Goal: Task Accomplishment & Management: Use online tool/utility

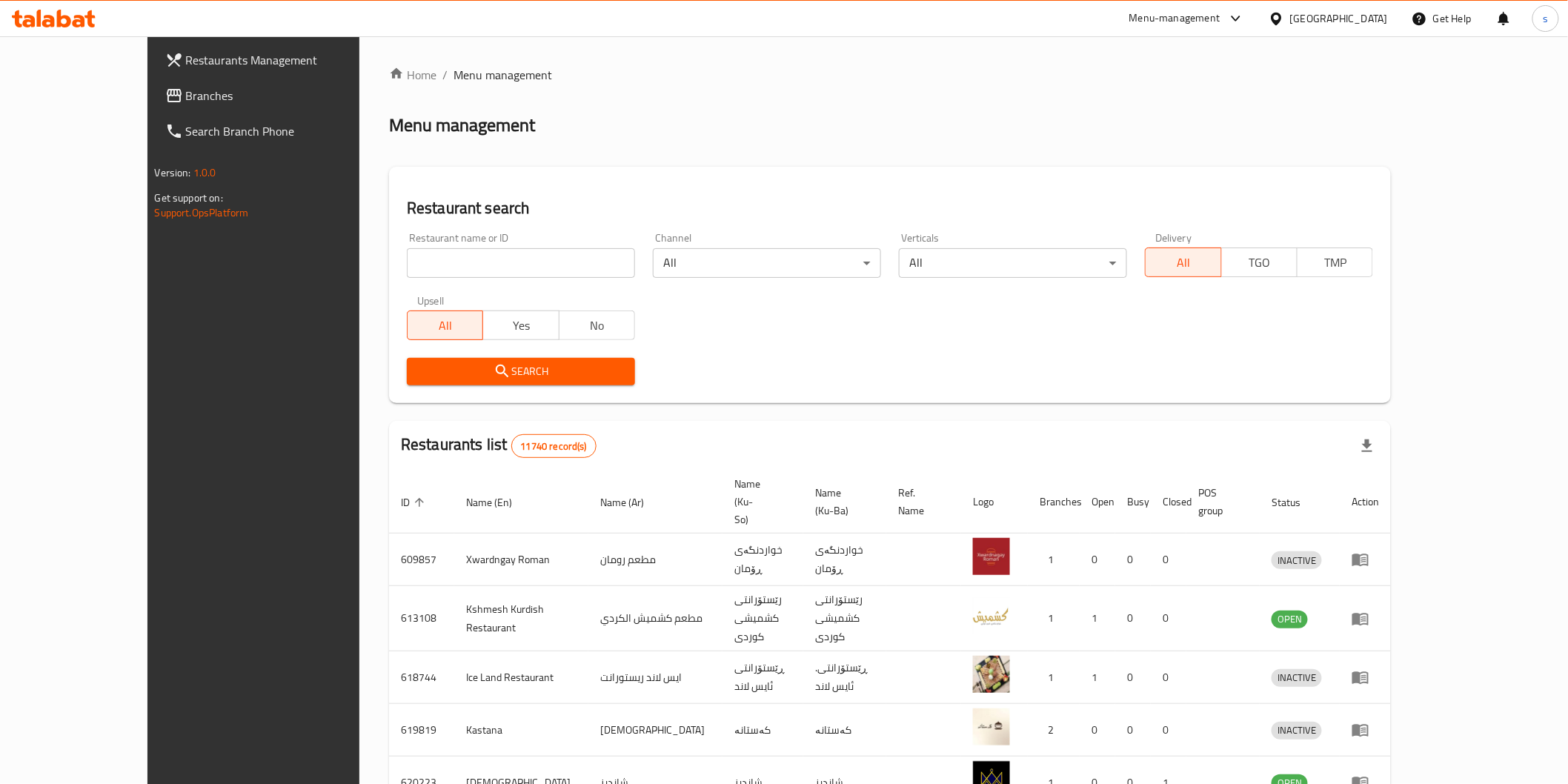
click at [490, 267] on input "search" at bounding box center [520, 263] width 228 height 30
paste input "Muthalajat Adam"
type input "Muthalajat Adam"
click button "Search" at bounding box center [520, 371] width 228 height 27
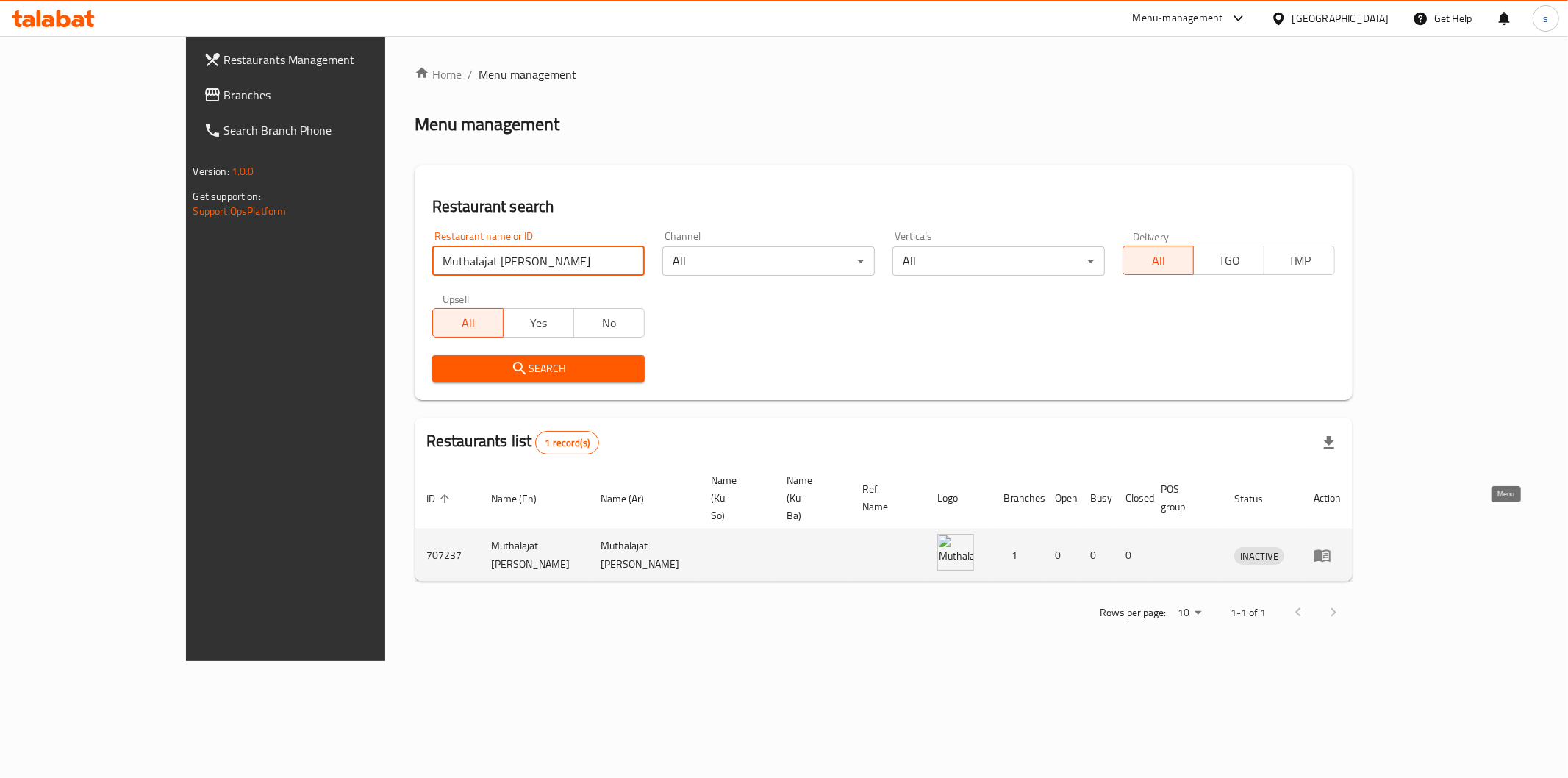
click at [1341, 547] on link "enhanced table" at bounding box center [1327, 556] width 27 height 18
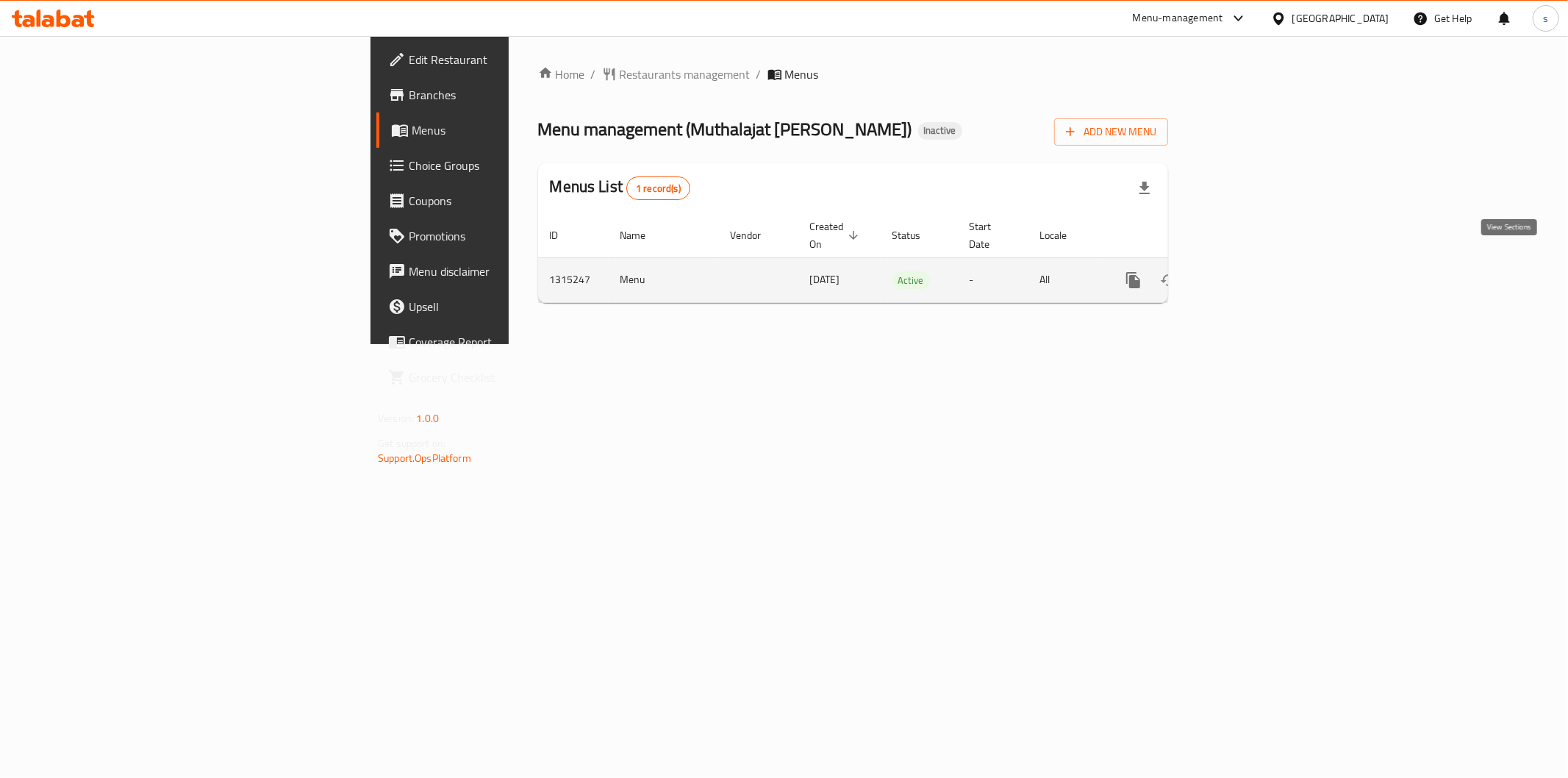
click at [1248, 271] on icon "enhanced table" at bounding box center [1240, 280] width 18 height 18
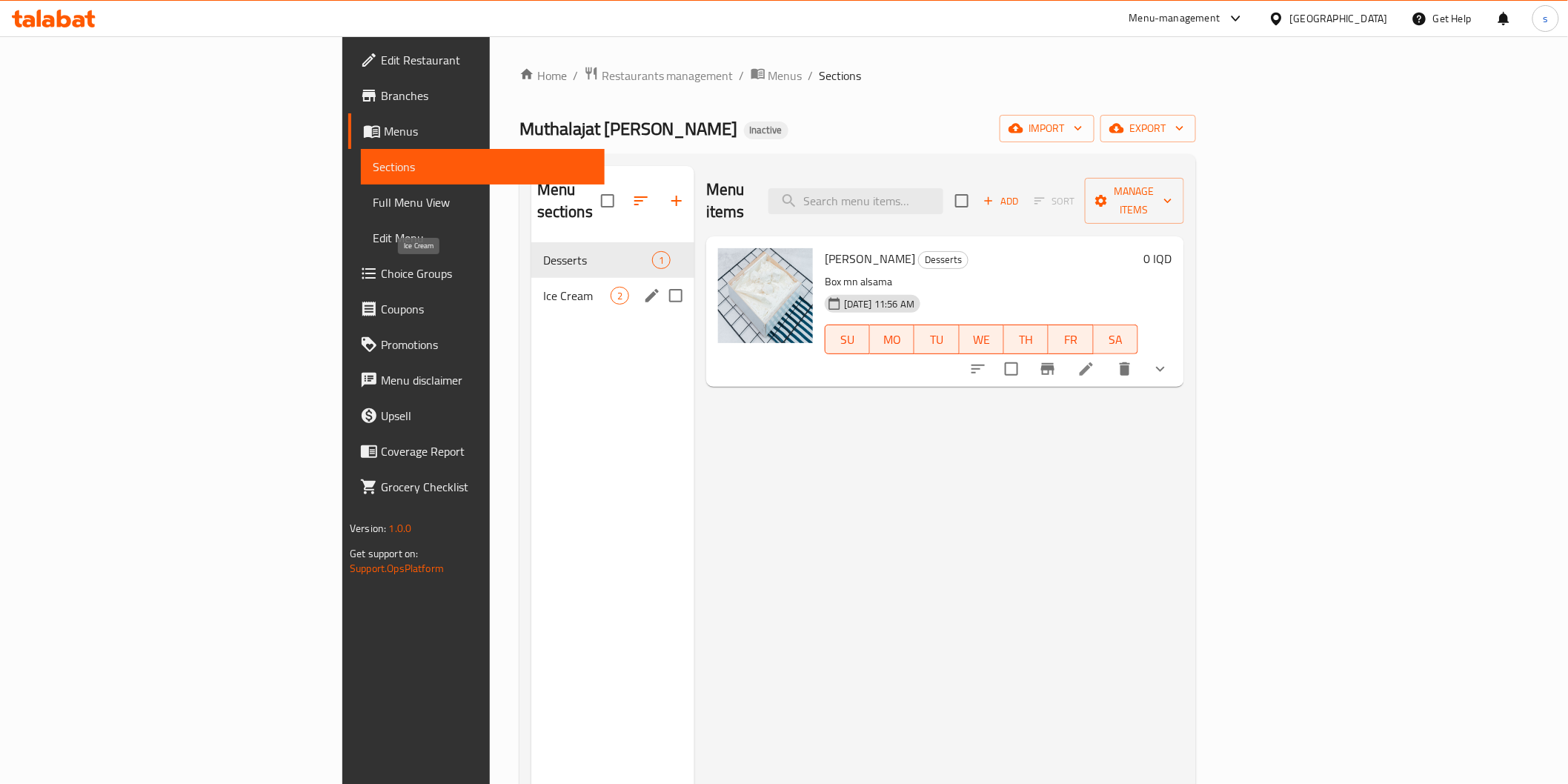
click at [543, 287] on span "Ice Cream" at bounding box center [577, 296] width 68 height 18
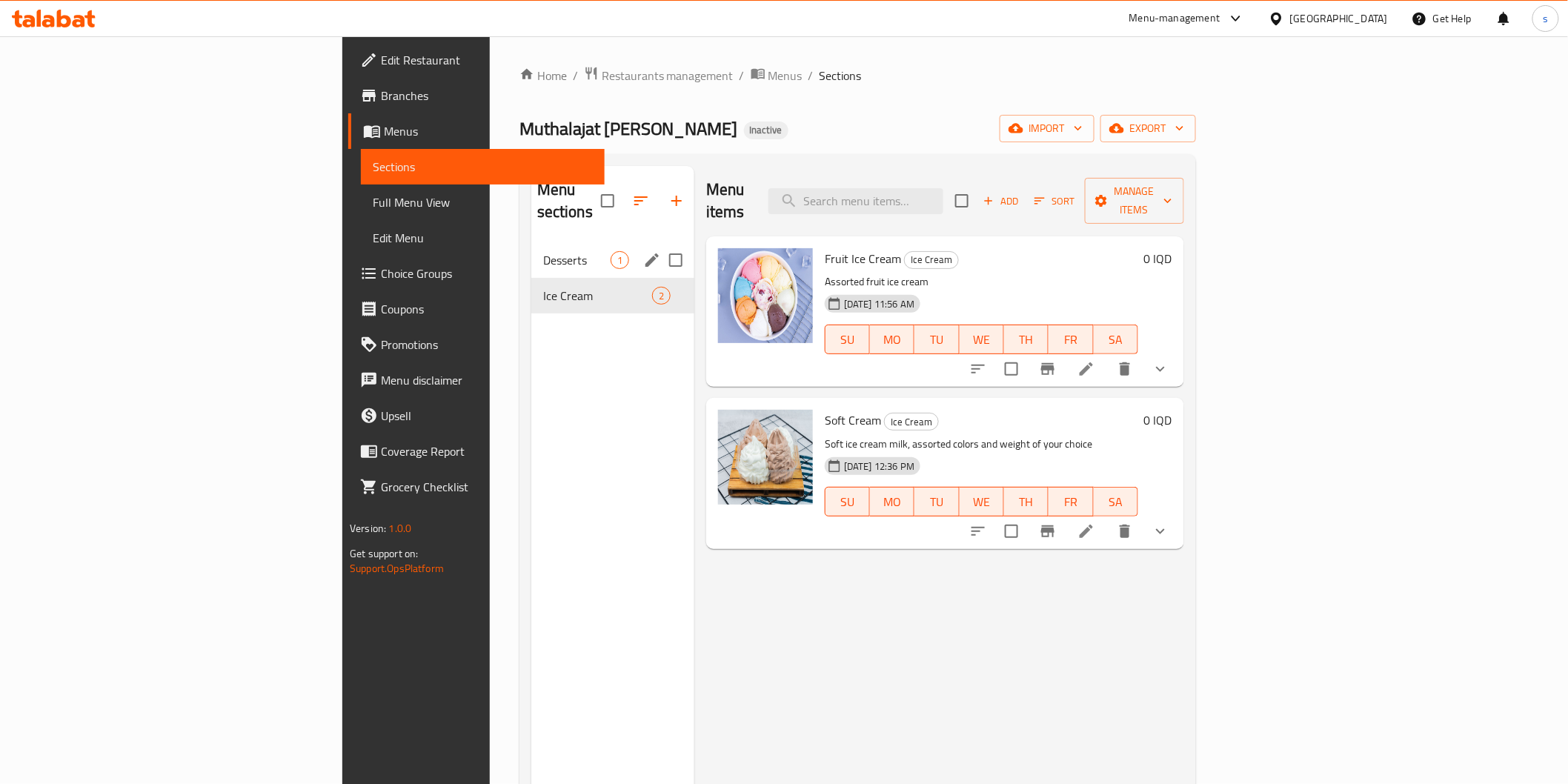
click at [532, 251] on div "Desserts 1" at bounding box center [613, 260] width 163 height 35
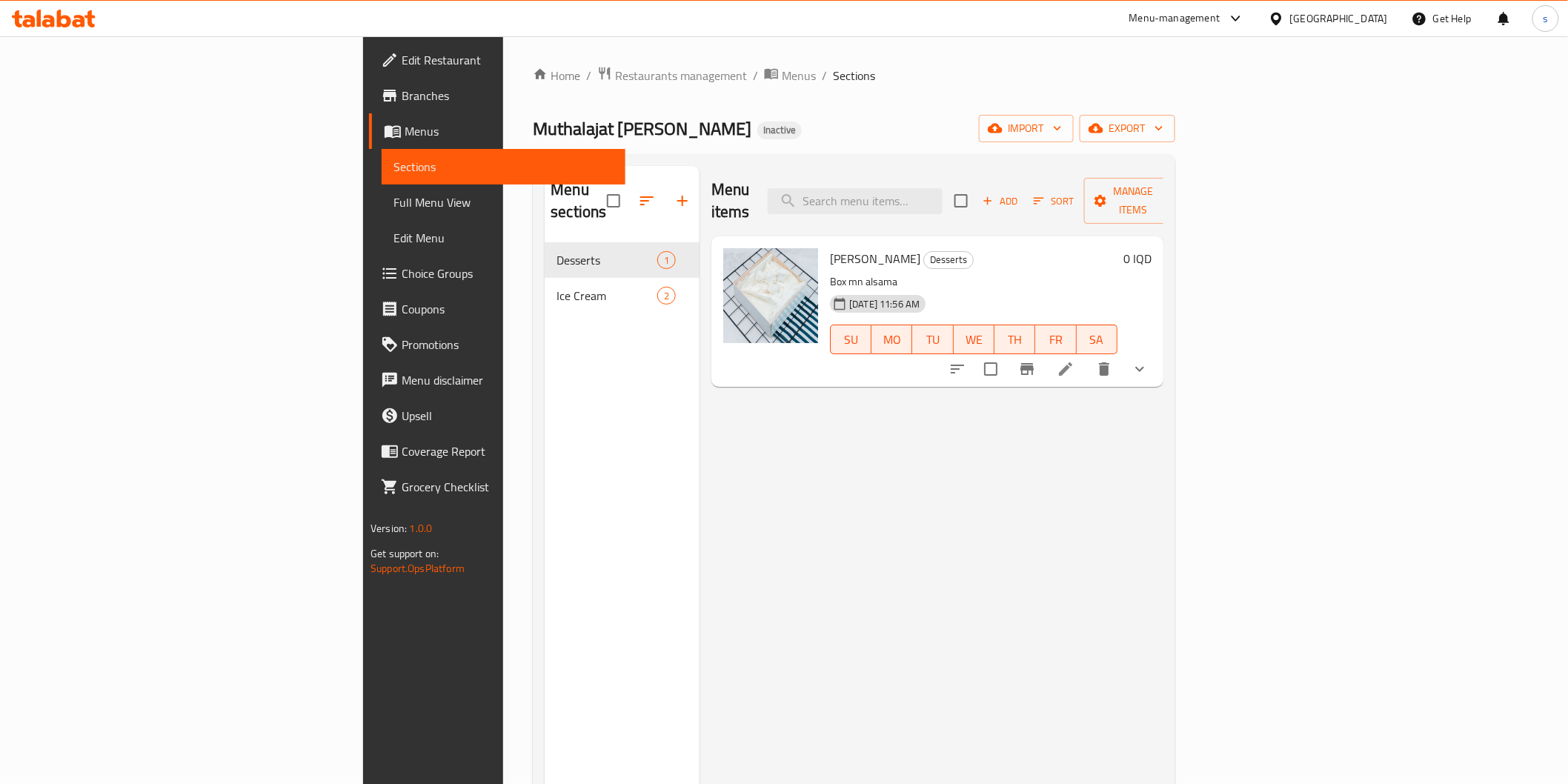
click at [1019, 505] on div "Menu items Add Sort Manage items Mn Alsama Desserts Box mn alsama 30-09-2025 11…" at bounding box center [932, 558] width 464 height 784
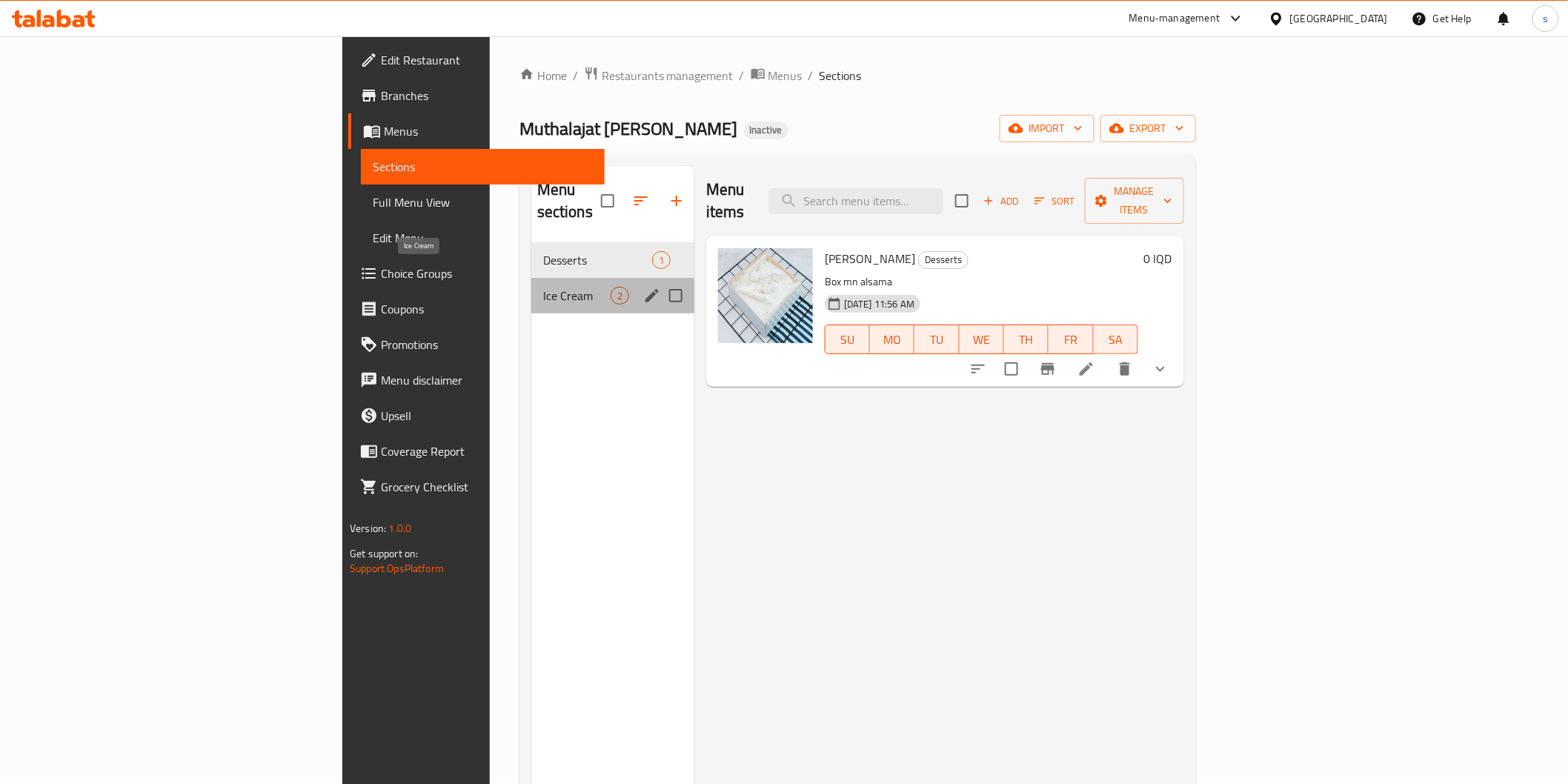
click at [543, 287] on span "Ice Cream" at bounding box center [577, 296] width 68 height 18
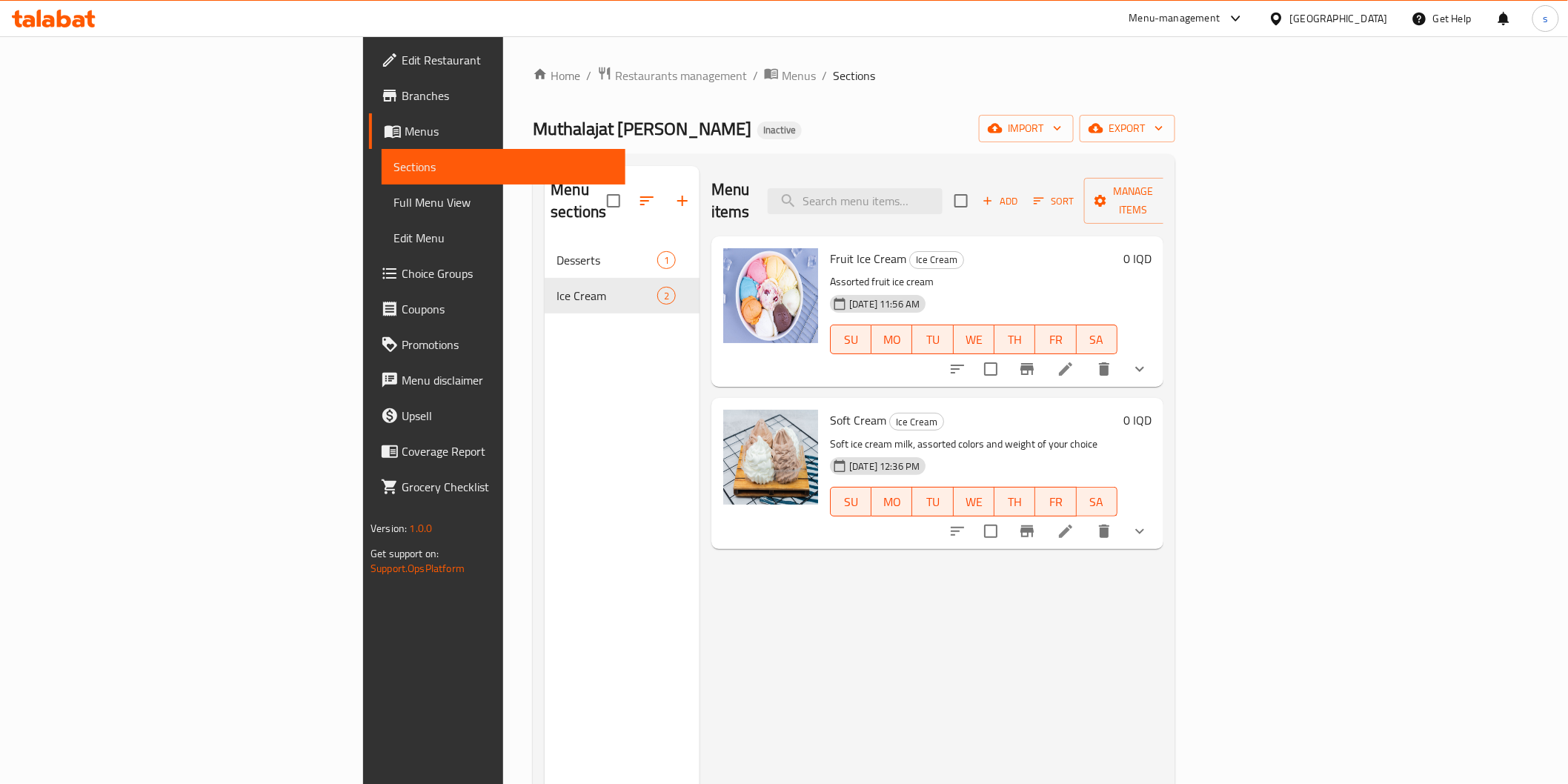
click at [908, 595] on div "Menu items Add Sort Manage items Fruit Ice Cream Ice Cream Assorted fruit ice c…" at bounding box center [932, 558] width 464 height 784
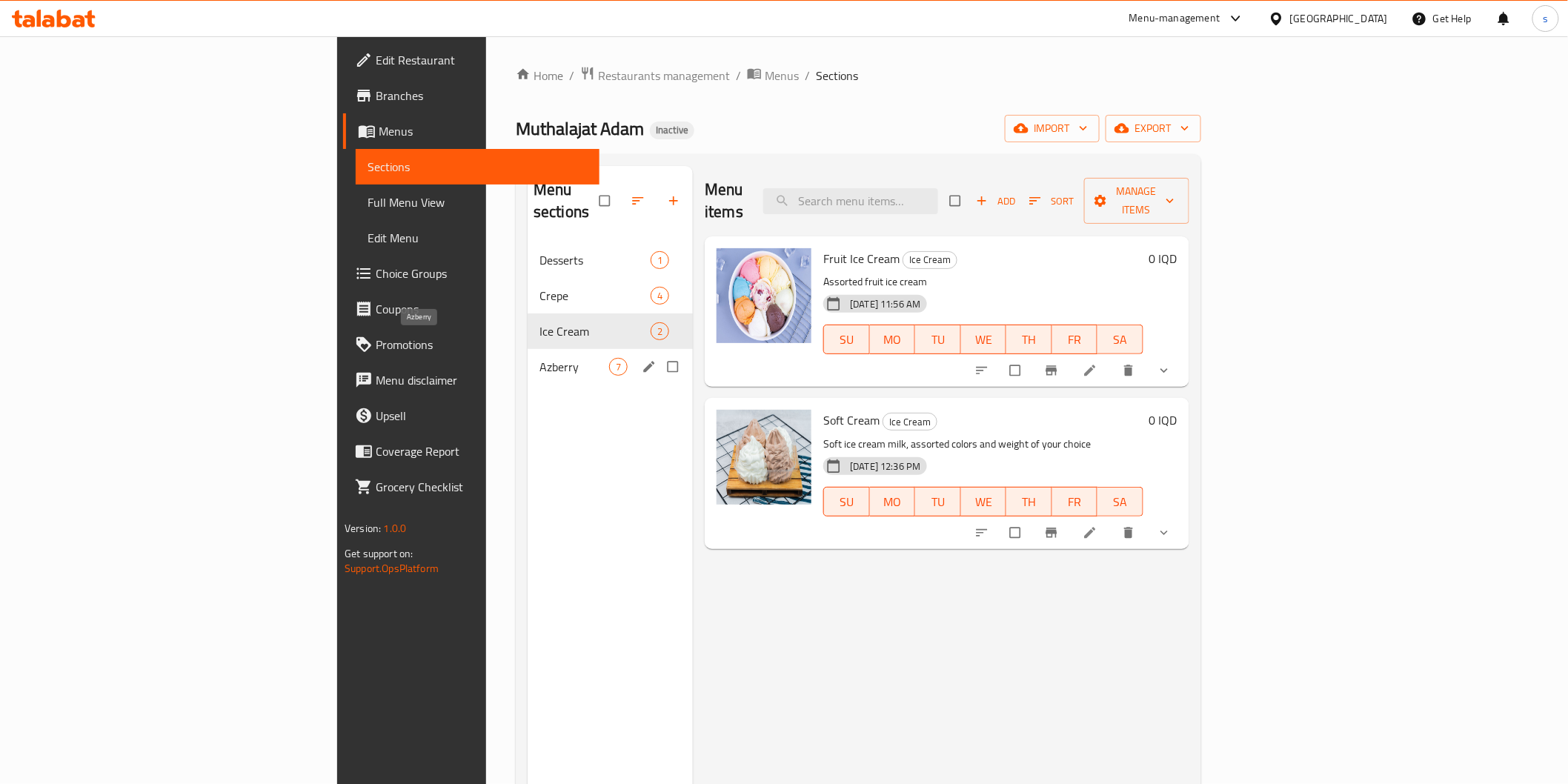
click at [540, 358] on span "Azberry" at bounding box center [574, 367] width 69 height 18
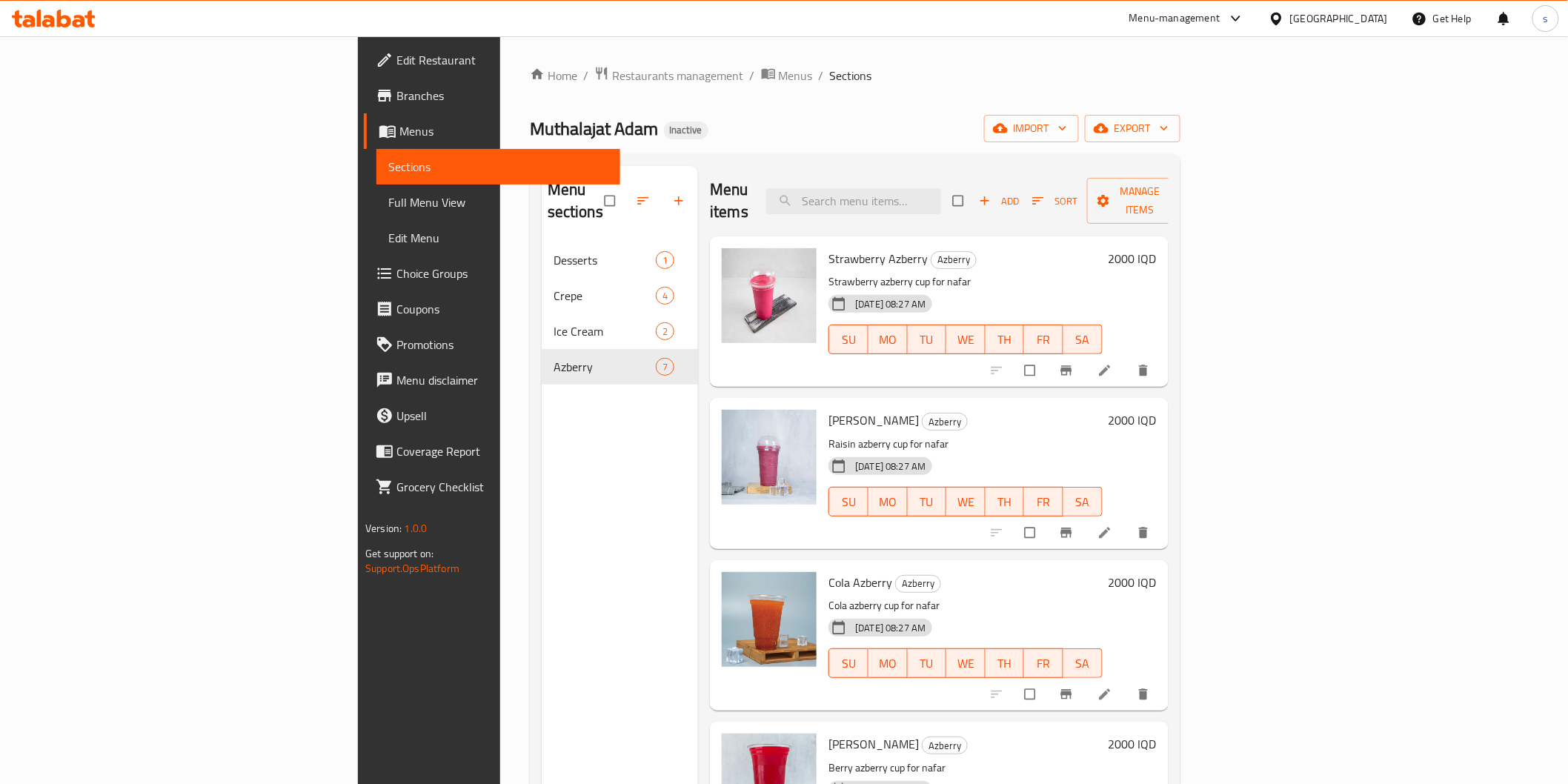
scroll to position [247, 0]
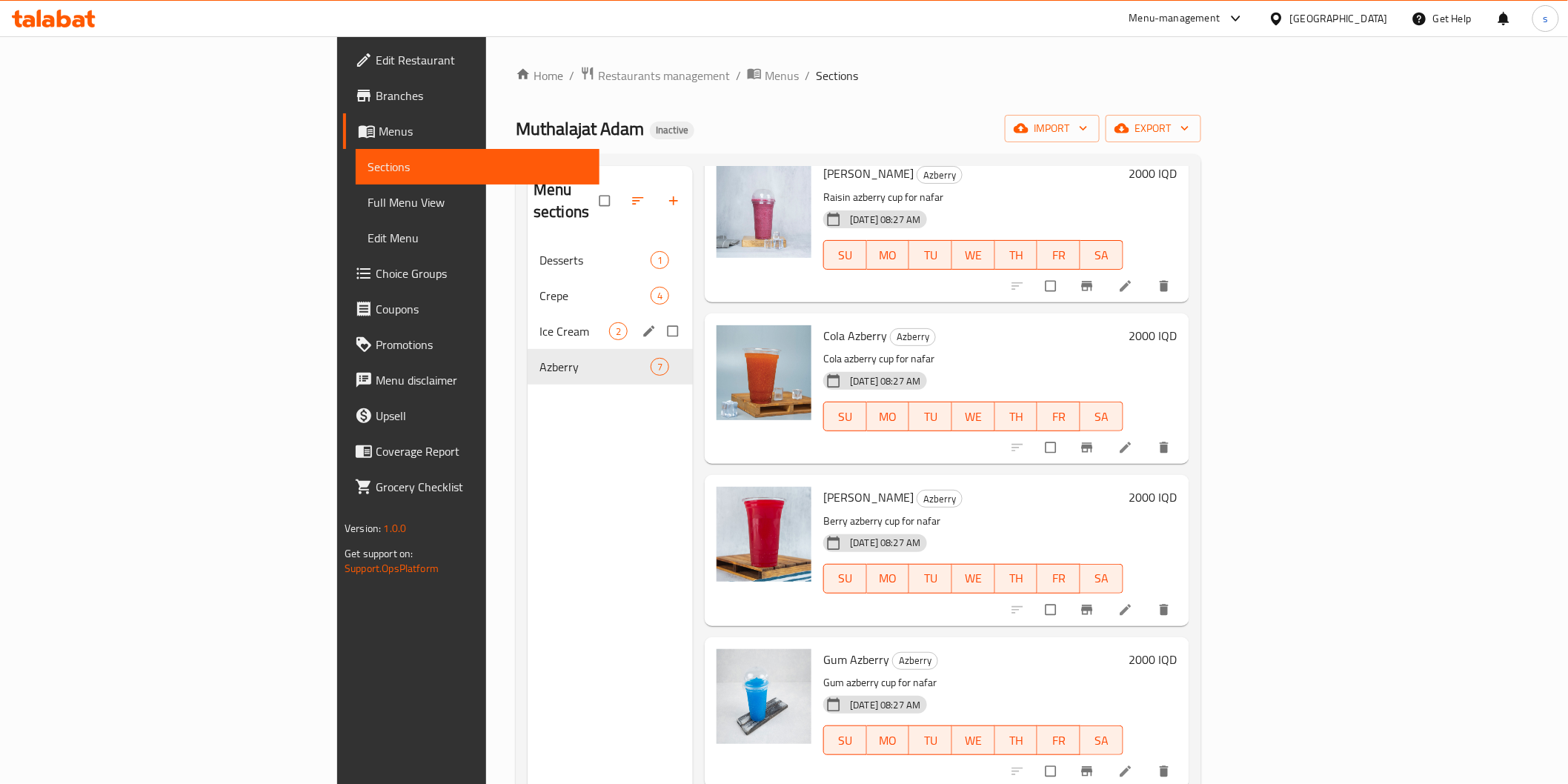
click at [527, 313] on div "Ice Cream 2" at bounding box center [610, 331] width 165 height 35
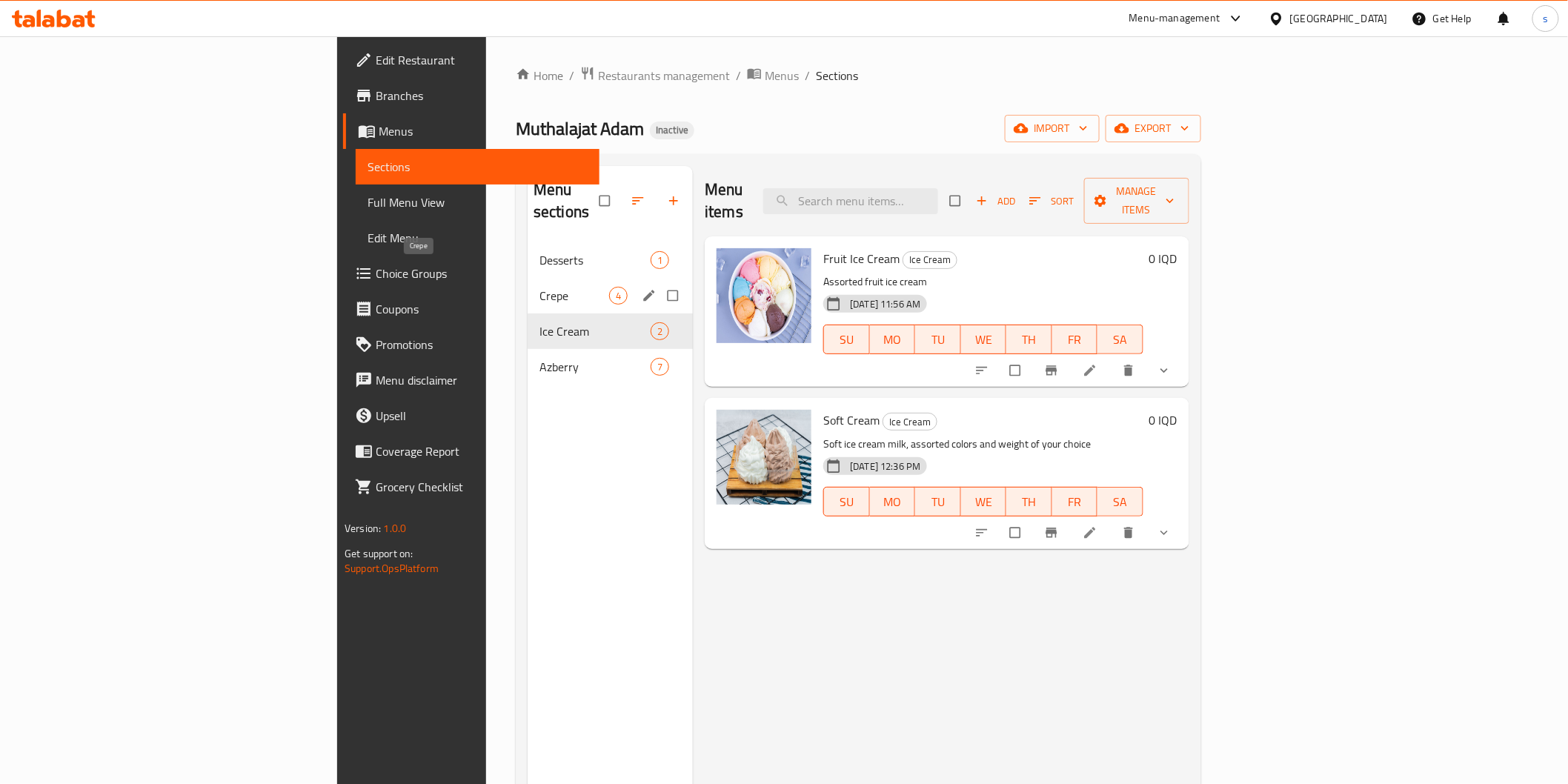
click at [540, 287] on span "Crepe" at bounding box center [574, 296] width 69 height 18
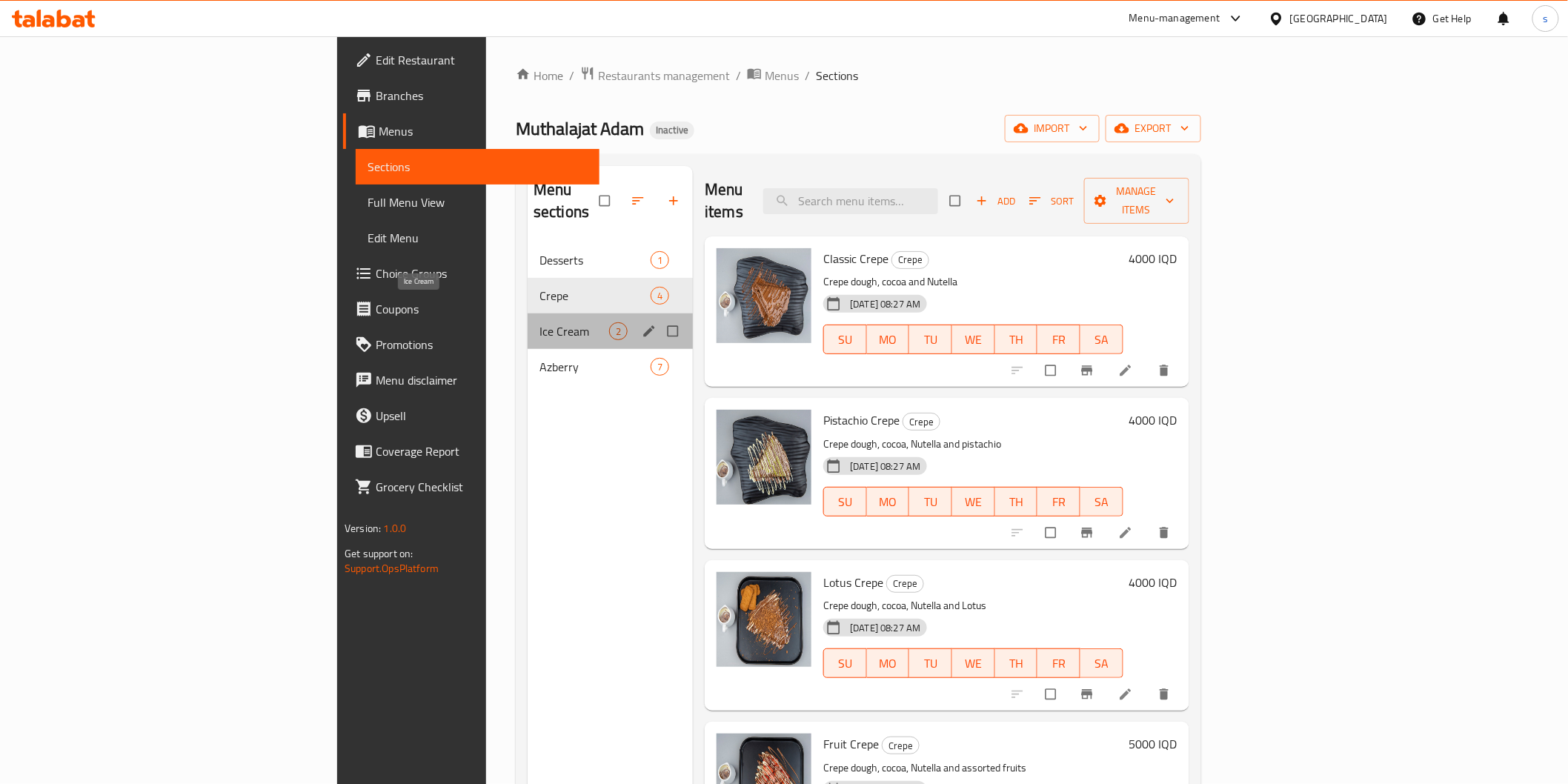
click at [540, 322] on span "Ice Cream" at bounding box center [574, 331] width 69 height 18
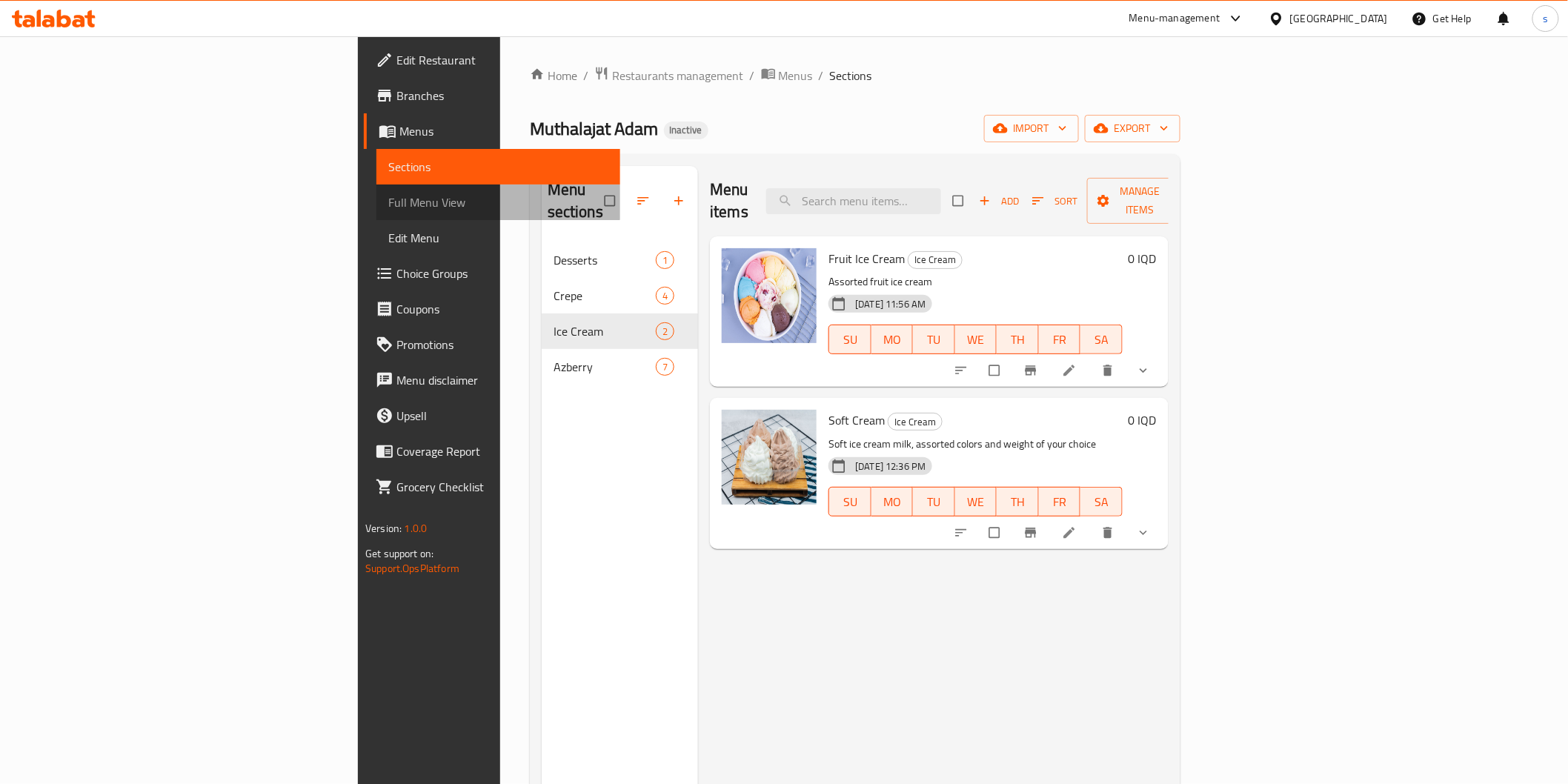
click at [388, 200] on span "Full Menu View" at bounding box center [498, 202] width 219 height 18
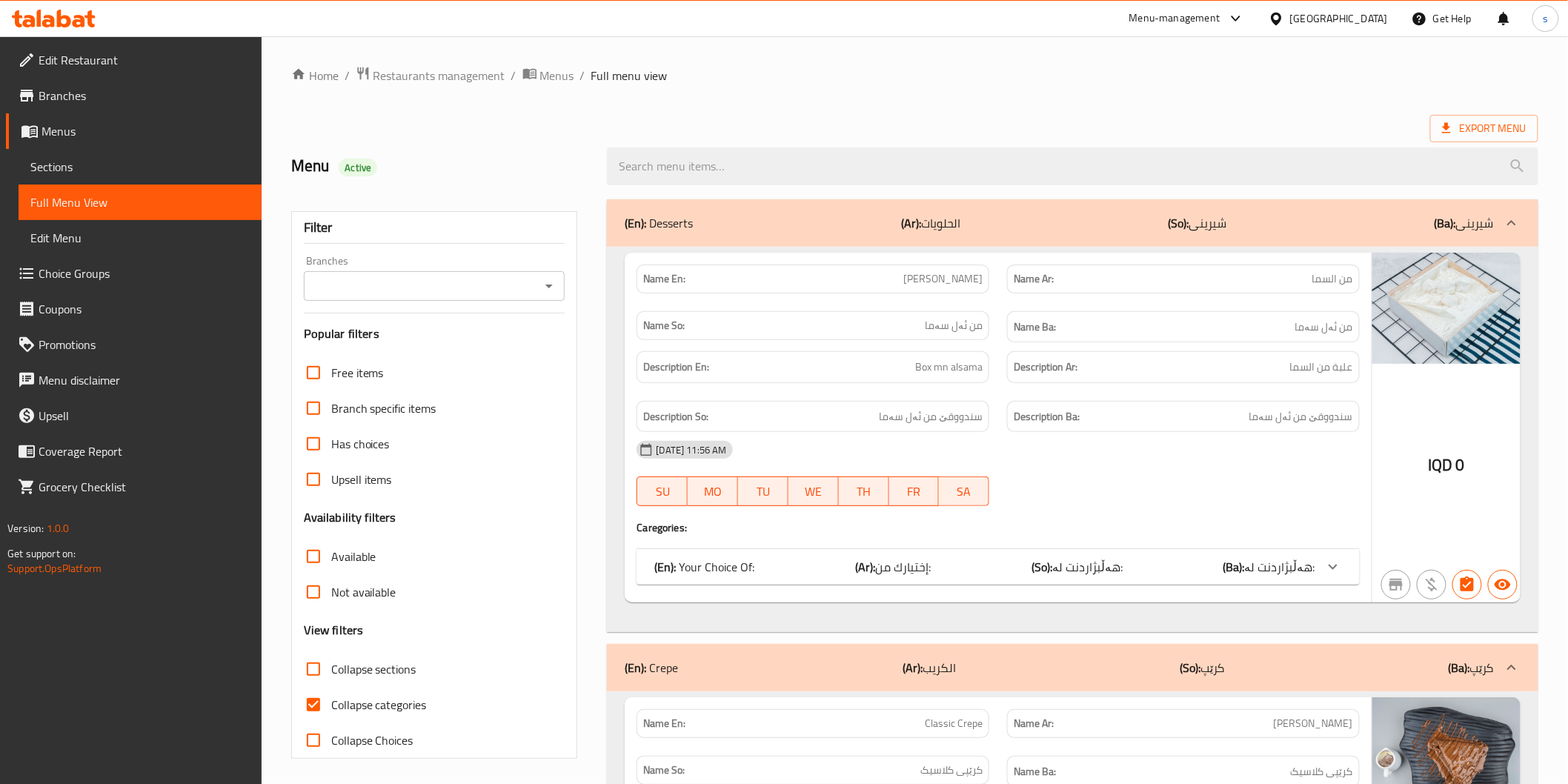
click at [470, 292] on input "Branches" at bounding box center [422, 286] width 228 height 21
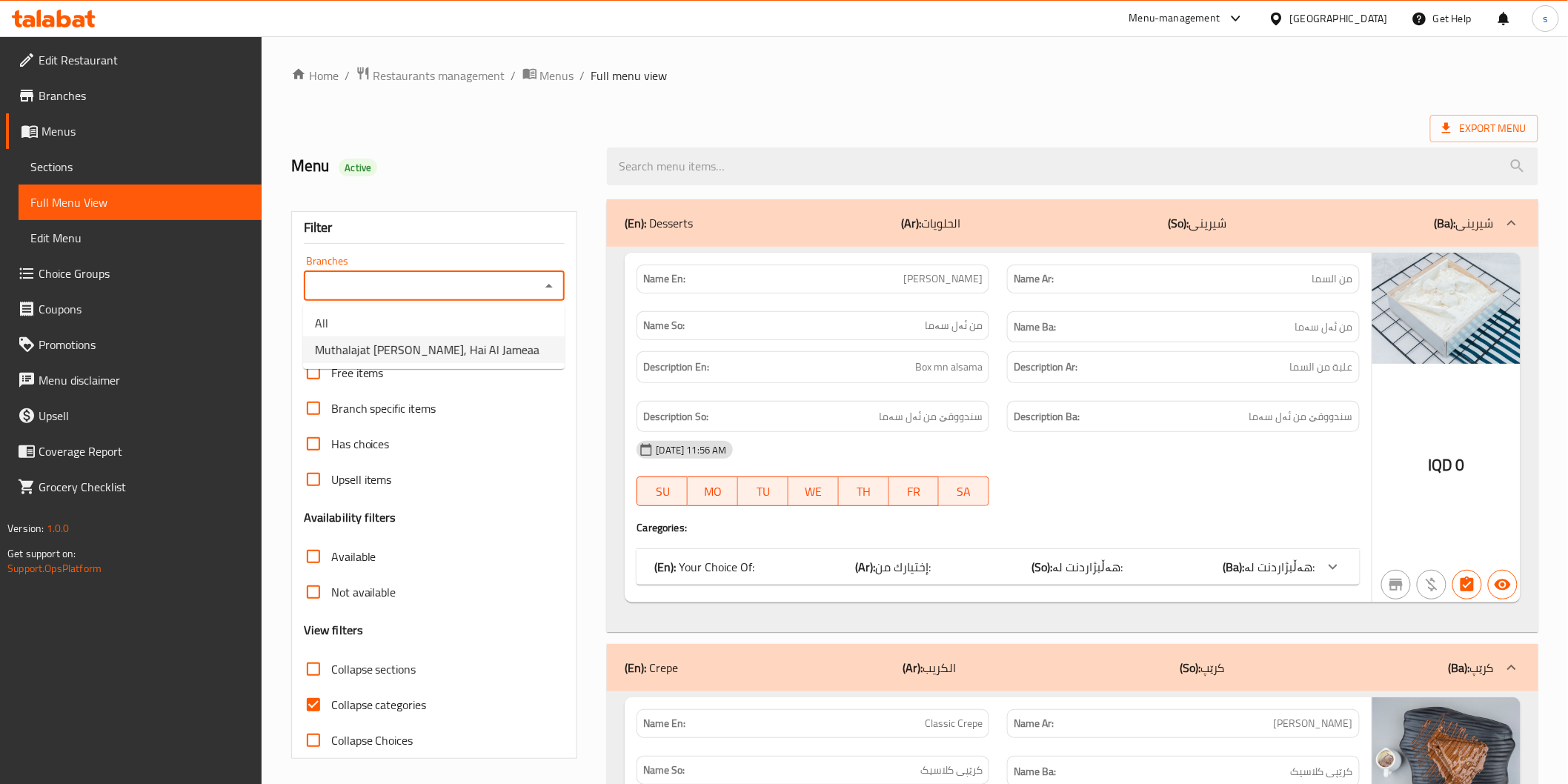
click at [453, 338] on li "Muthalajat Adam, Hai Al Jameaa" at bounding box center [433, 350] width 262 height 27
type input "Muthalajat Adam, Hai Al Jameaa"
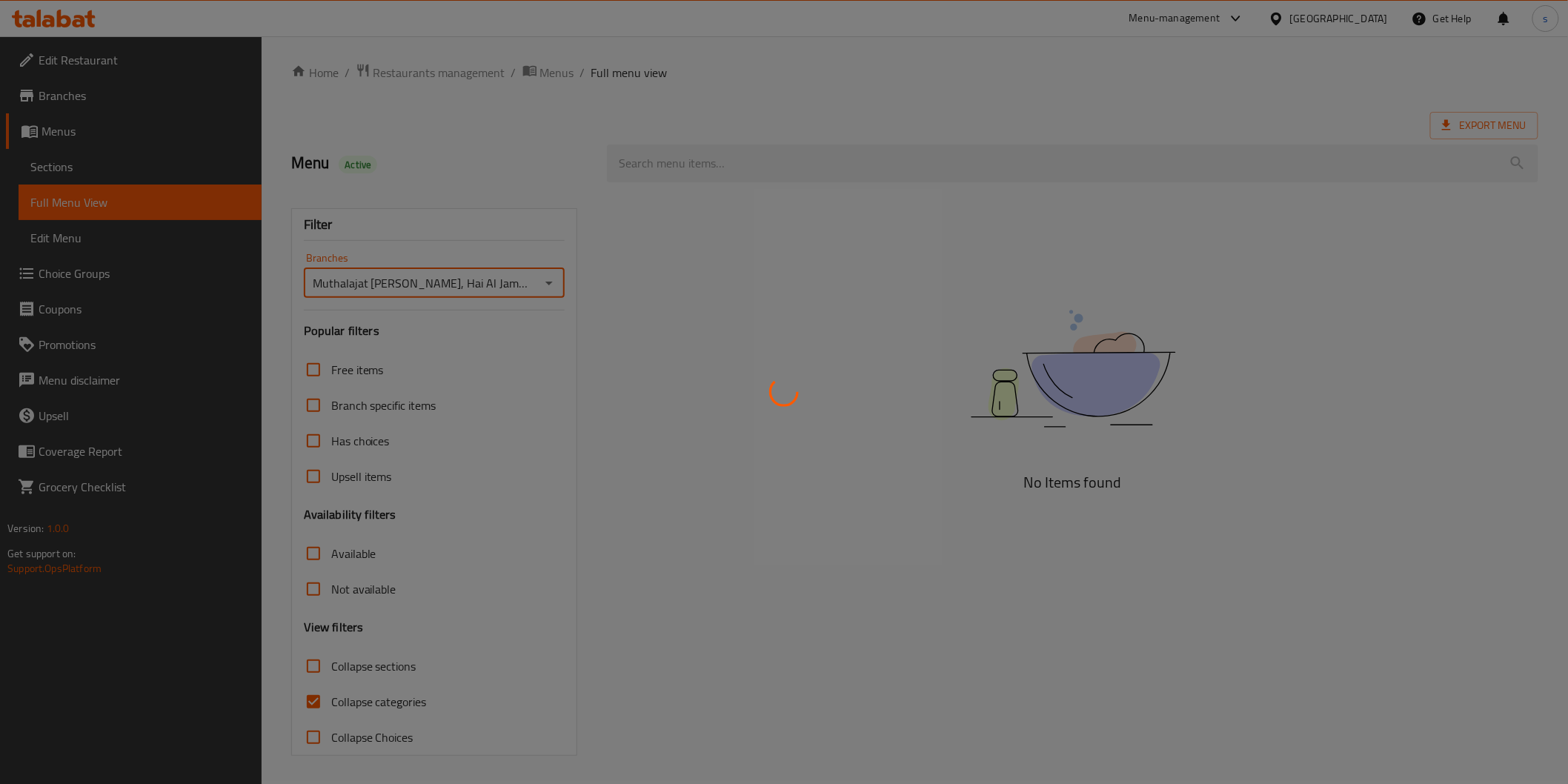
scroll to position [4, 0]
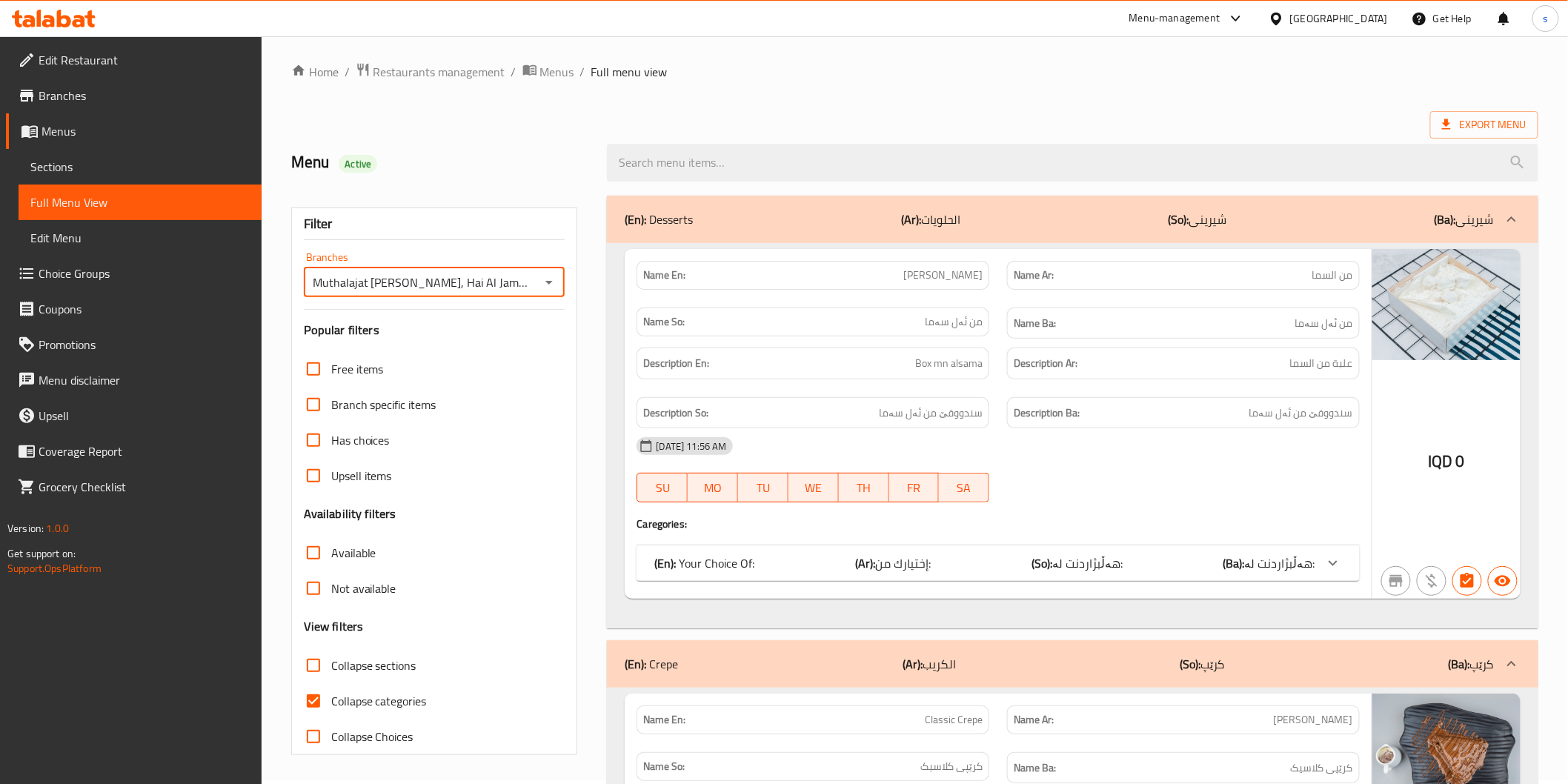
click at [388, 664] on span "Collapse sections" at bounding box center [374, 666] width 85 height 18
click at [331, 664] on input "Collapse sections" at bounding box center [313, 666] width 35 height 35
checkbox input "true"
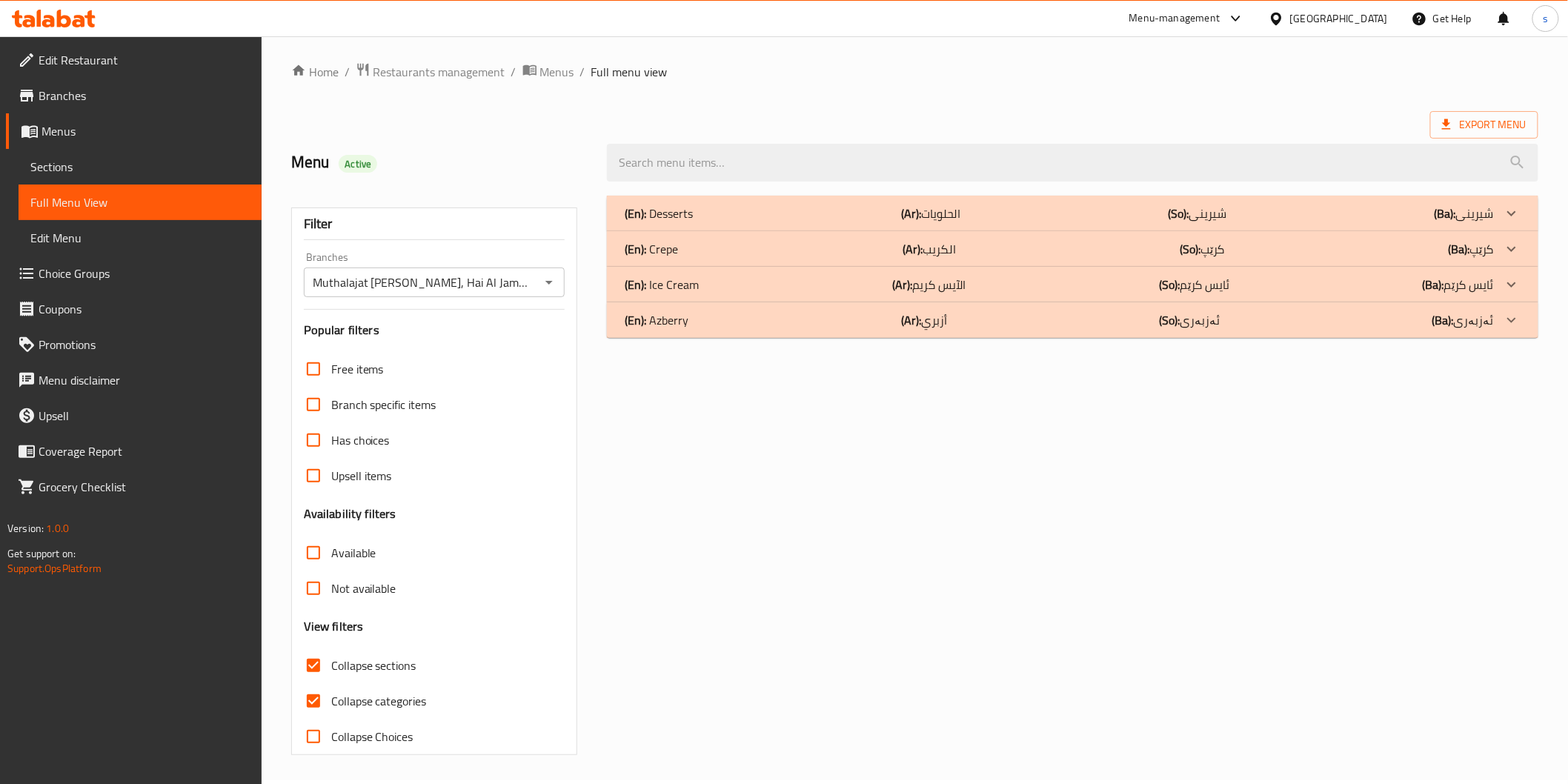
click at [391, 712] on label "Collapse categories" at bounding box center [361, 701] width 131 height 35
click at [331, 712] on input "Collapse categories" at bounding box center [313, 701] width 35 height 35
checkbox input "false"
click at [687, 251] on div "(En): Crepe (Ar): الكريب (So): کرێپ (Ba): کرێپ" at bounding box center [1059, 249] width 868 height 18
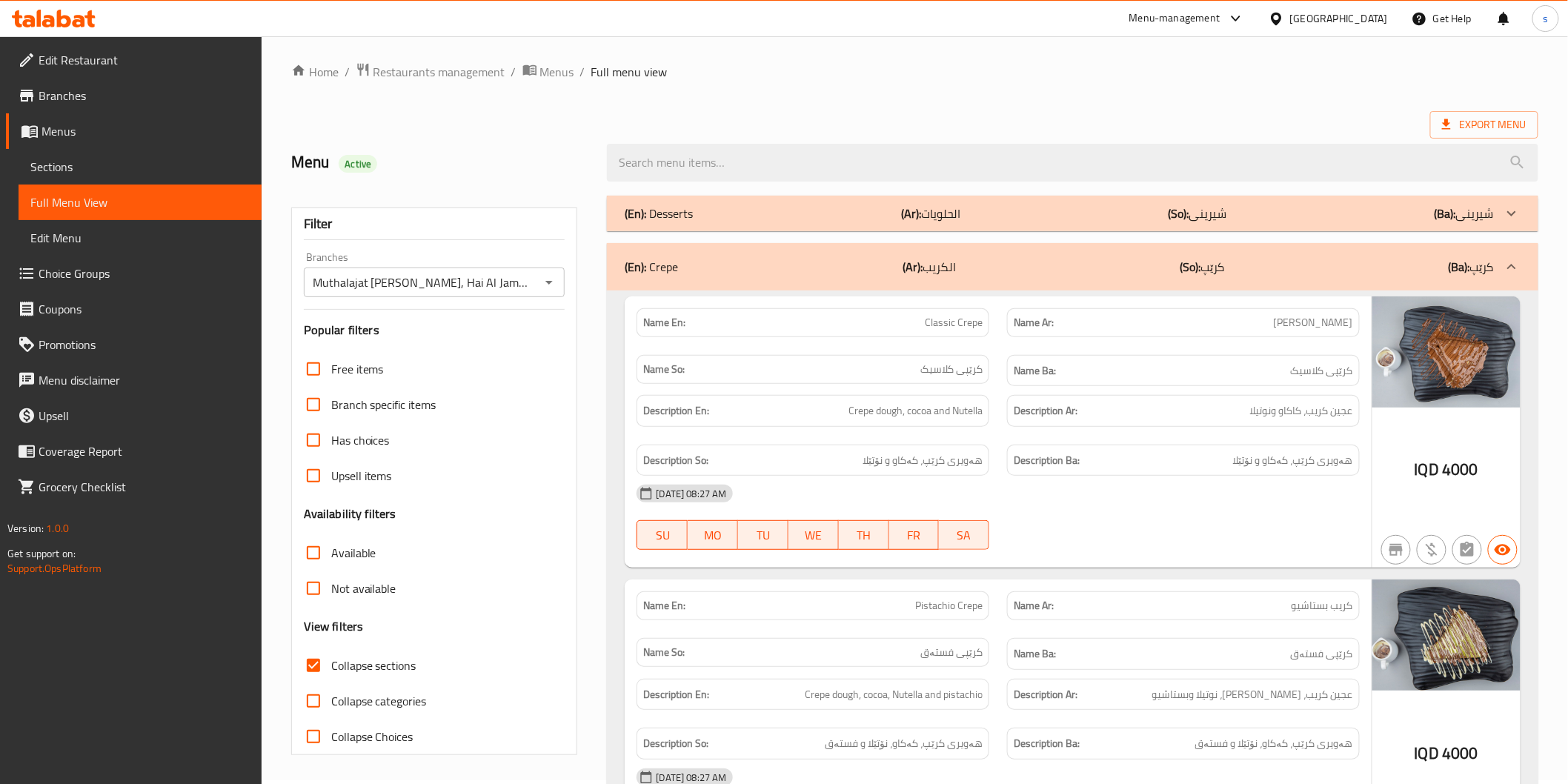
click at [946, 334] on div "Name En: Classic Crepe" at bounding box center [813, 323] width 353 height 29
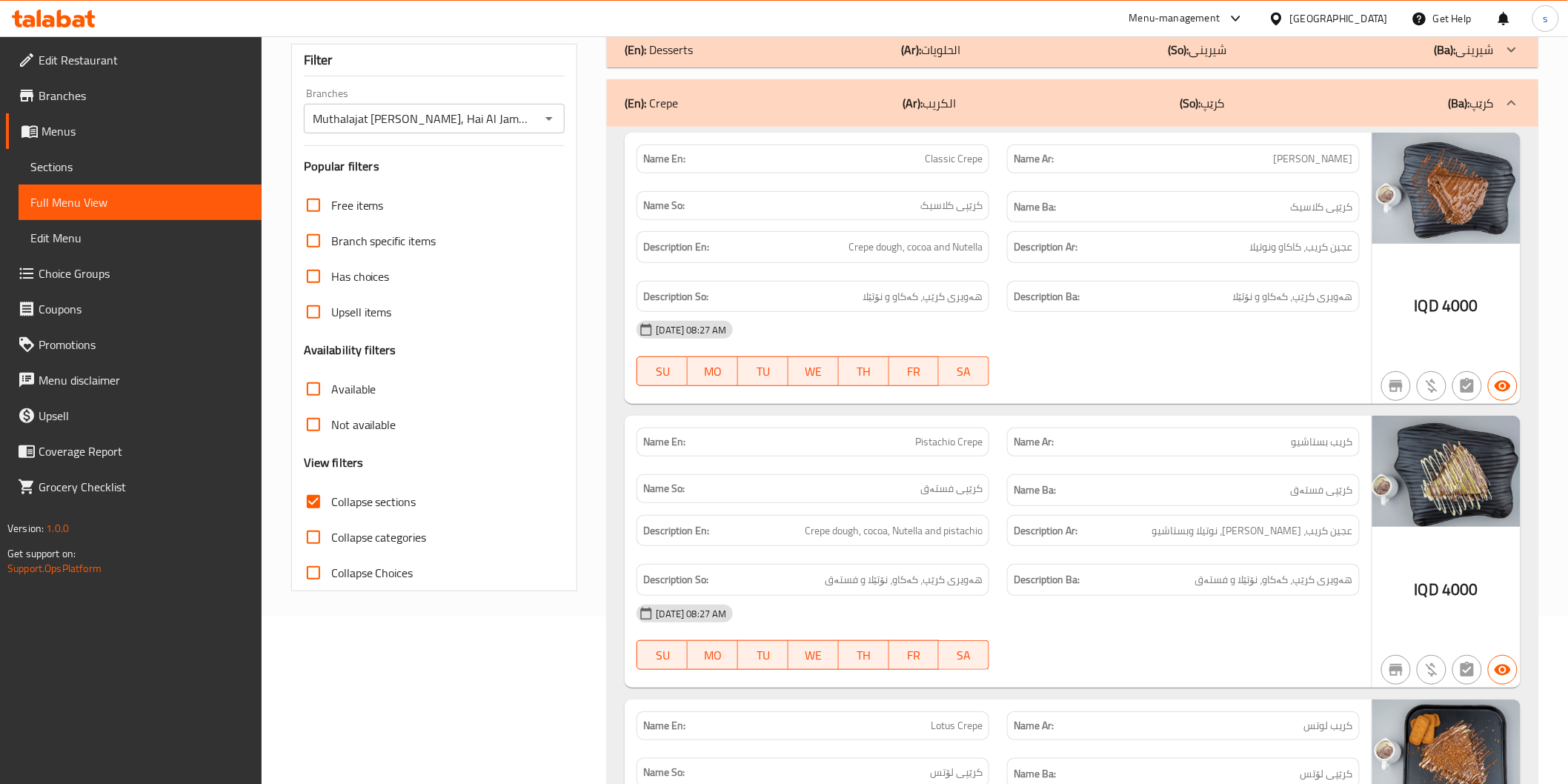
scroll to position [168, 0]
click at [947, 315] on div "02-10-2025 08:27 AM" at bounding box center [997, 329] width 740 height 35
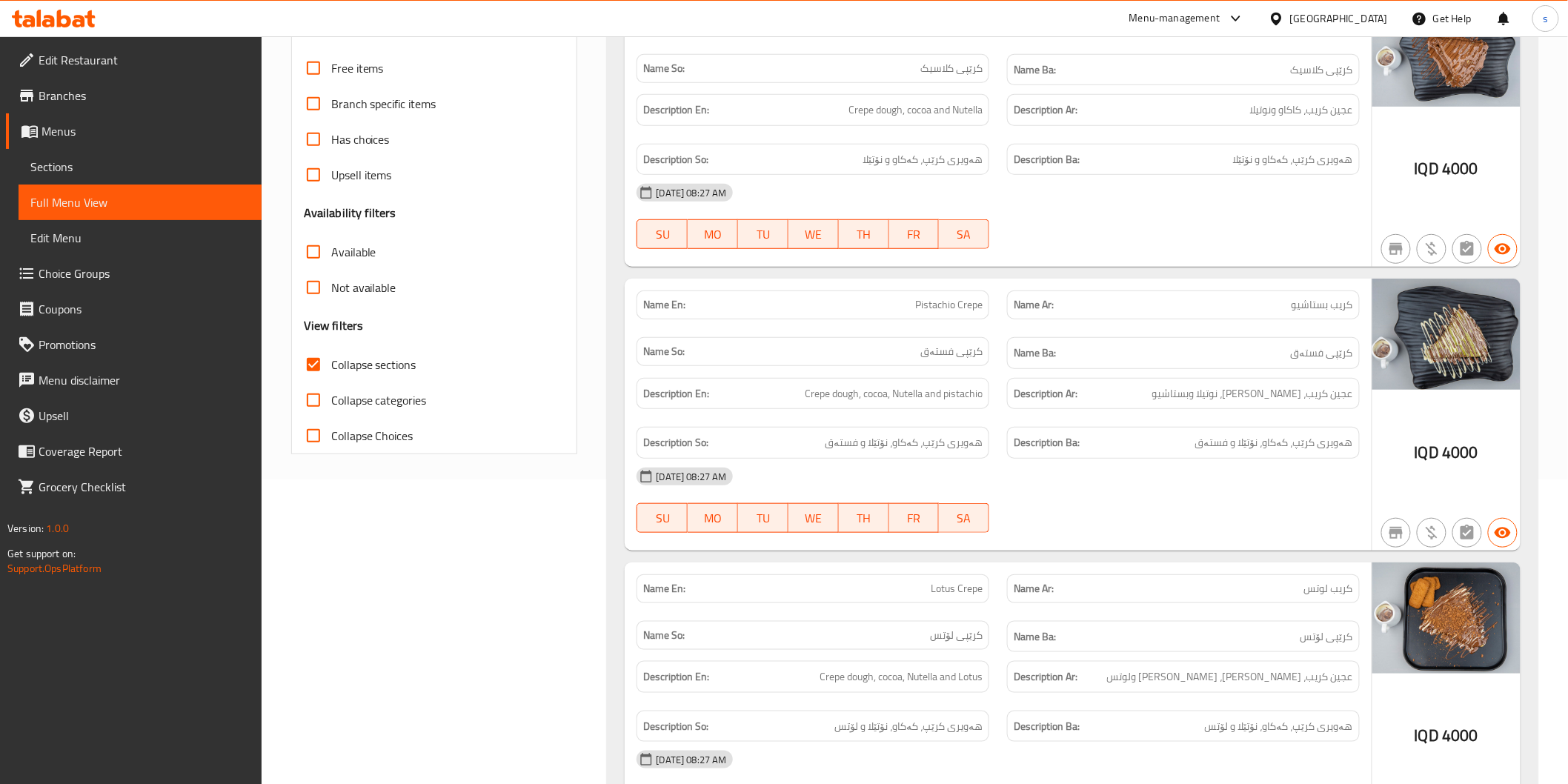
scroll to position [334, 0]
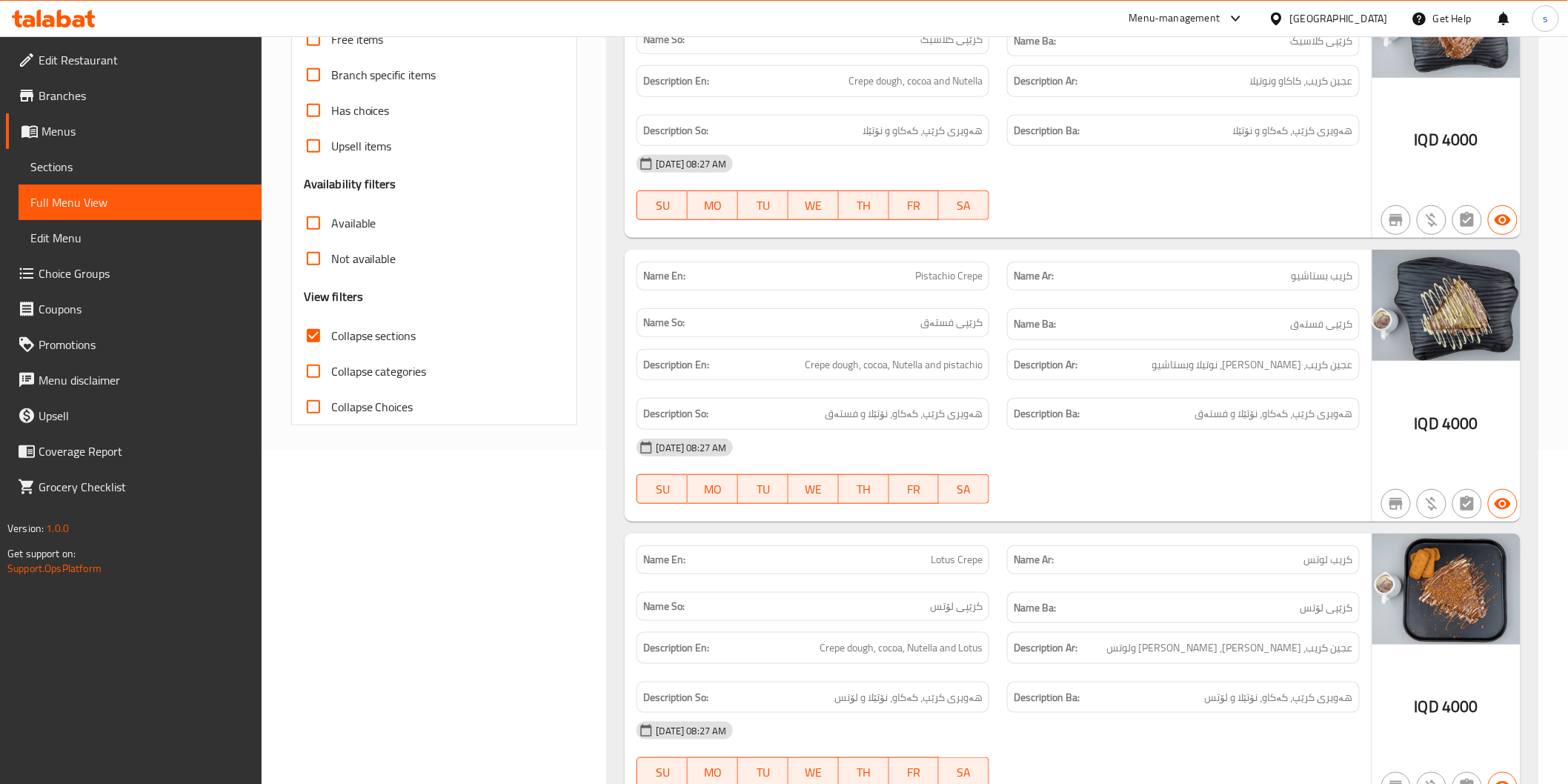
click at [1184, 491] on div "02-10-2025 08:27 AM SU MO TU WE TH FR SA" at bounding box center [997, 471] width 740 height 83
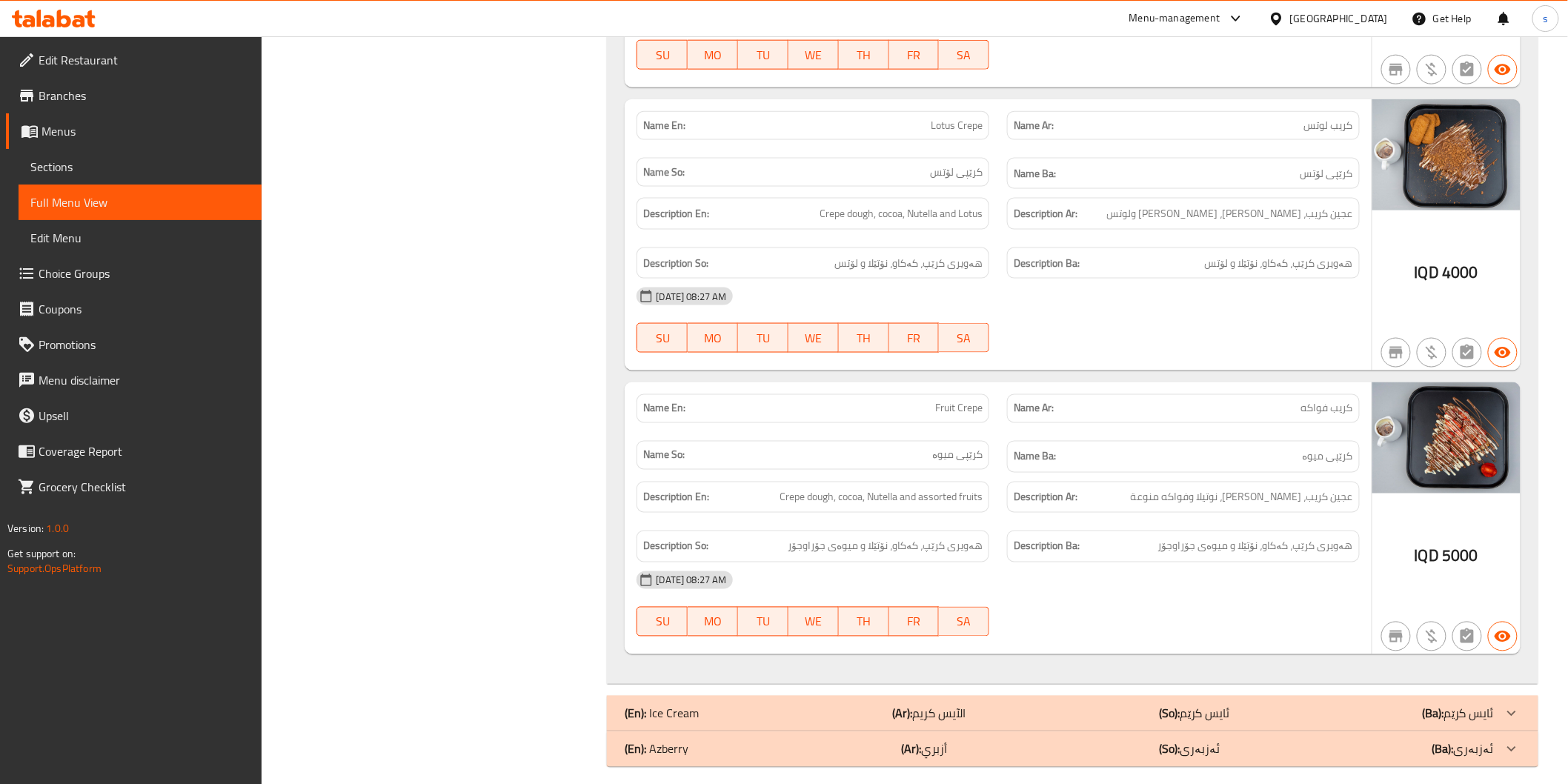
scroll to position [782, 0]
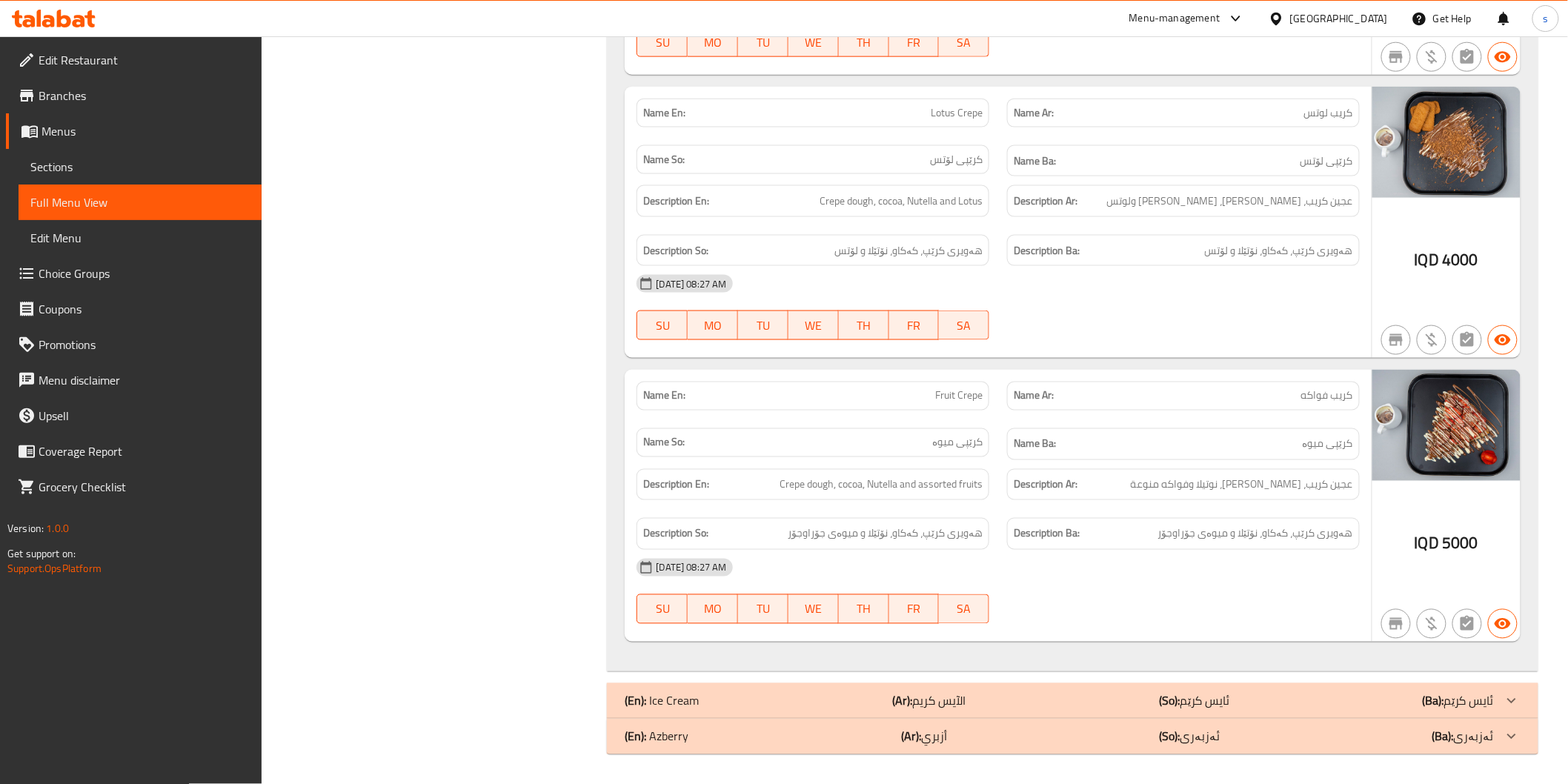
click at [855, 516] on div "Description So: هەویری کرێپ، کەکاو، نۆتێلا و میوەی جۆراوجۆر" at bounding box center [813, 534] width 370 height 50
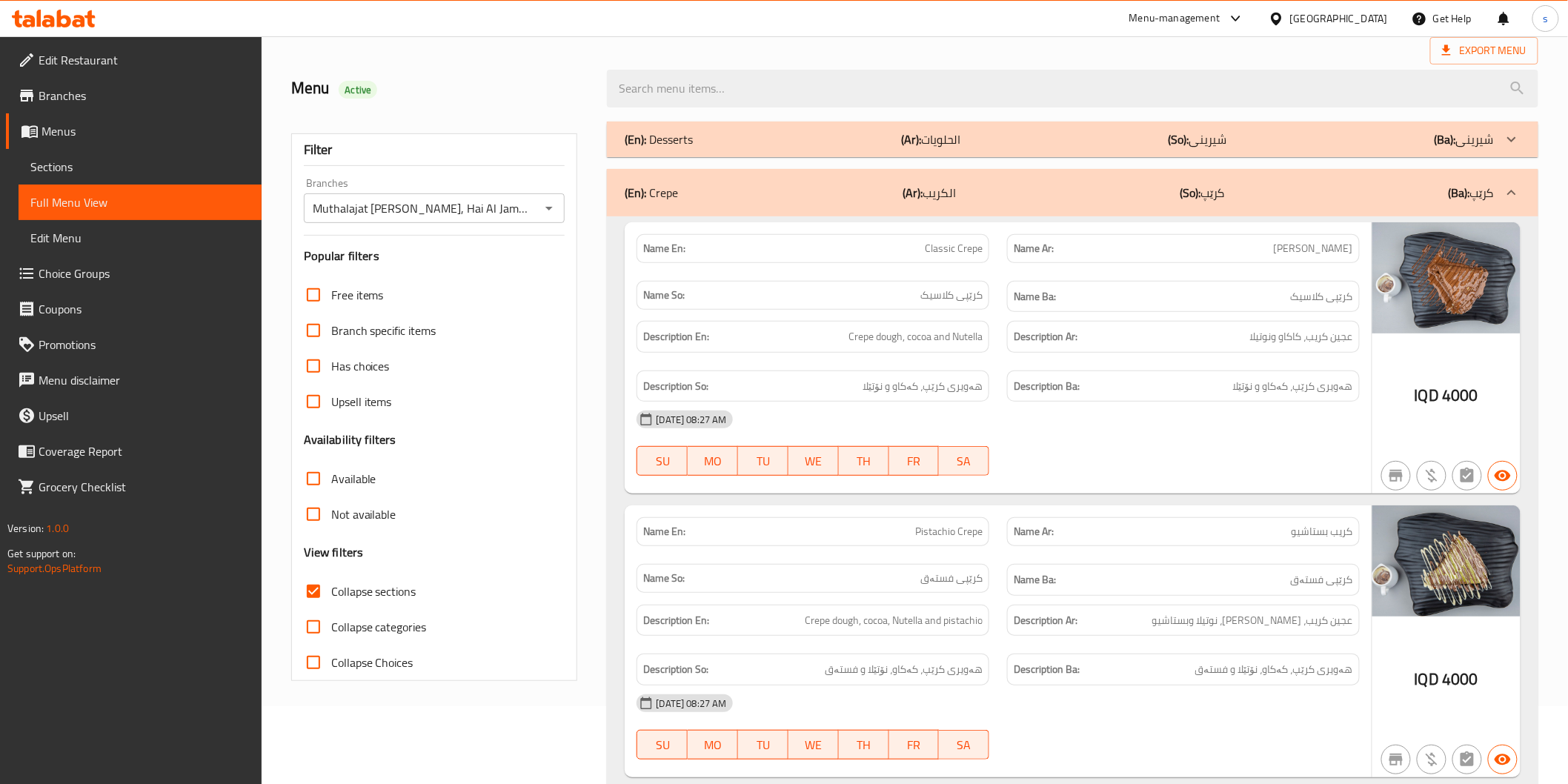
scroll to position [40, 0]
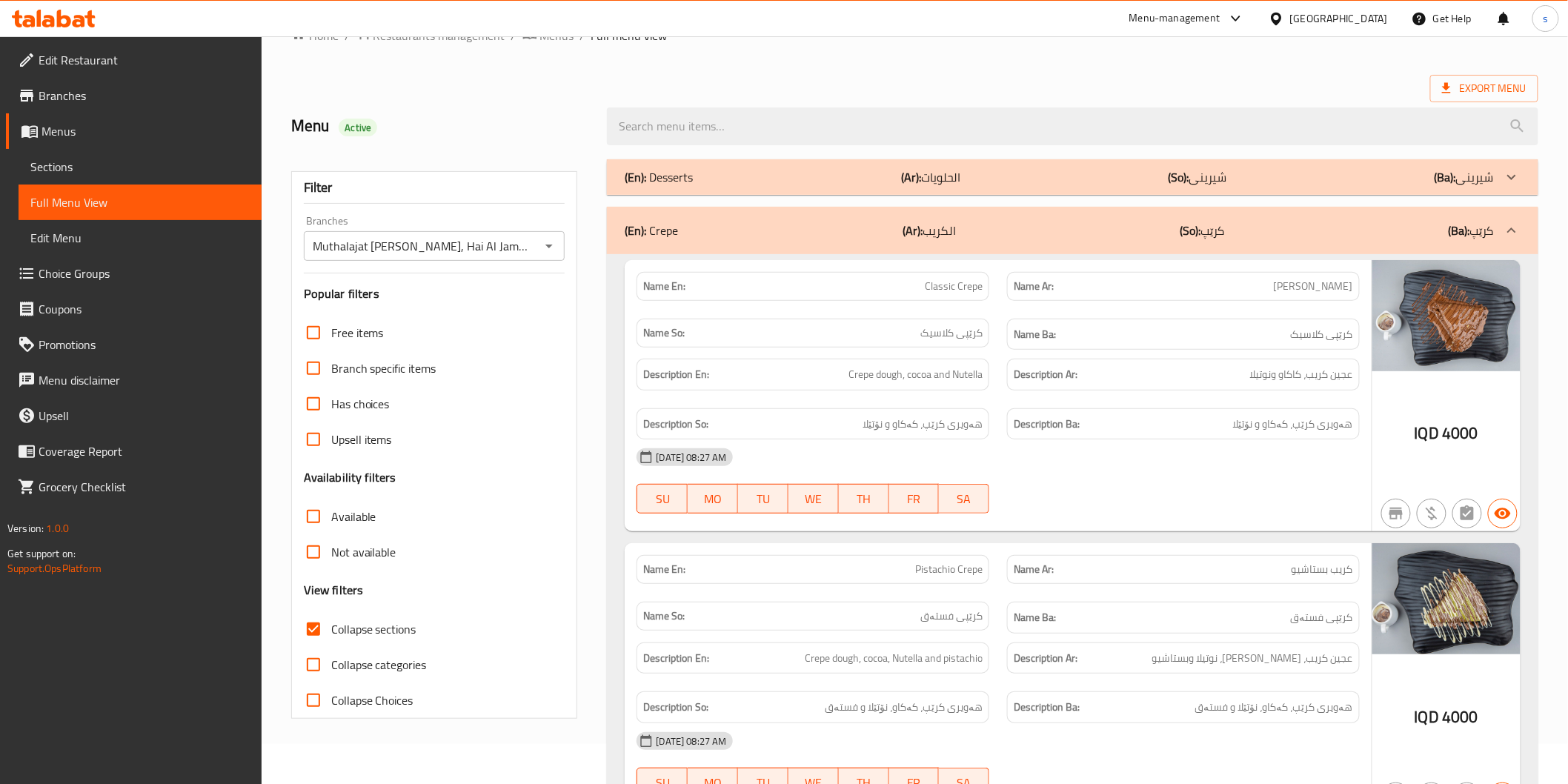
click at [1418, 404] on div "IQD 4000" at bounding box center [1446, 396] width 148 height 272
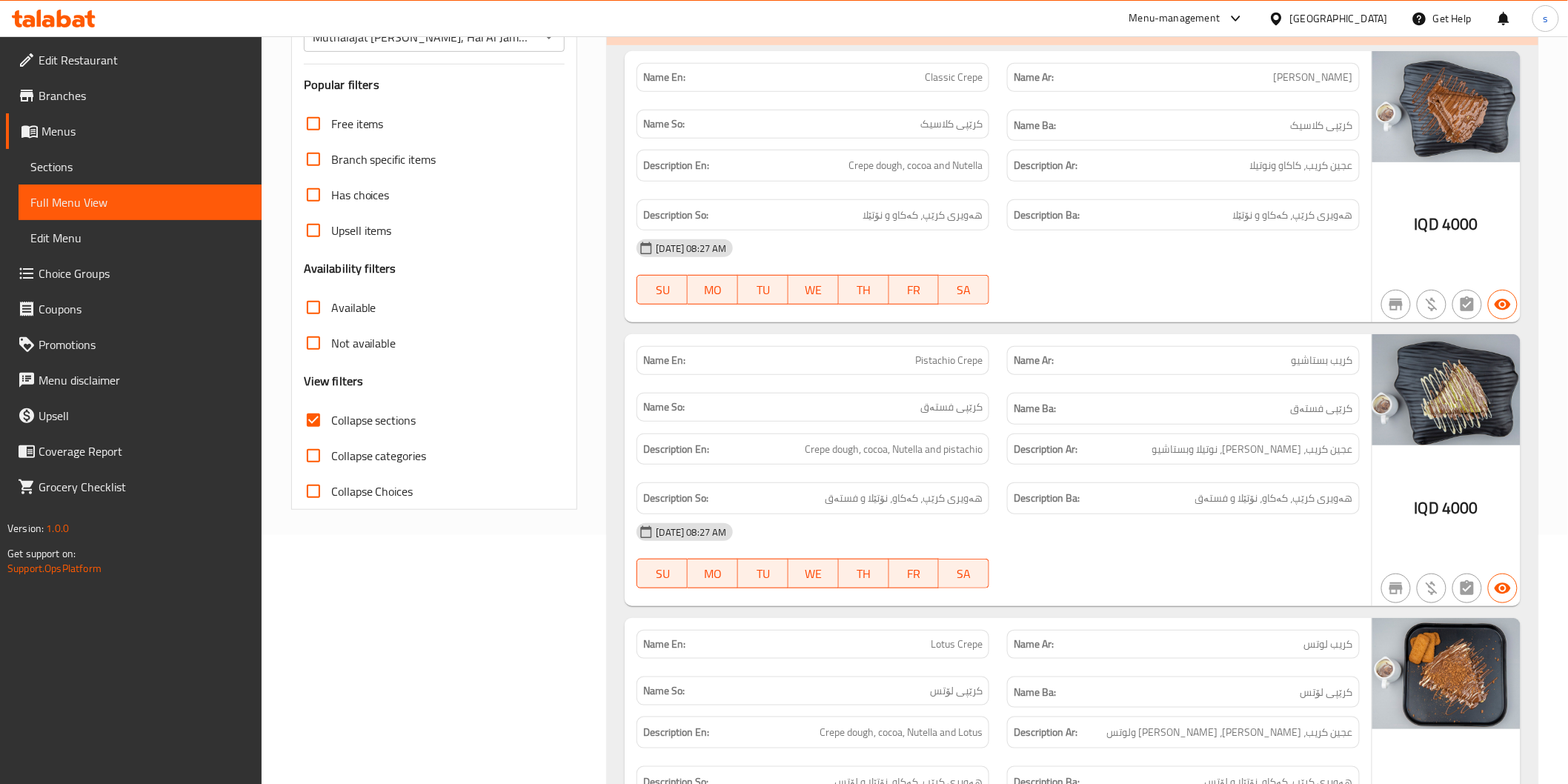
scroll to position [287, 0]
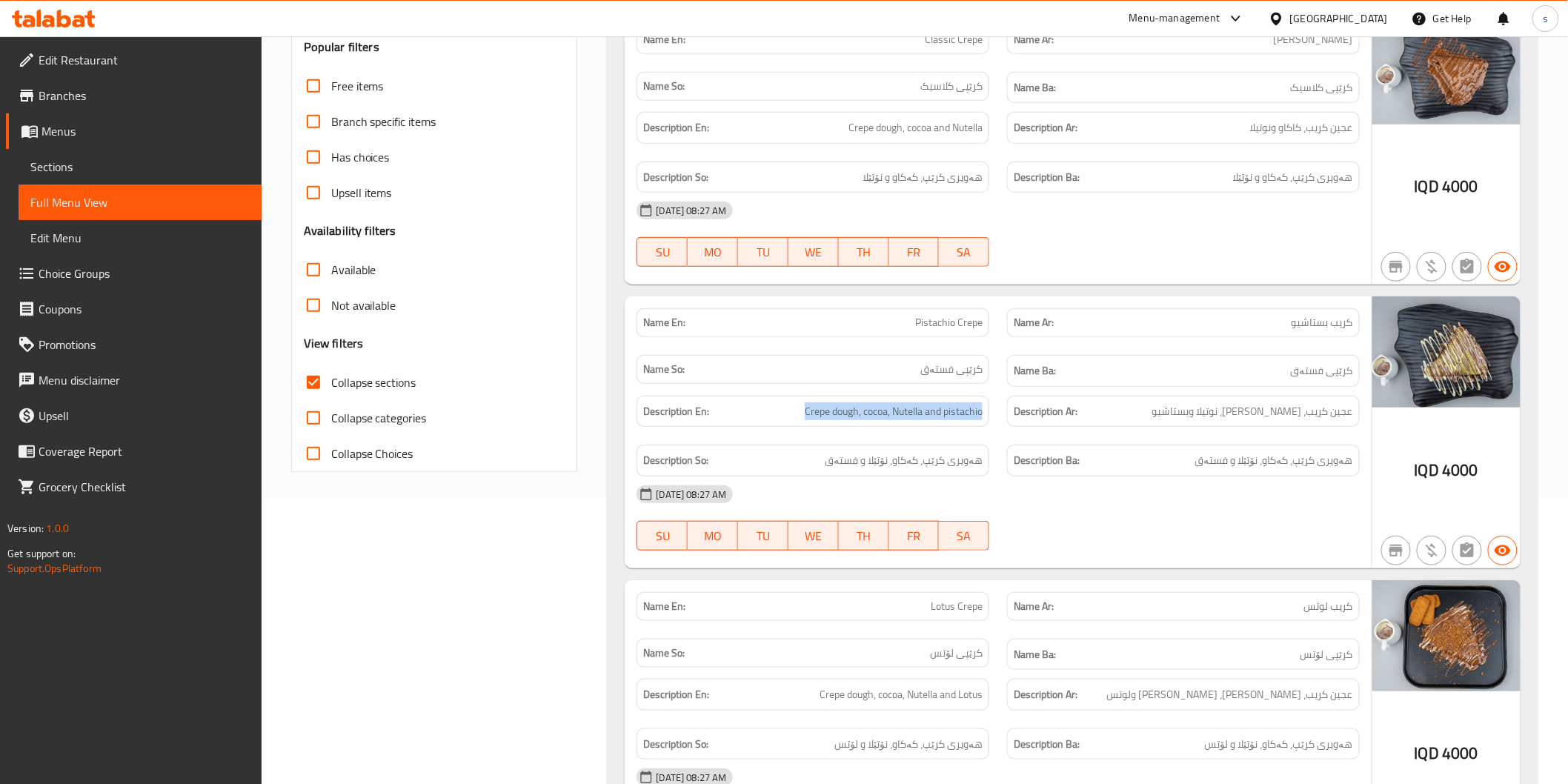
drag, startPoint x: 797, startPoint y: 413, endPoint x: 983, endPoint y: 423, distance: 186.3
click at [983, 423] on div "Description En: Crepe dough, cocoa, Nutella and pistachio" at bounding box center [813, 412] width 353 height 32
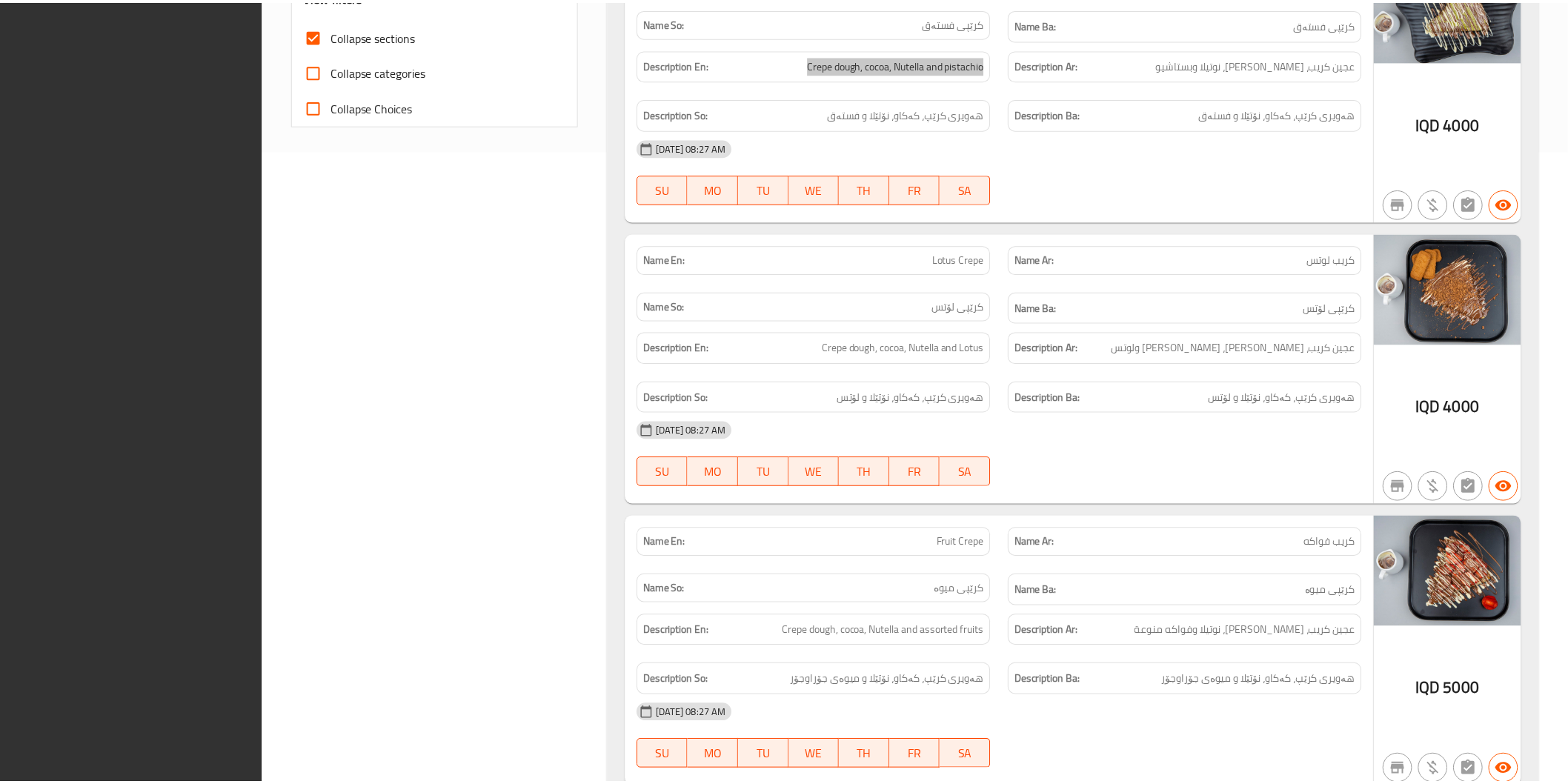
scroll to position [782, 0]
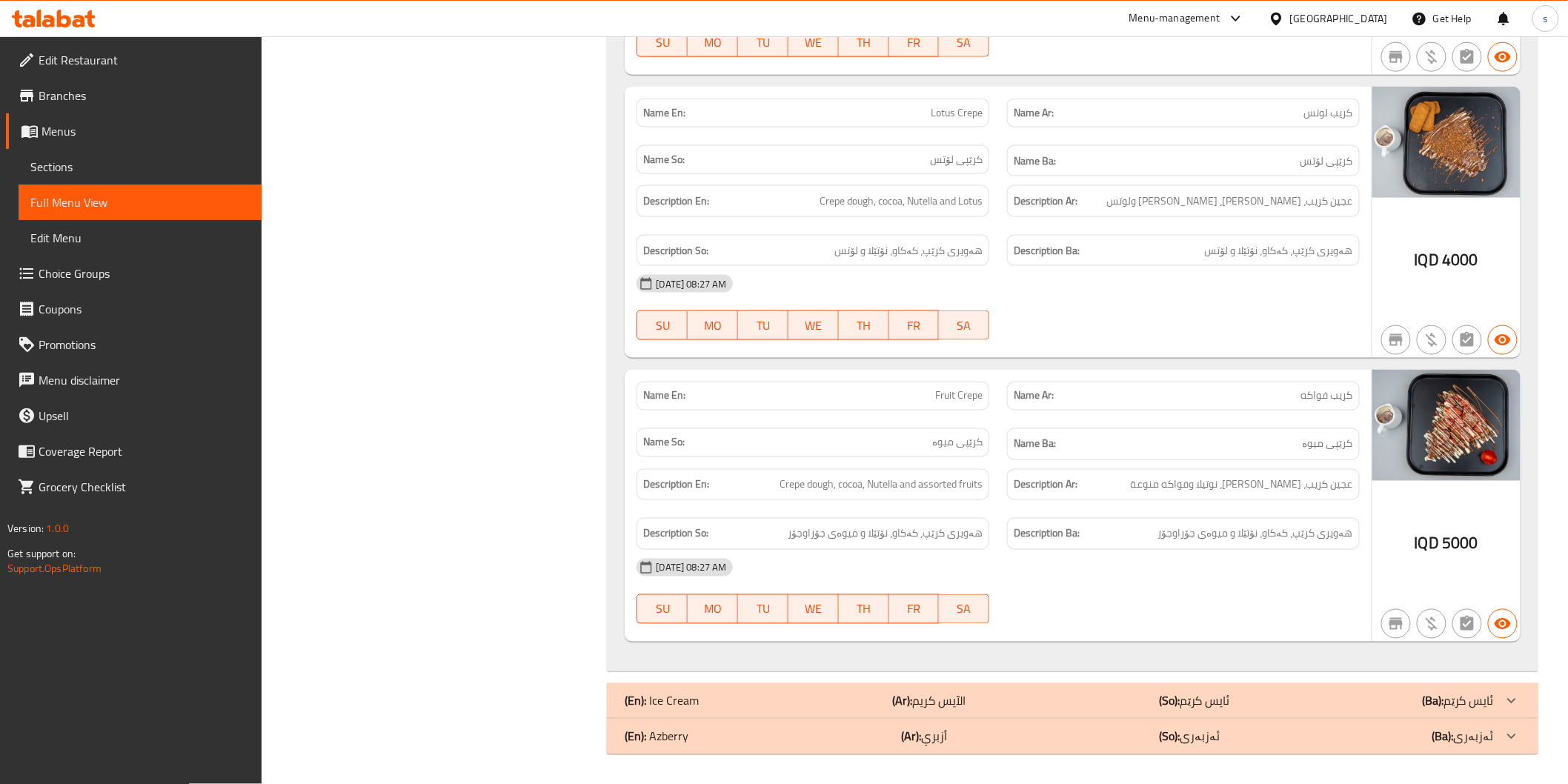
click at [966, 284] on div "02-10-2025 08:27 AM" at bounding box center [997, 284] width 740 height 35
click at [123, 67] on span "Edit Restaurant" at bounding box center [144, 60] width 211 height 18
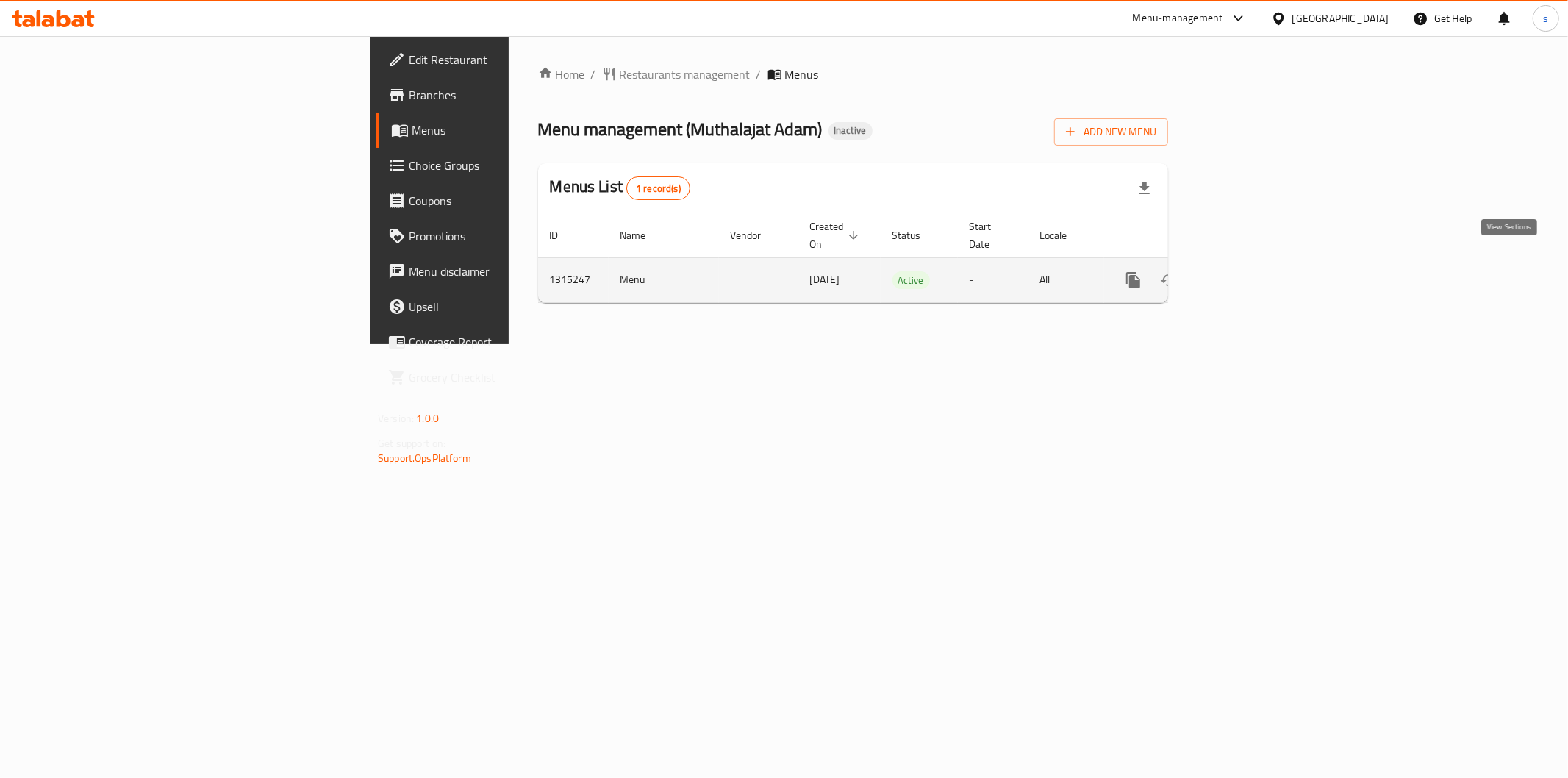
click at [1257, 265] on link "enhanced table" at bounding box center [1240, 280] width 35 height 35
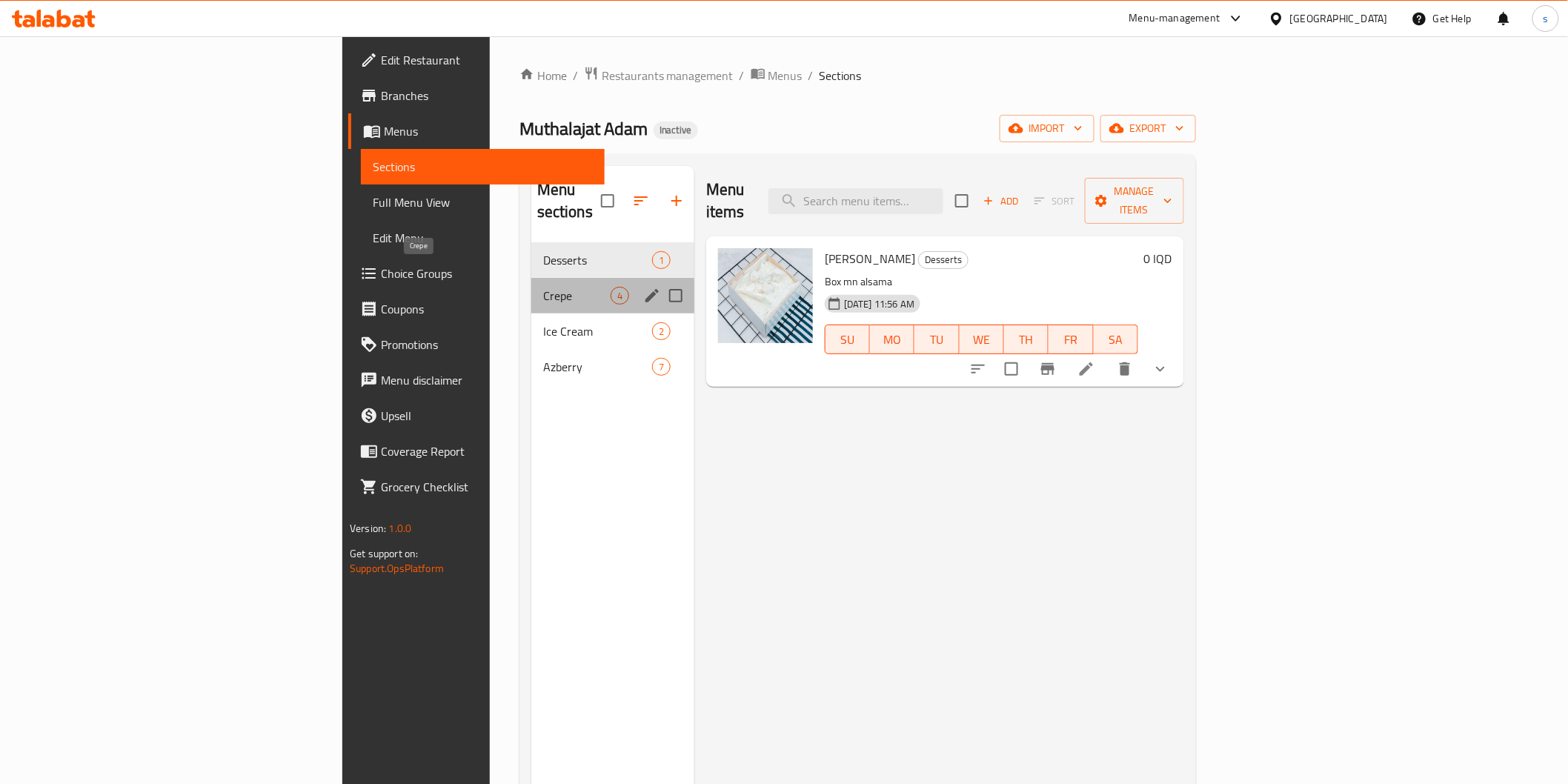
click at [543, 287] on span "Crepe" at bounding box center [577, 296] width 68 height 18
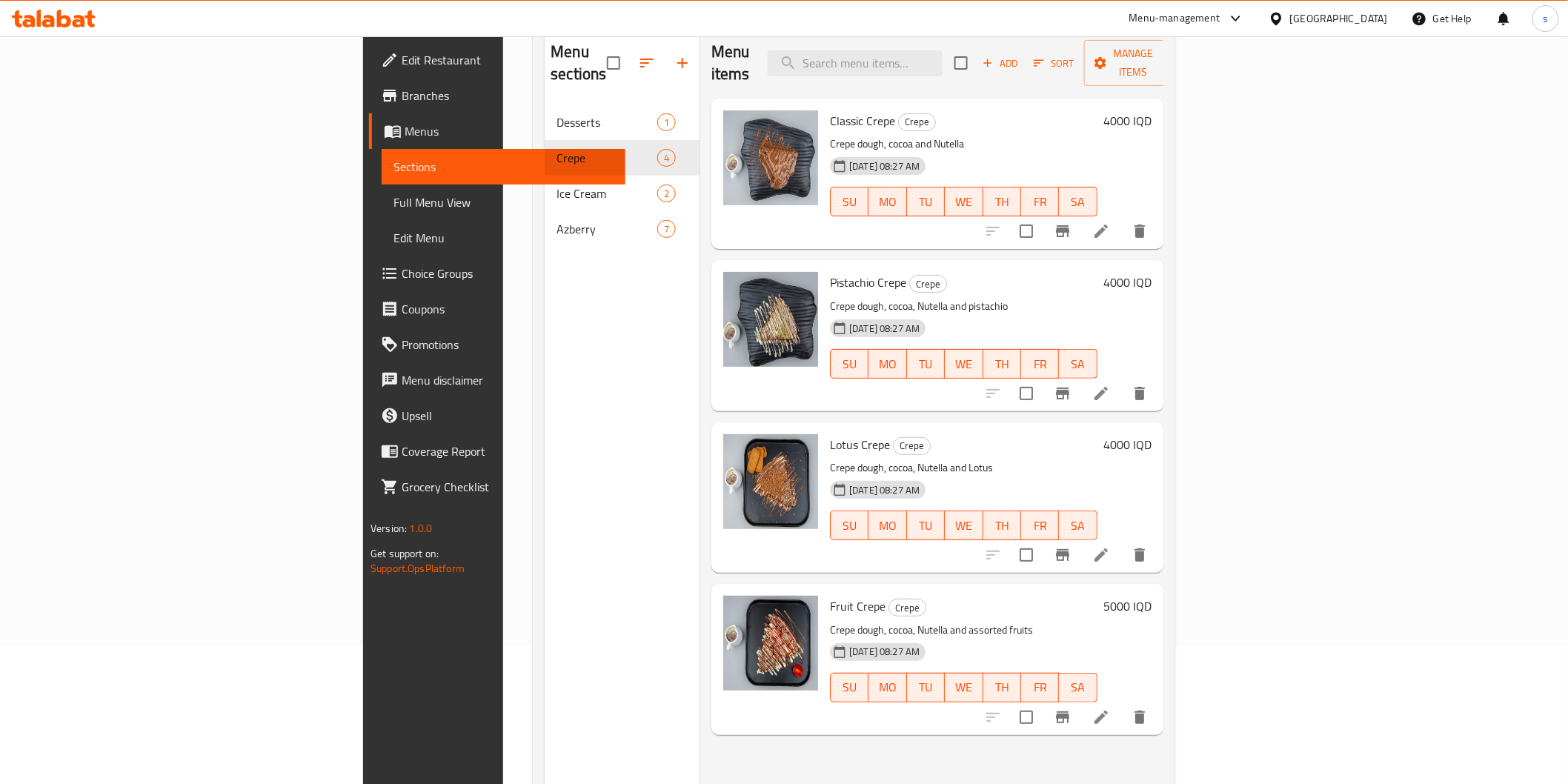
scroll to position [208, 0]
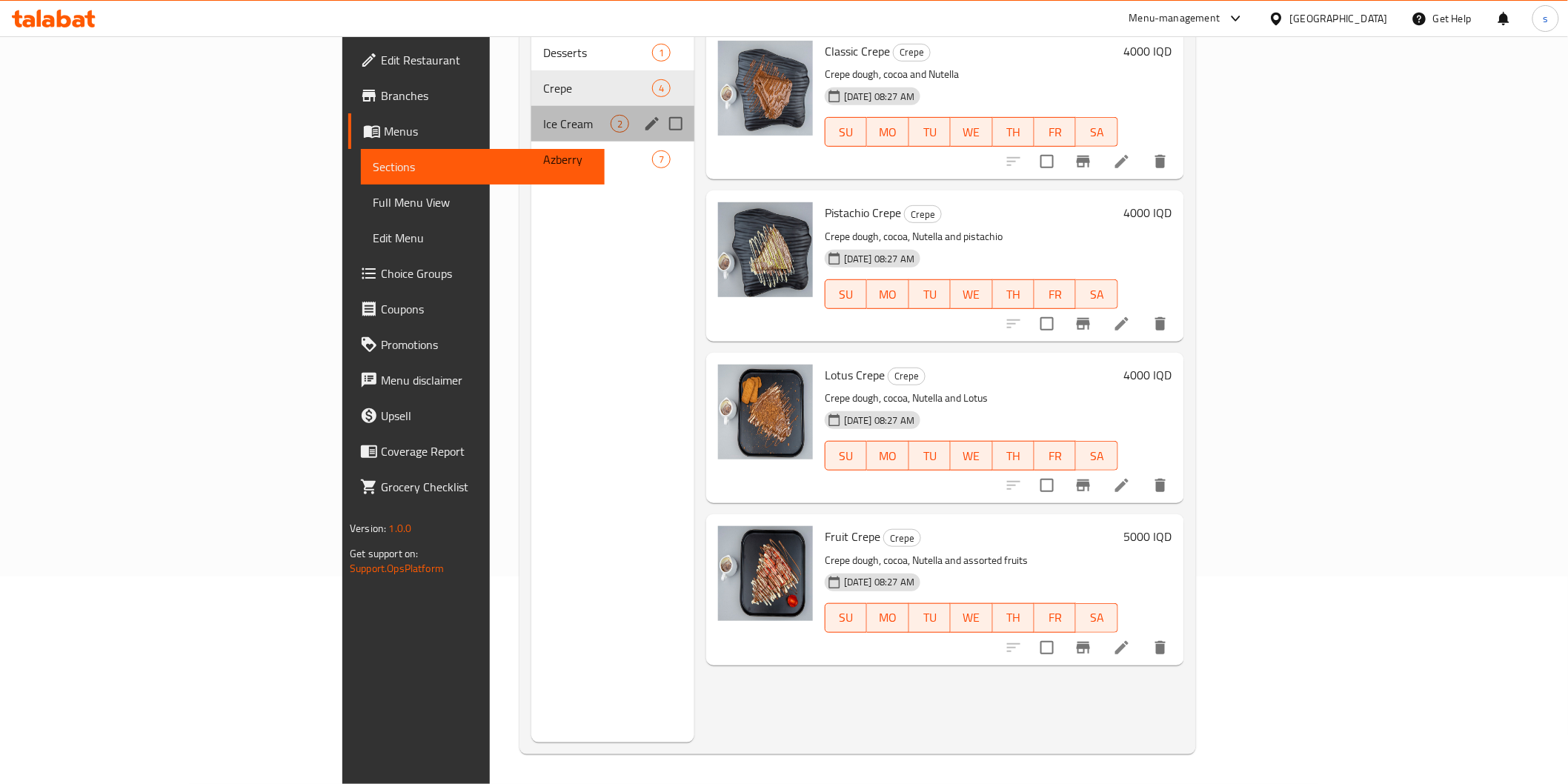
click at [532, 106] on div "Ice Cream 2" at bounding box center [613, 124] width 163 height 35
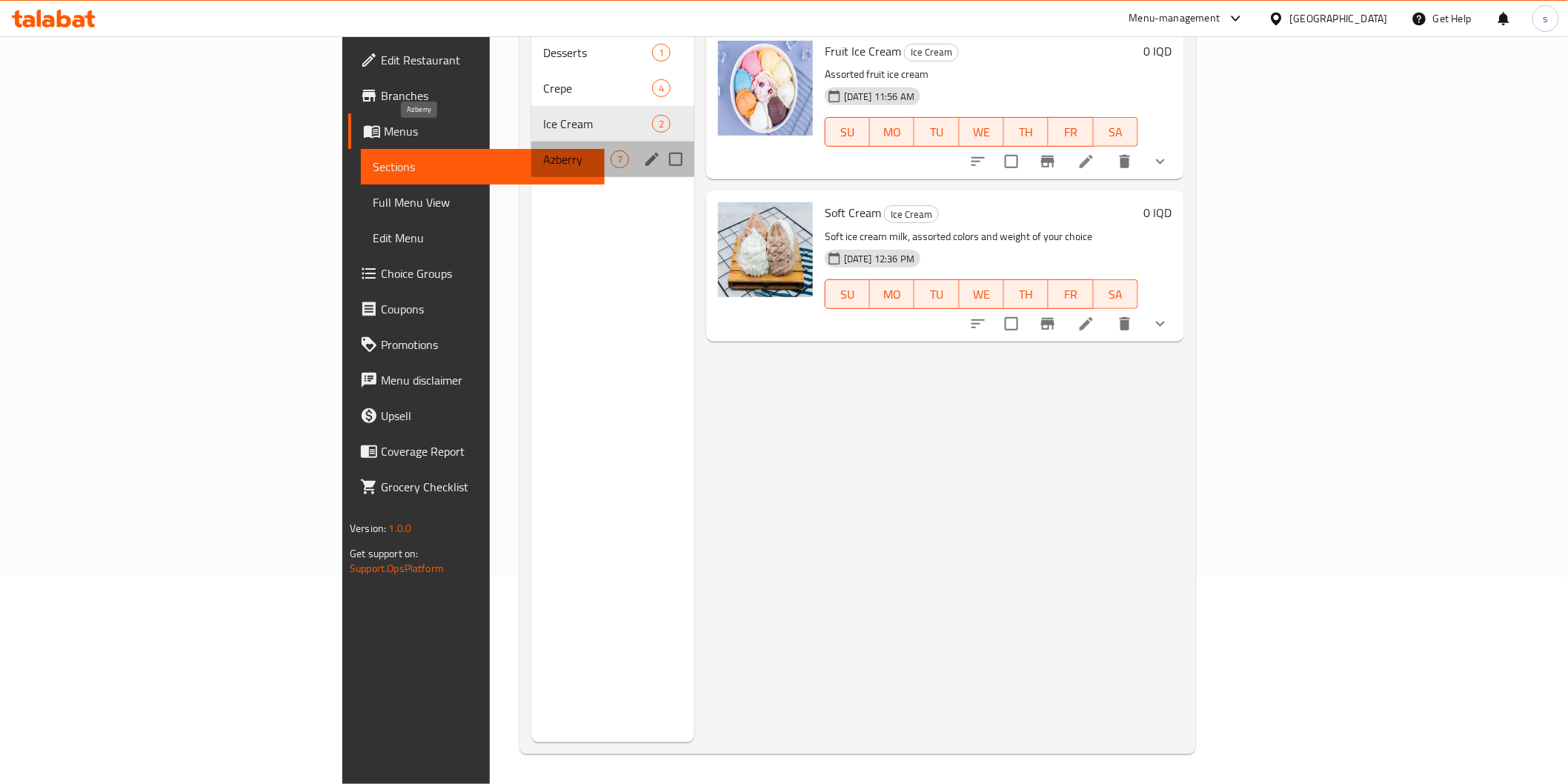
click at [543, 151] on span "Azberry" at bounding box center [577, 160] width 68 height 18
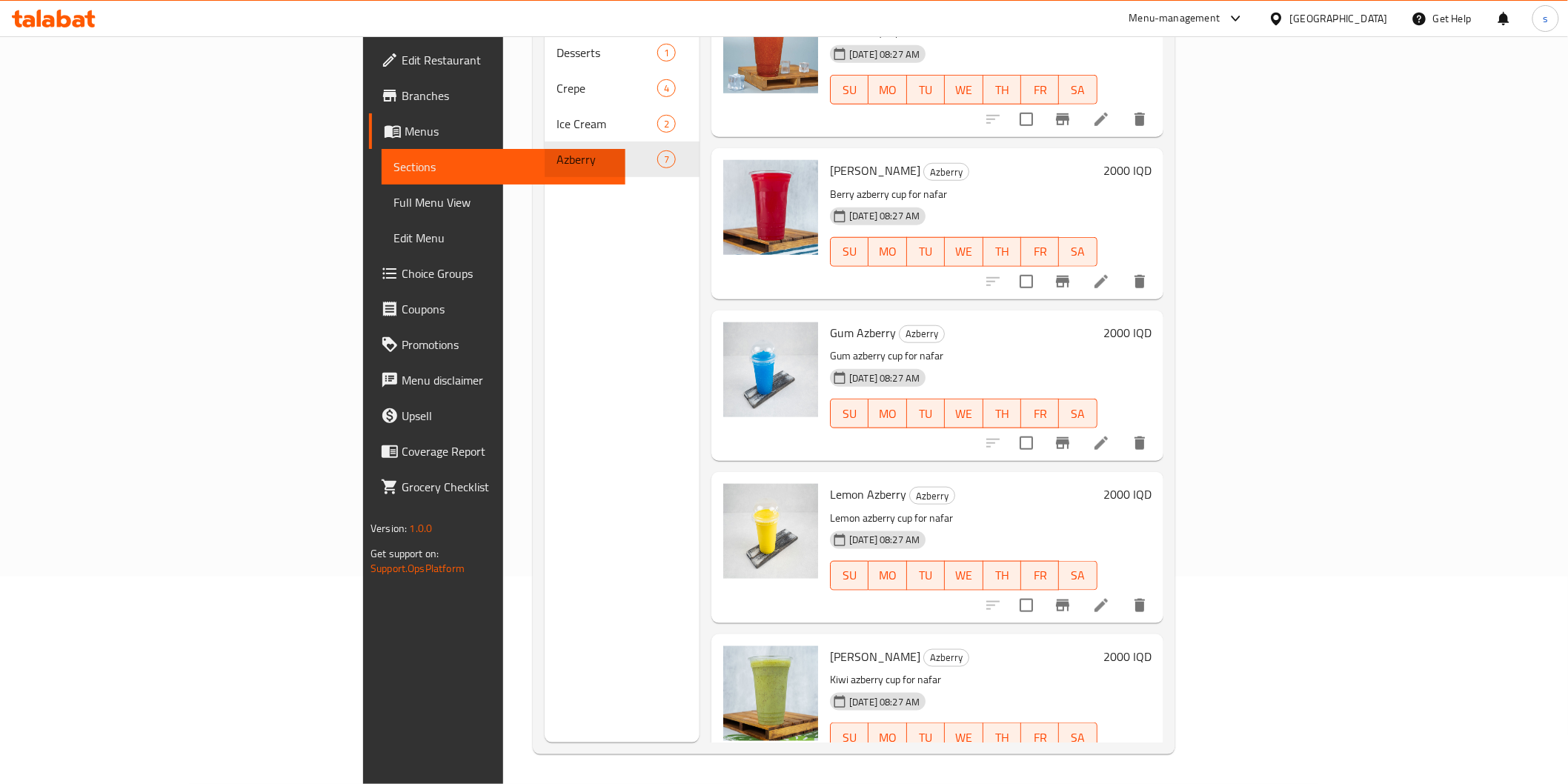
scroll to position [385, 0]
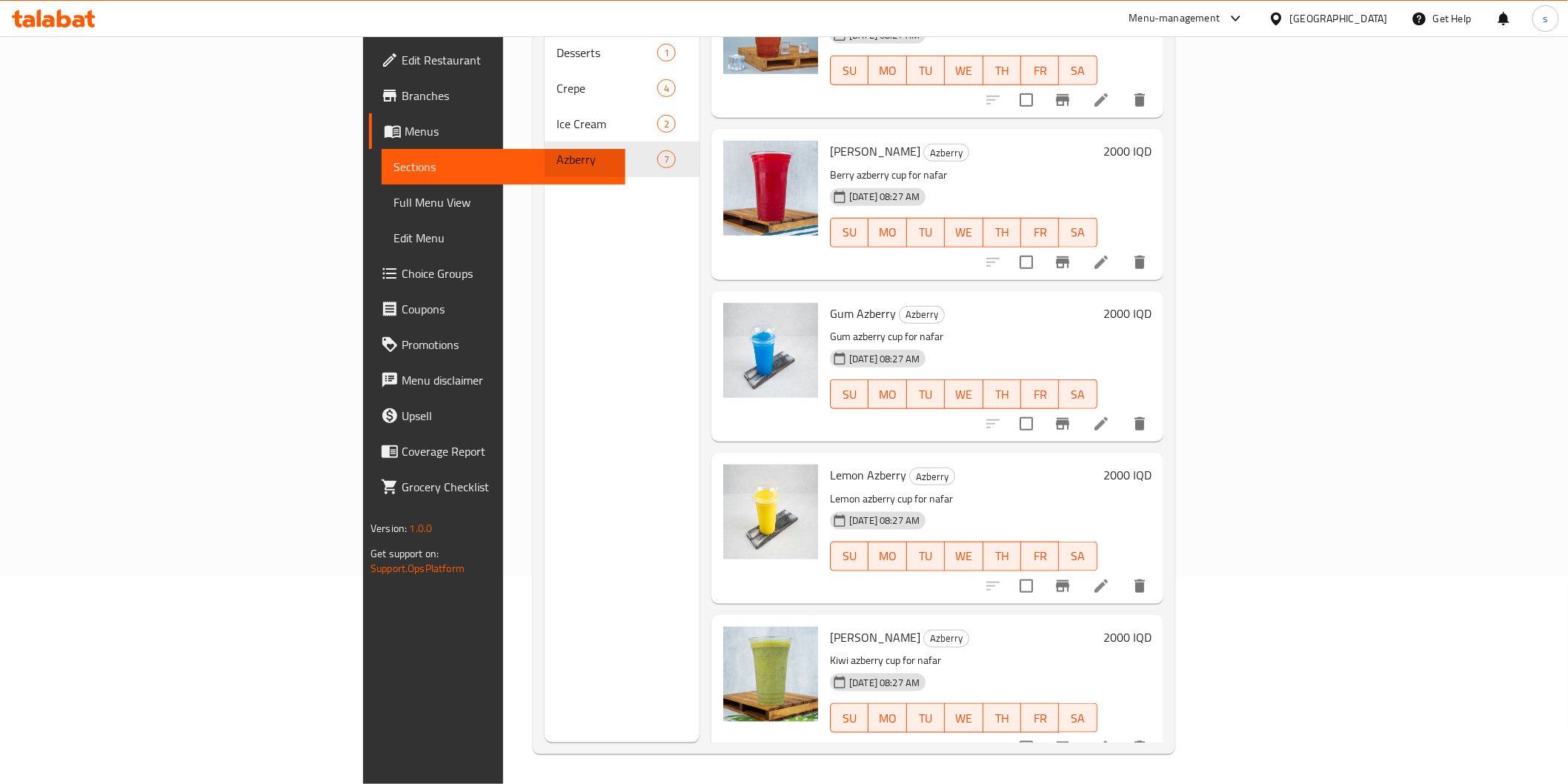
click at [394, 197] on span "Full Menu View" at bounding box center [503, 202] width 219 height 18
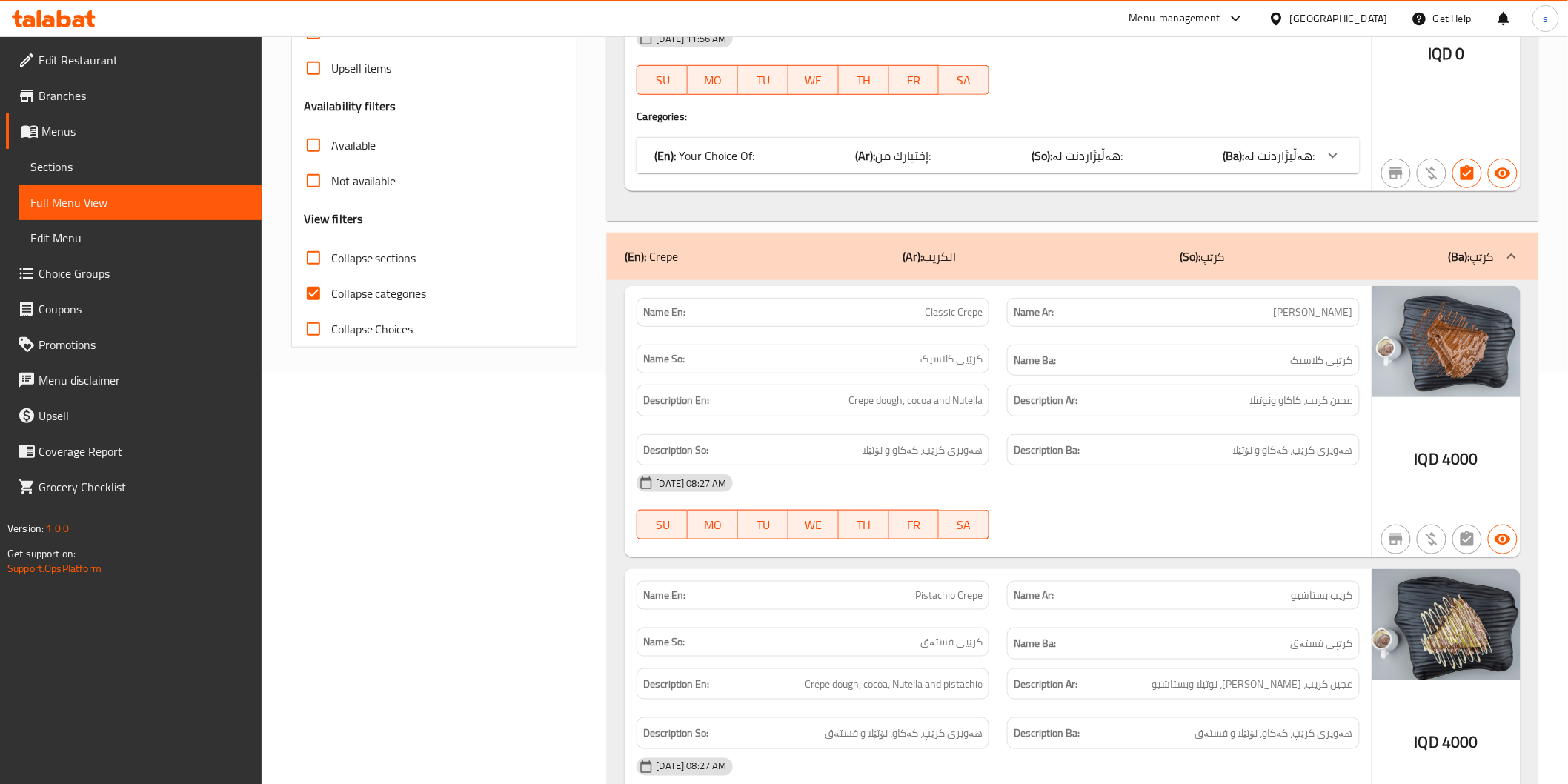
click at [875, 275] on div "(En): Crepe (Ar): الكريب (So): کرێپ (Ba): کرێپ" at bounding box center [1073, 256] width 931 height 48
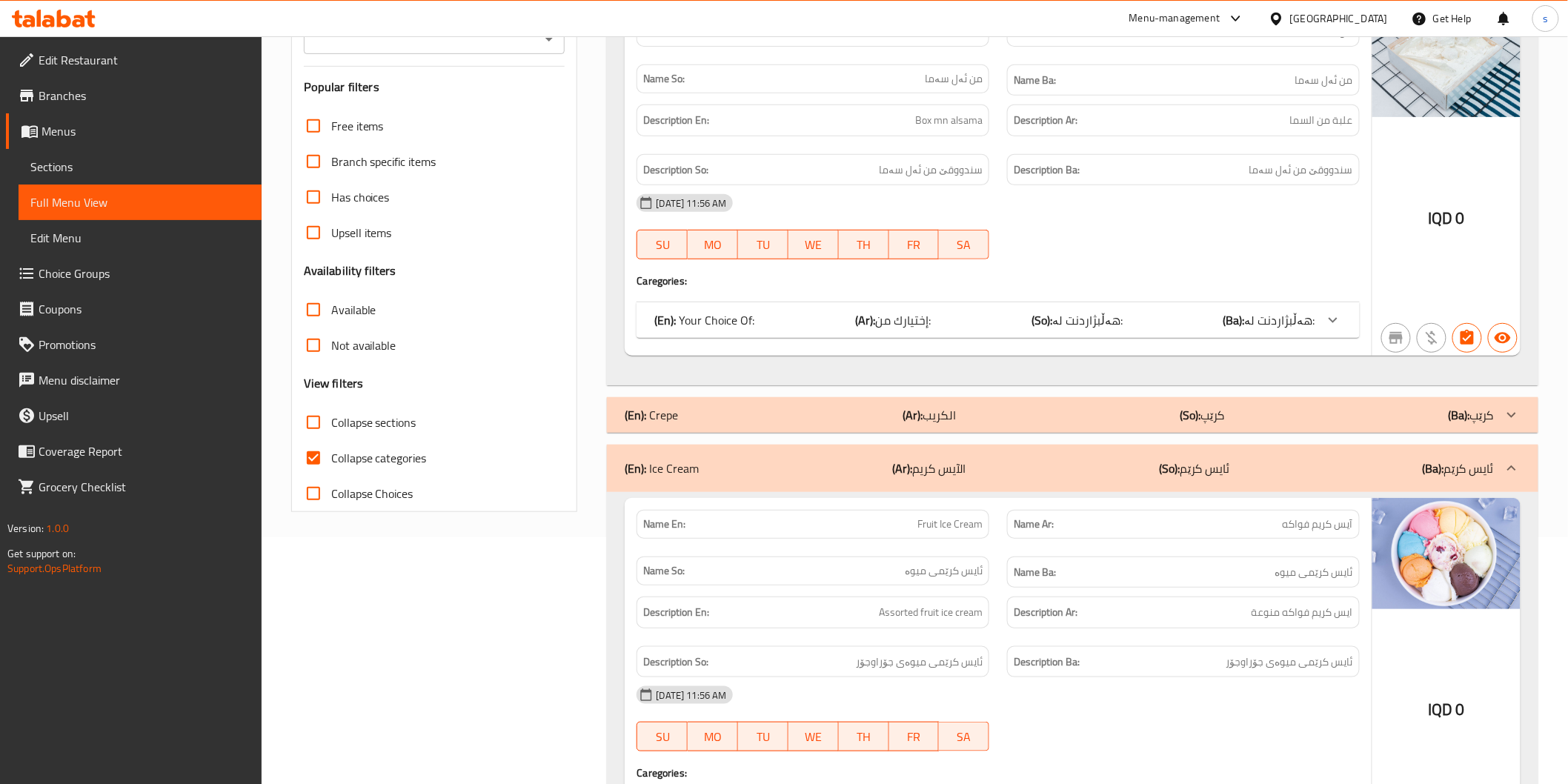
click at [890, 480] on div "(En): Ice Cream (Ar): الآيس كريم (So): ئایس کرێم (Ba): ئایس کرێم" at bounding box center [1073, 468] width 931 height 48
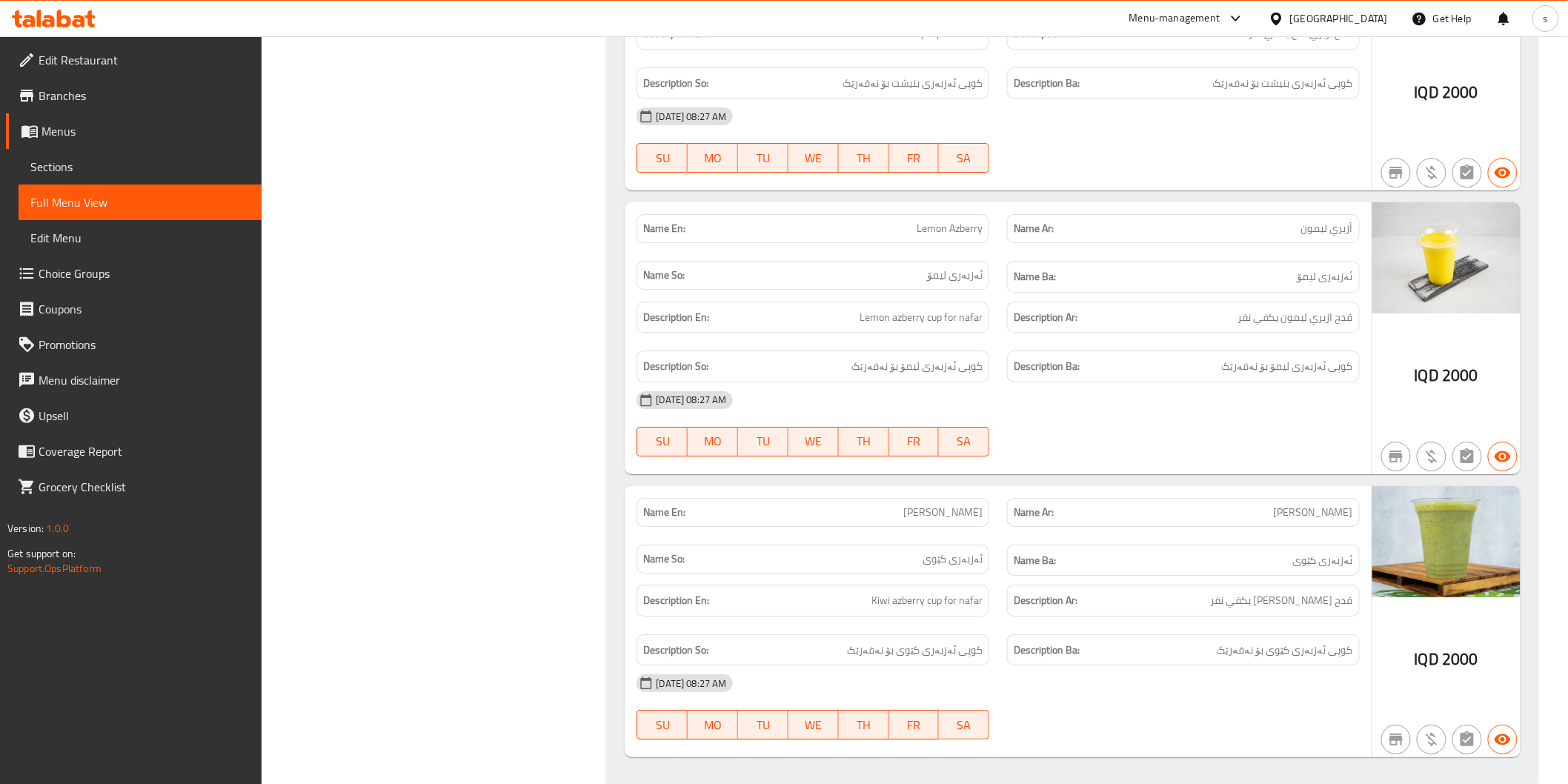
scroll to position [2032, 0]
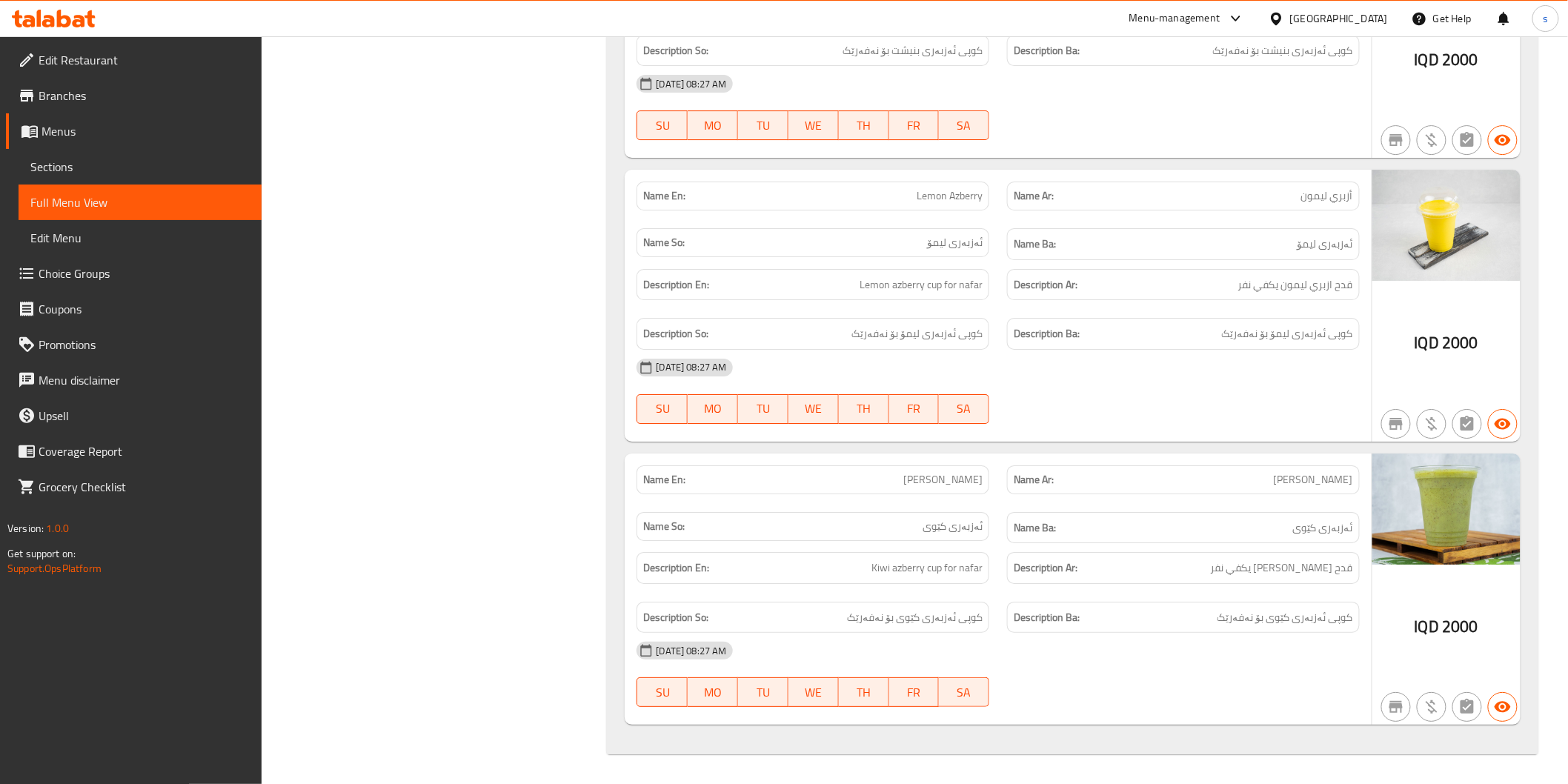
click at [1082, 577] on div "Description Ar: قدح ازبري كيوي يكفي نفر" at bounding box center [1183, 568] width 353 height 32
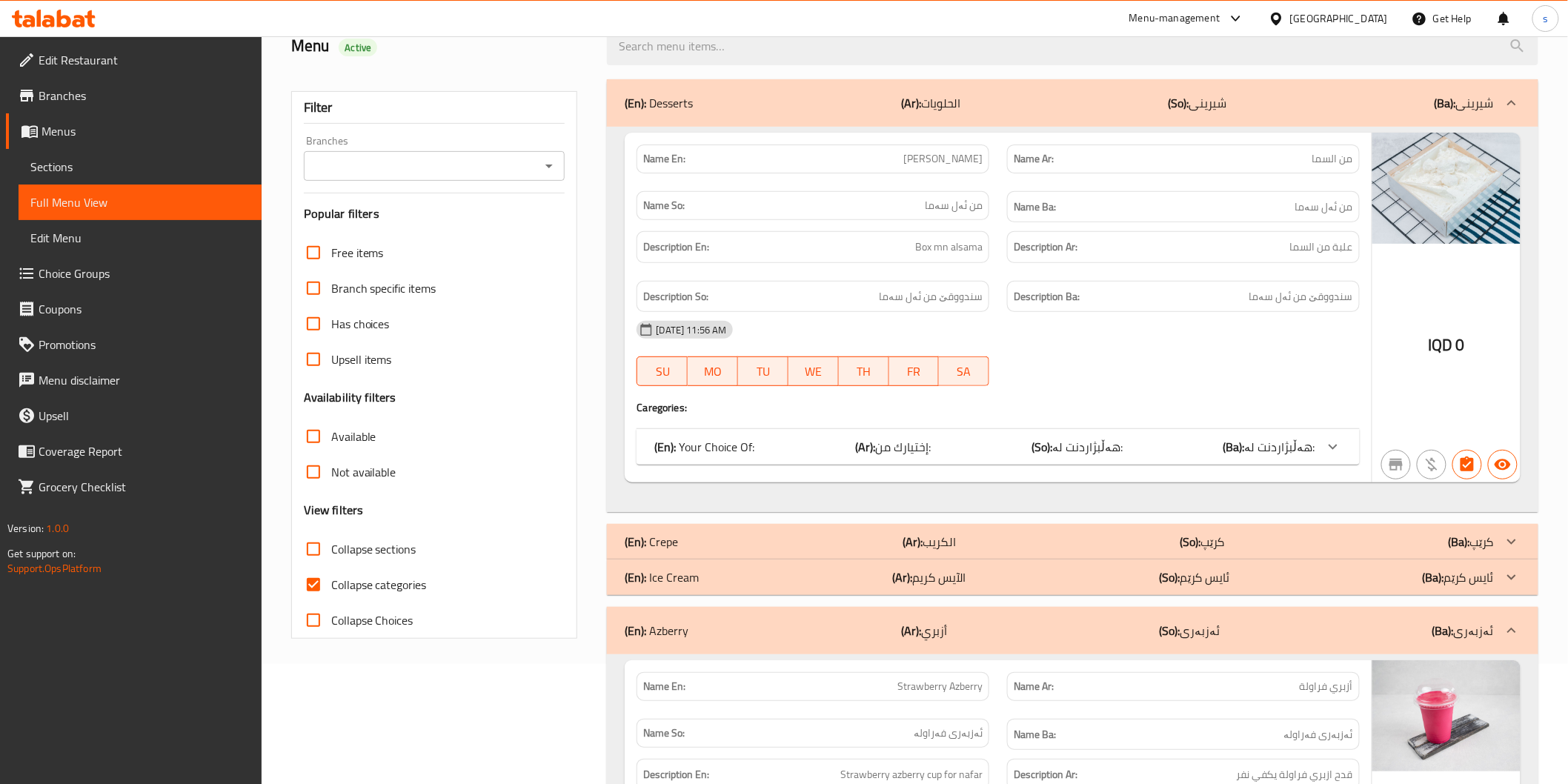
scroll to position [129, 0]
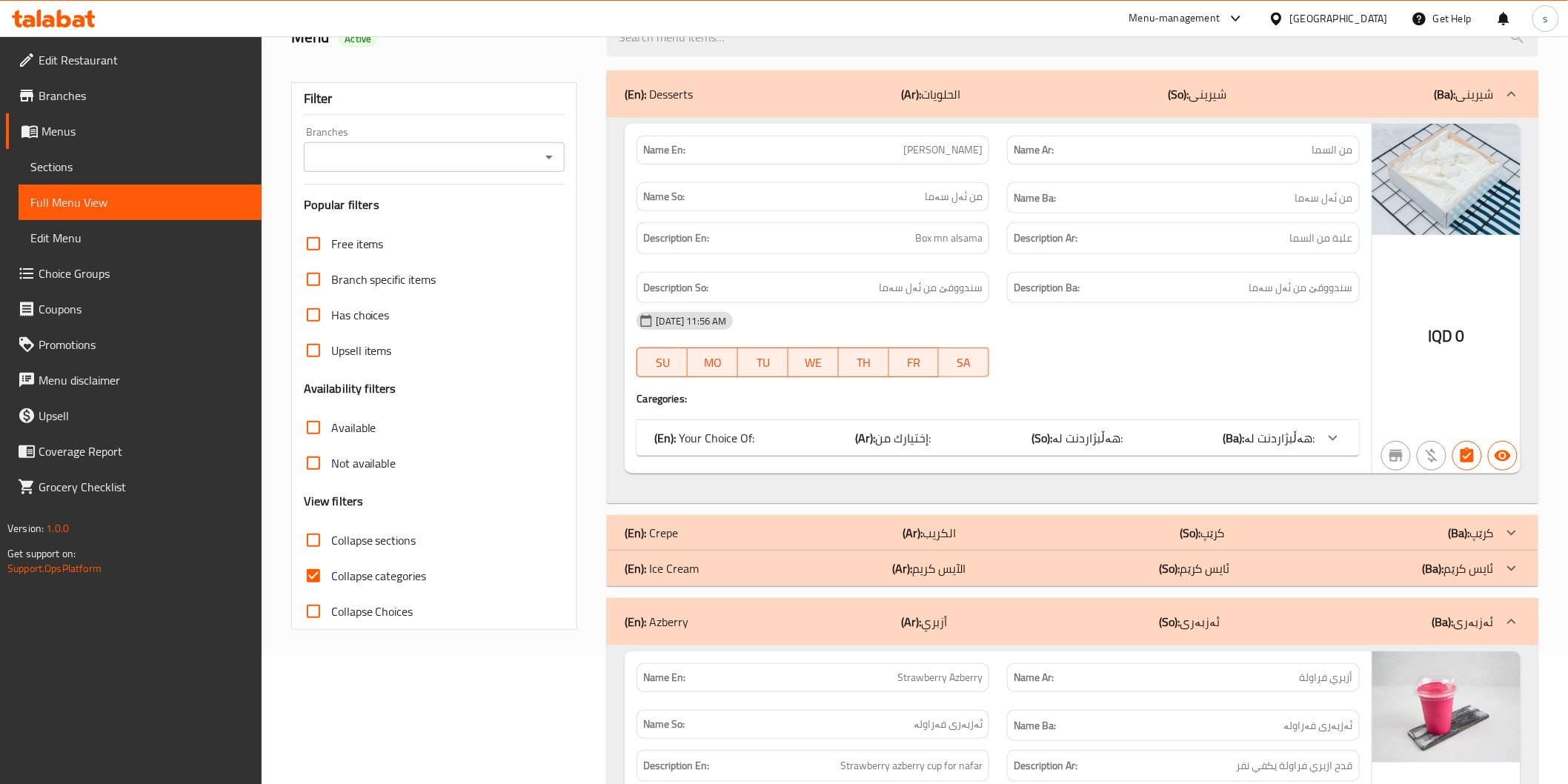
click at [391, 542] on span "Collapse sections" at bounding box center [374, 541] width 85 height 18
click at [331, 542] on input "Collapse sections" at bounding box center [313, 541] width 35 height 35
checkbox input "true"
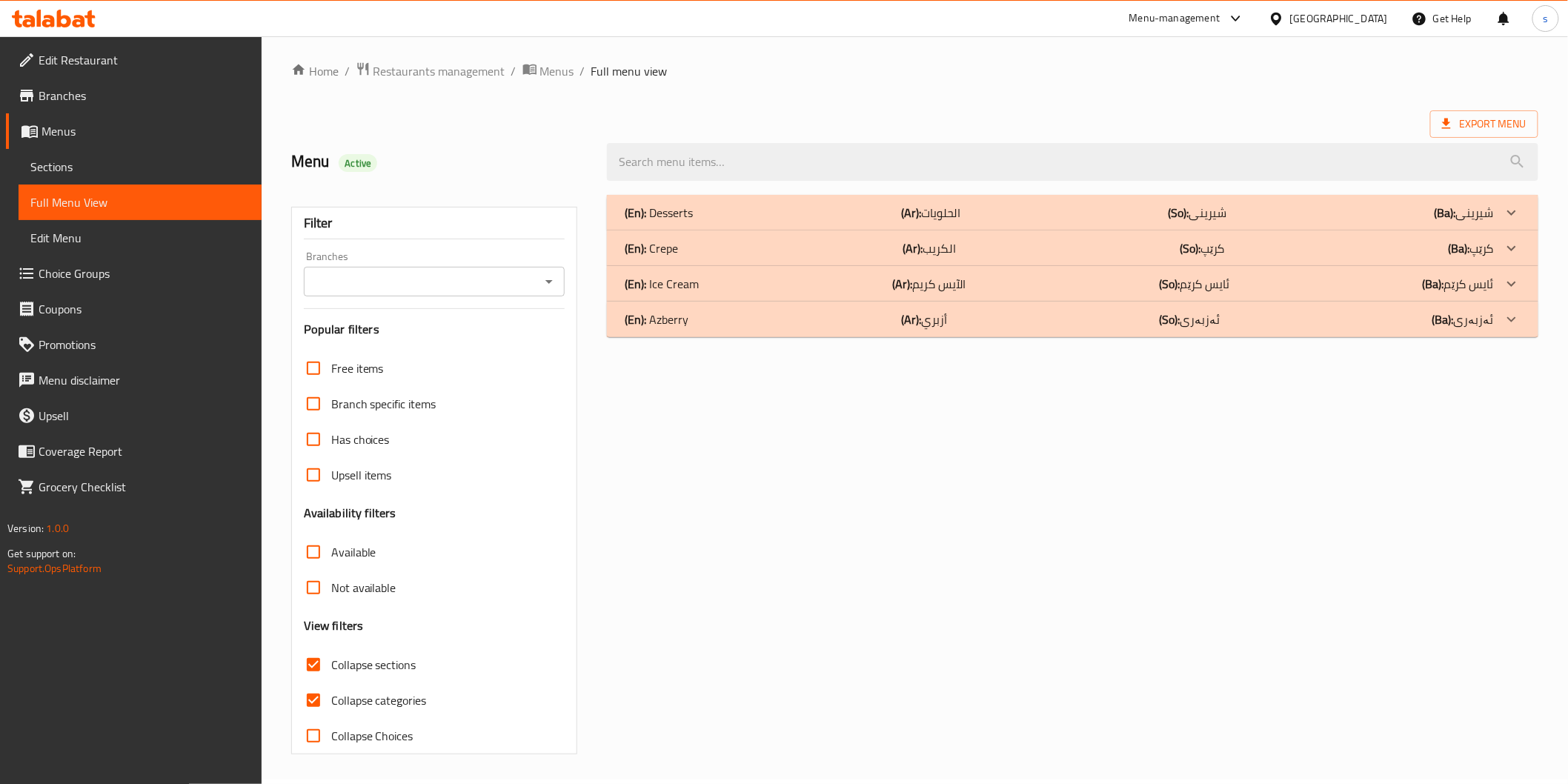
scroll to position [4, 0]
click at [399, 698] on span "Collapse categories" at bounding box center [379, 701] width 96 height 18
click at [790, 320] on div "(En): Azberry (Ar): أزبري (So): ئەزبەری (Ba): ئەزبەری" at bounding box center [1059, 320] width 868 height 18
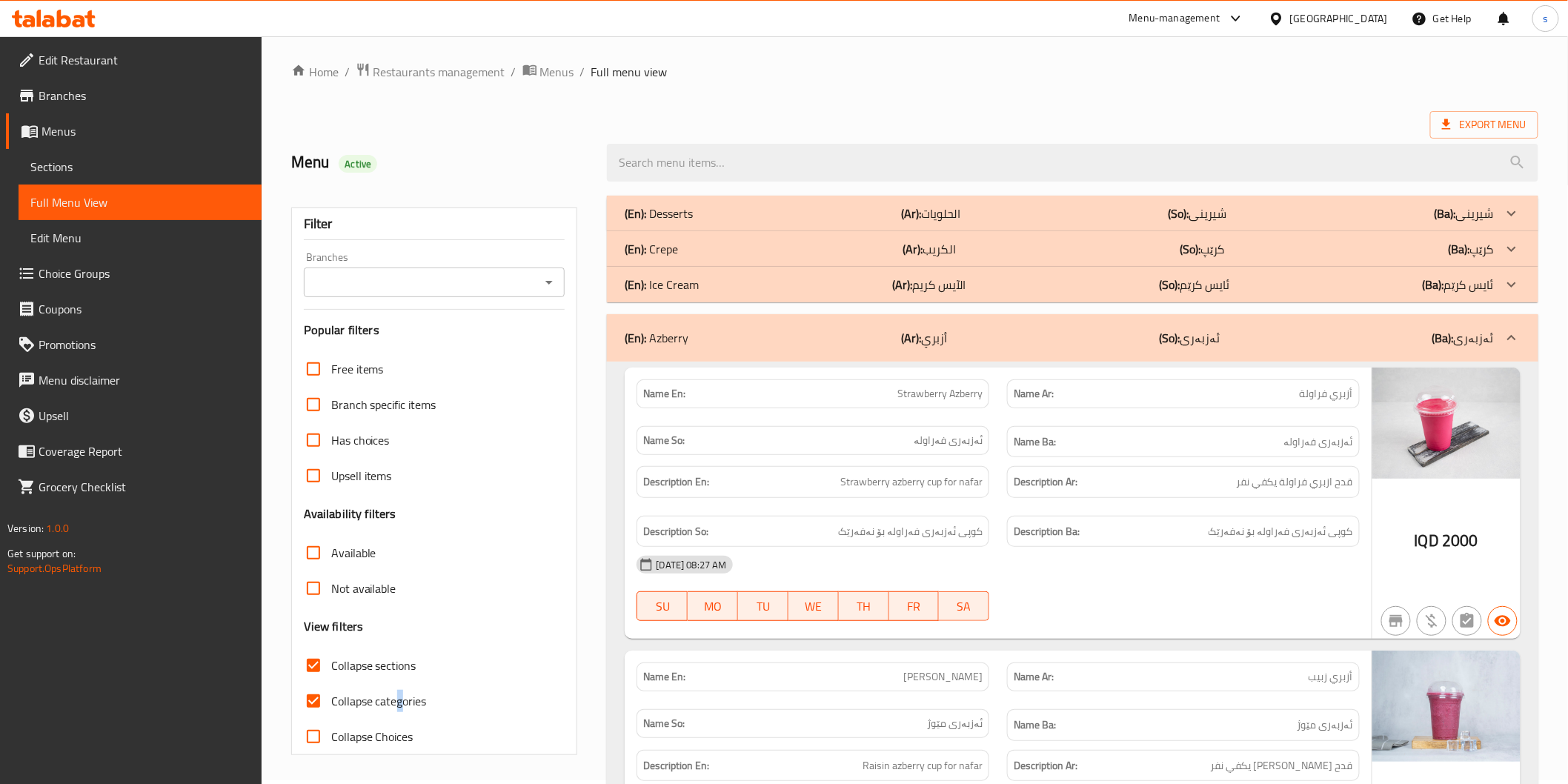
click at [790, 254] on div "(En): Crepe (Ar): الكريب (So): کرێپ (Ba): کرێپ" at bounding box center [1059, 249] width 868 height 18
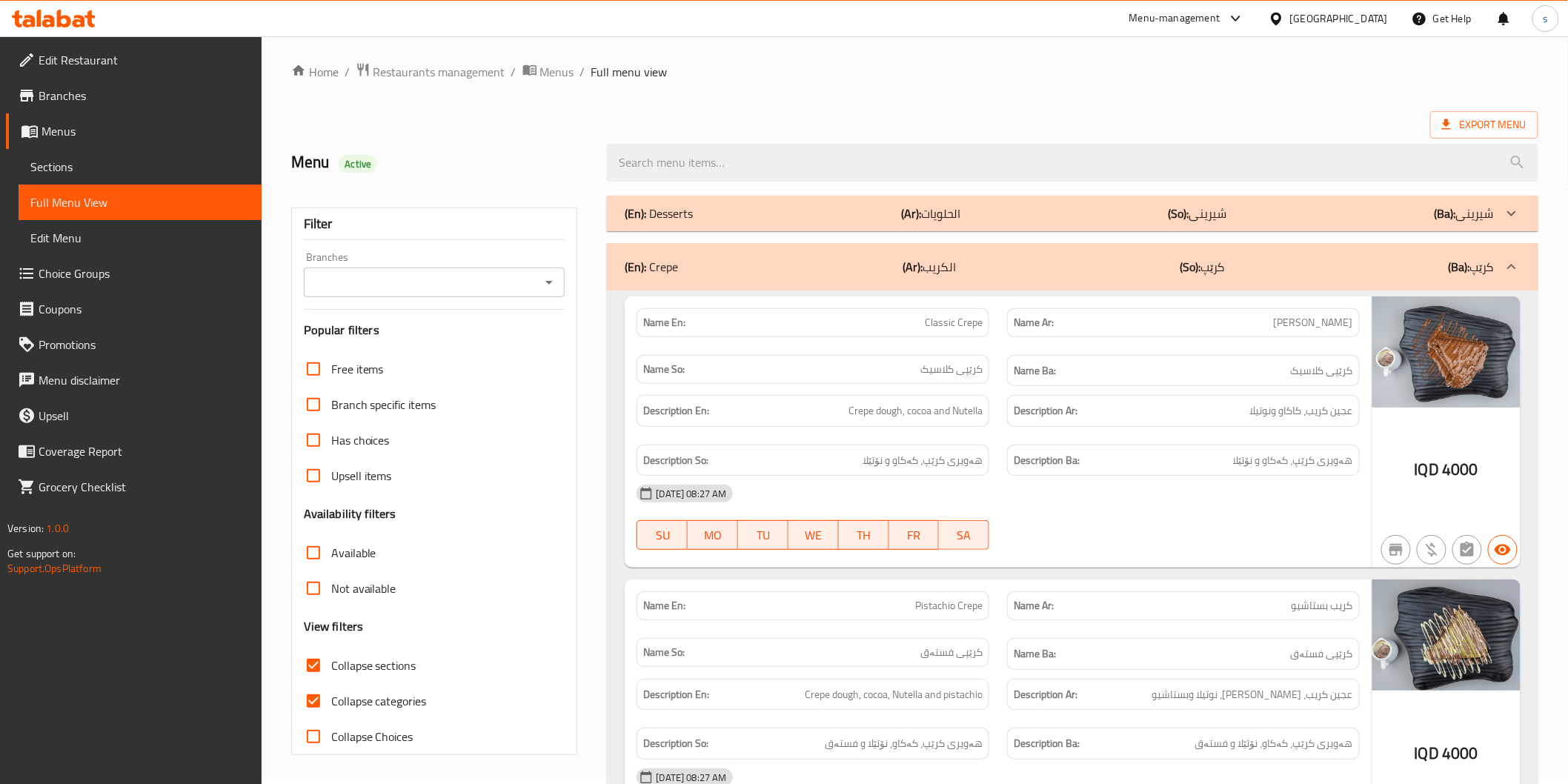
click at [565, 538] on div "Available" at bounding box center [434, 553] width 262 height 35
click at [527, 280] on input "Branches" at bounding box center [422, 283] width 228 height 21
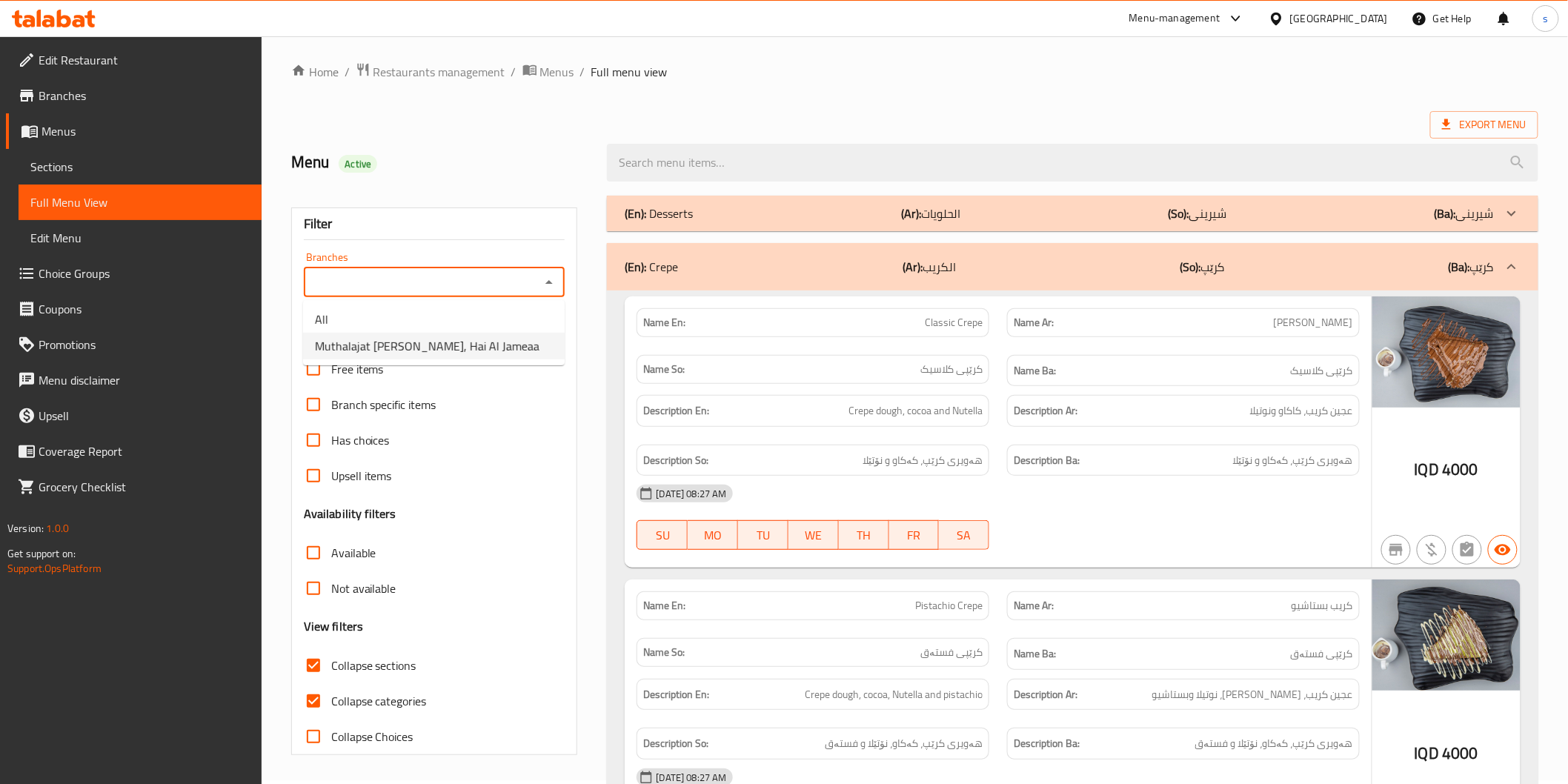
click at [495, 342] on li "Muthalajat Adam, Hai Al Jameaa" at bounding box center [433, 346] width 262 height 27
type input "Muthalajat Adam, Hai Al Jameaa"
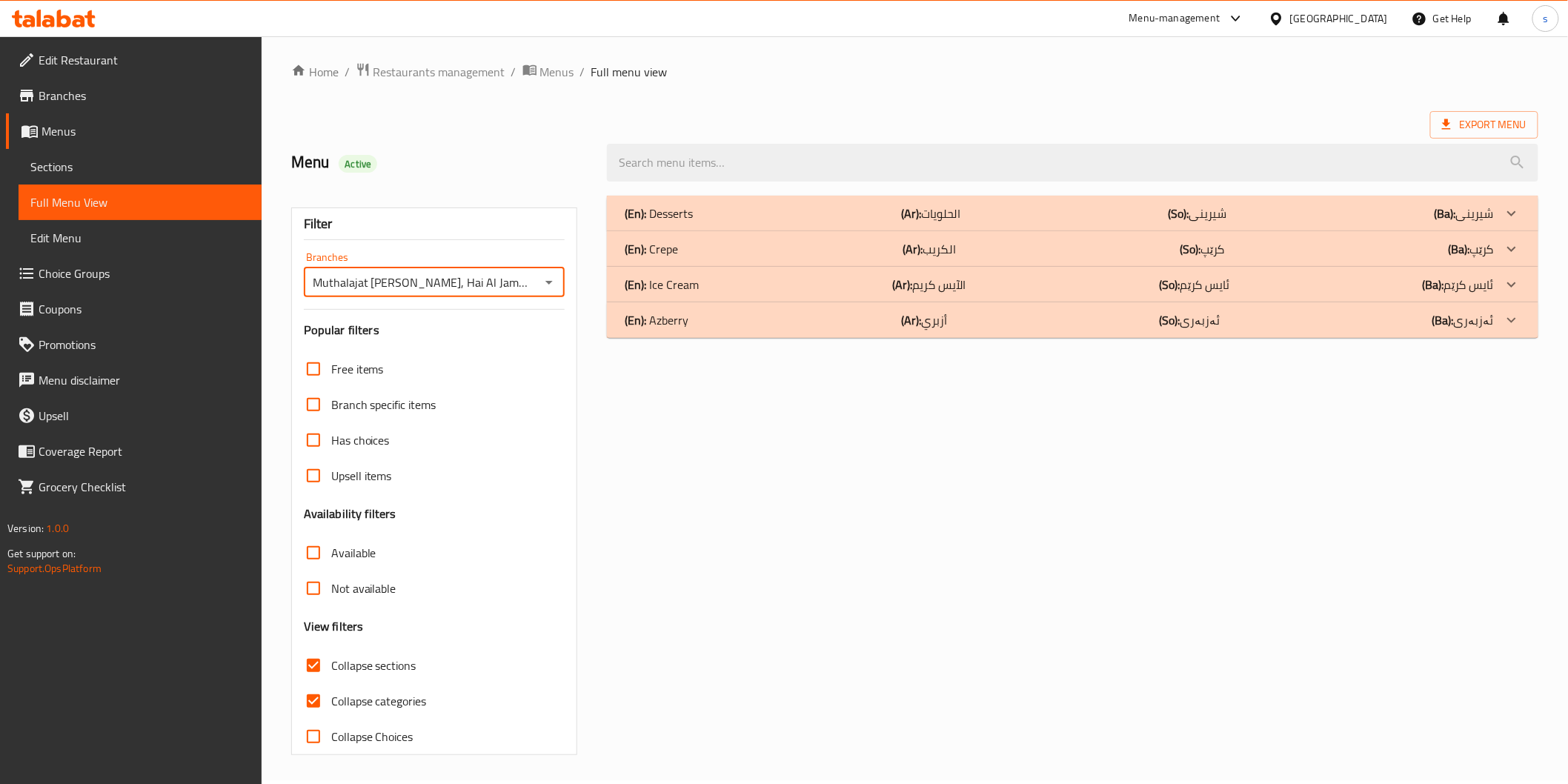
click at [663, 387] on div "(En): Desserts (Ar): الحلويات (So): شیرینی (Ba): شیرینی Name En: Mn Alsama Name…" at bounding box center [1072, 475] width 949 height 578
click at [698, 330] on div "(En): Azberry (Ar): أزبري (So): ئەزبەری (Ba): ئەزبەری" at bounding box center [1073, 320] width 931 height 35
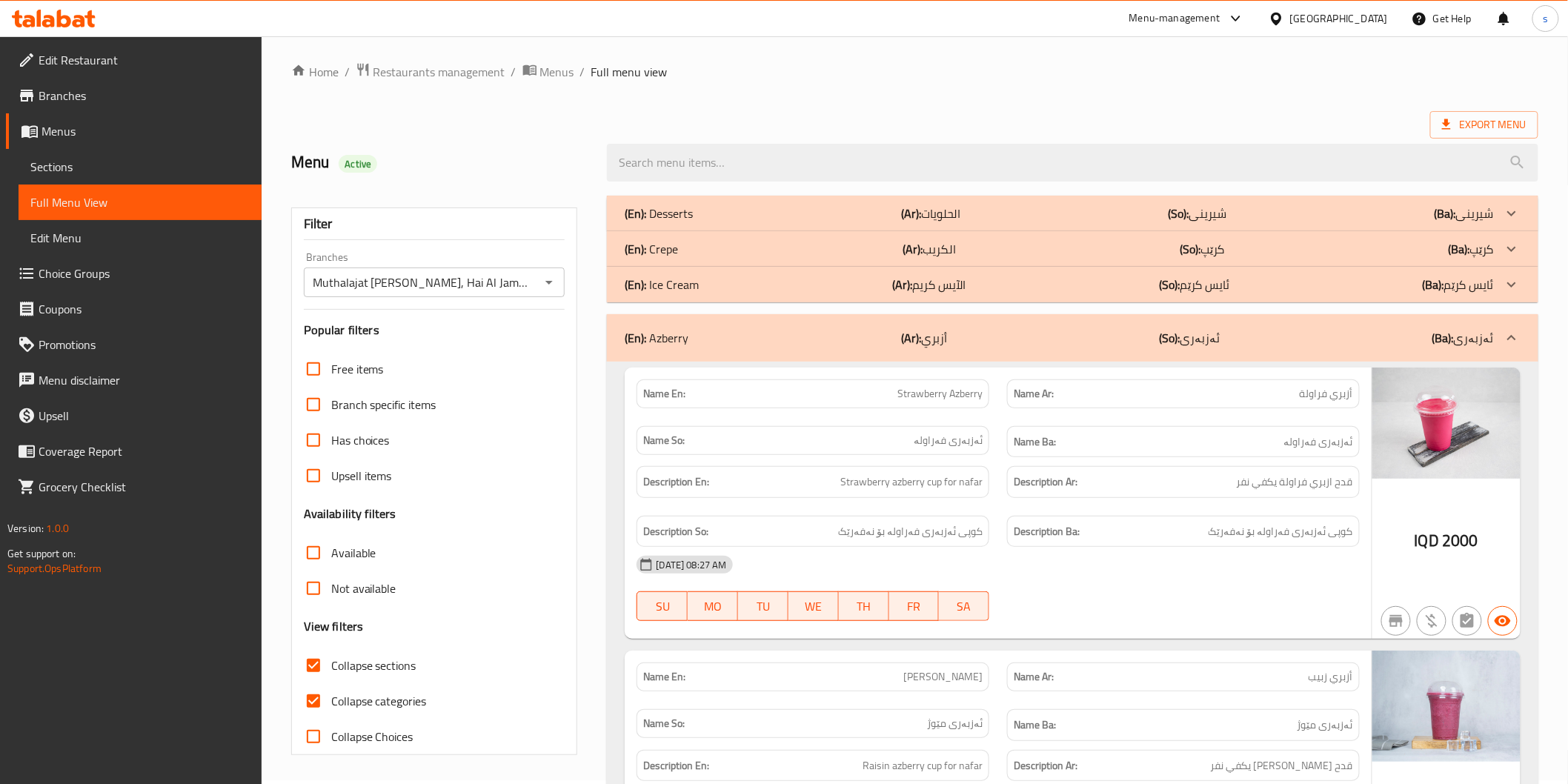
click at [704, 254] on div "(En): Crepe (Ar): الكريب (So): کرێپ (Ba): کرێپ" at bounding box center [1059, 249] width 868 height 18
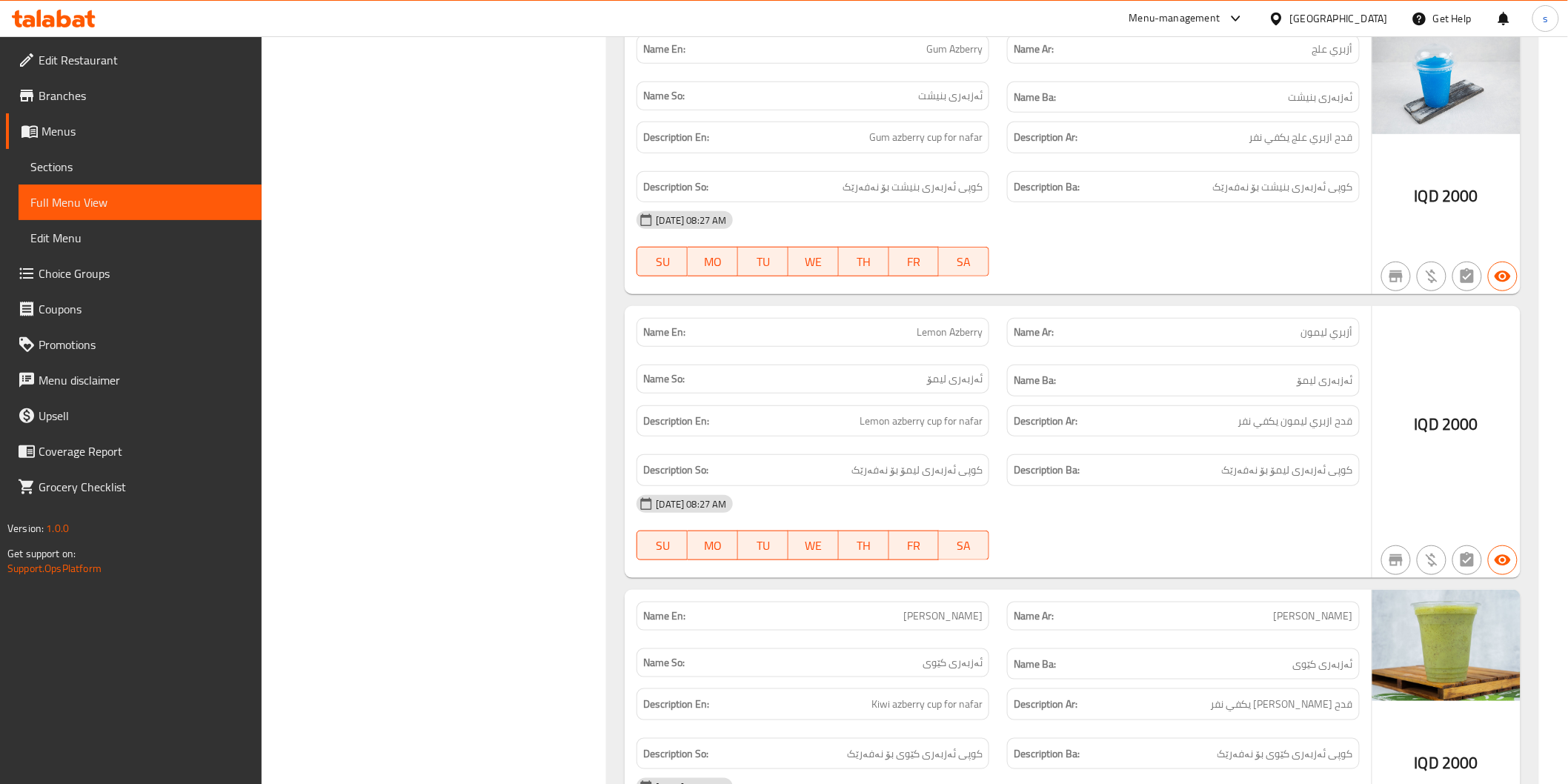
scroll to position [2818, 0]
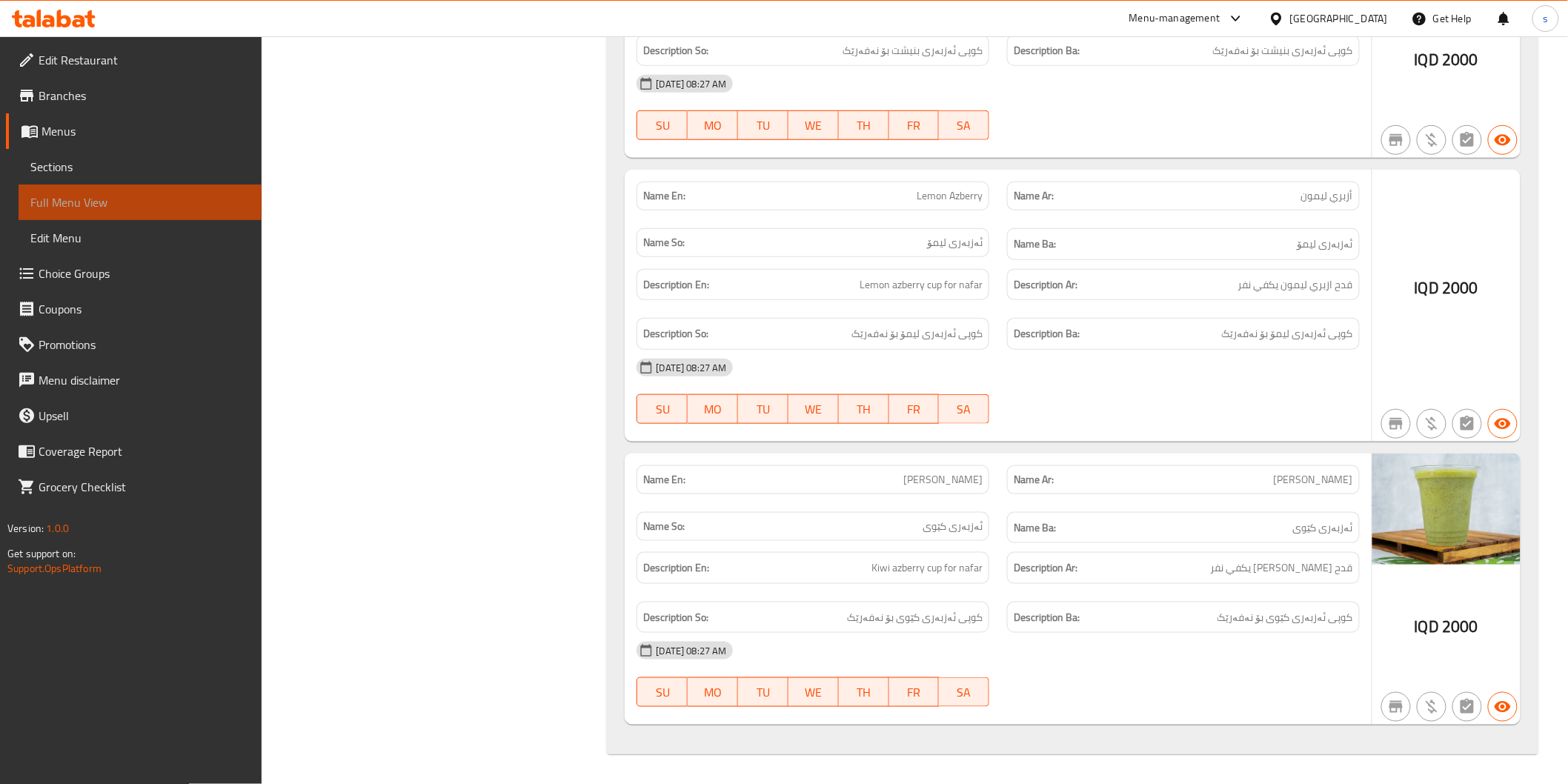
click at [106, 185] on link "Full Menu View" at bounding box center [140, 202] width 243 height 35
click at [108, 178] on link "Sections" at bounding box center [140, 167] width 243 height 35
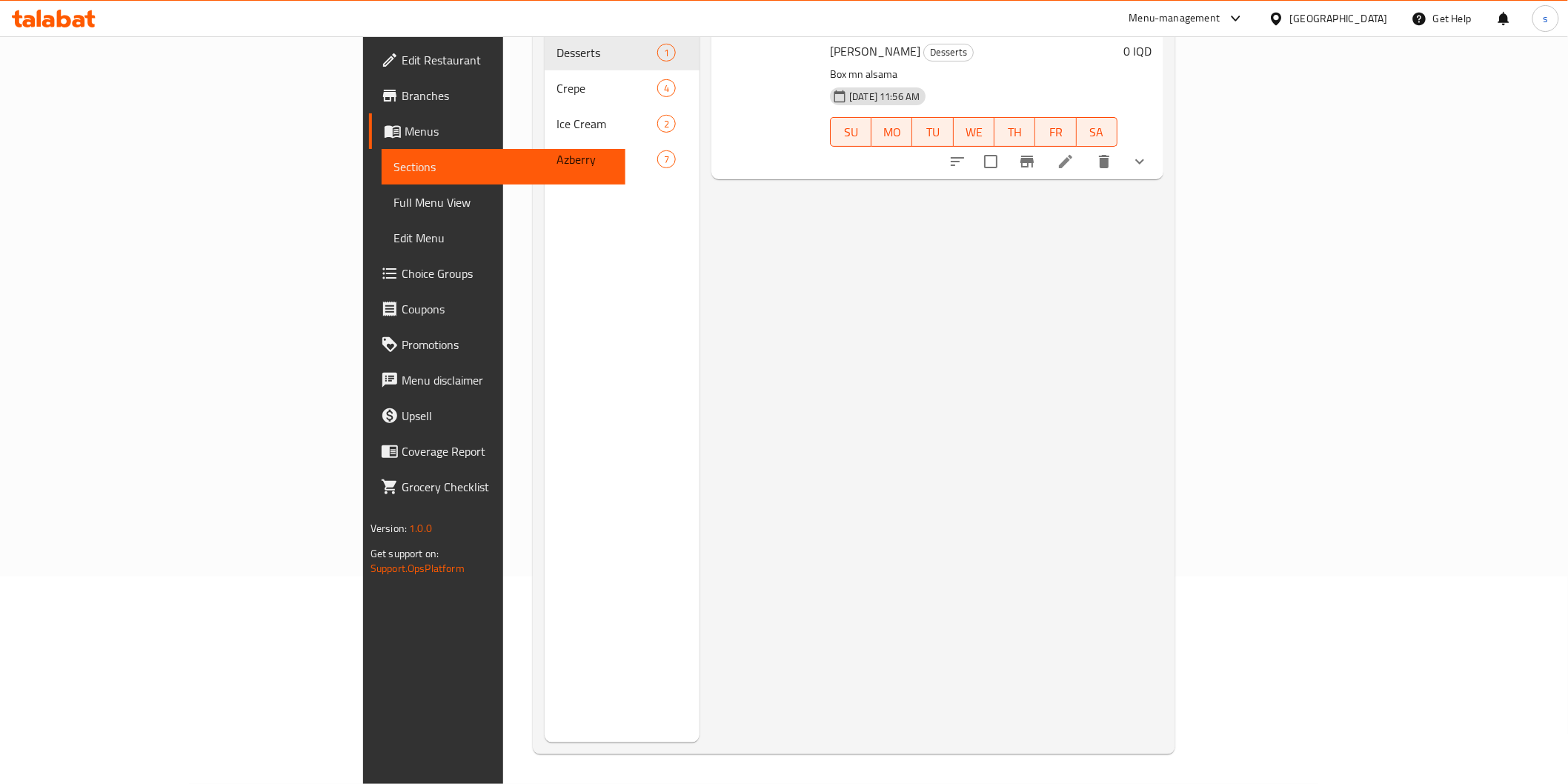
scroll to position [208, 0]
click at [382, 211] on link "Full Menu View" at bounding box center [503, 202] width 243 height 35
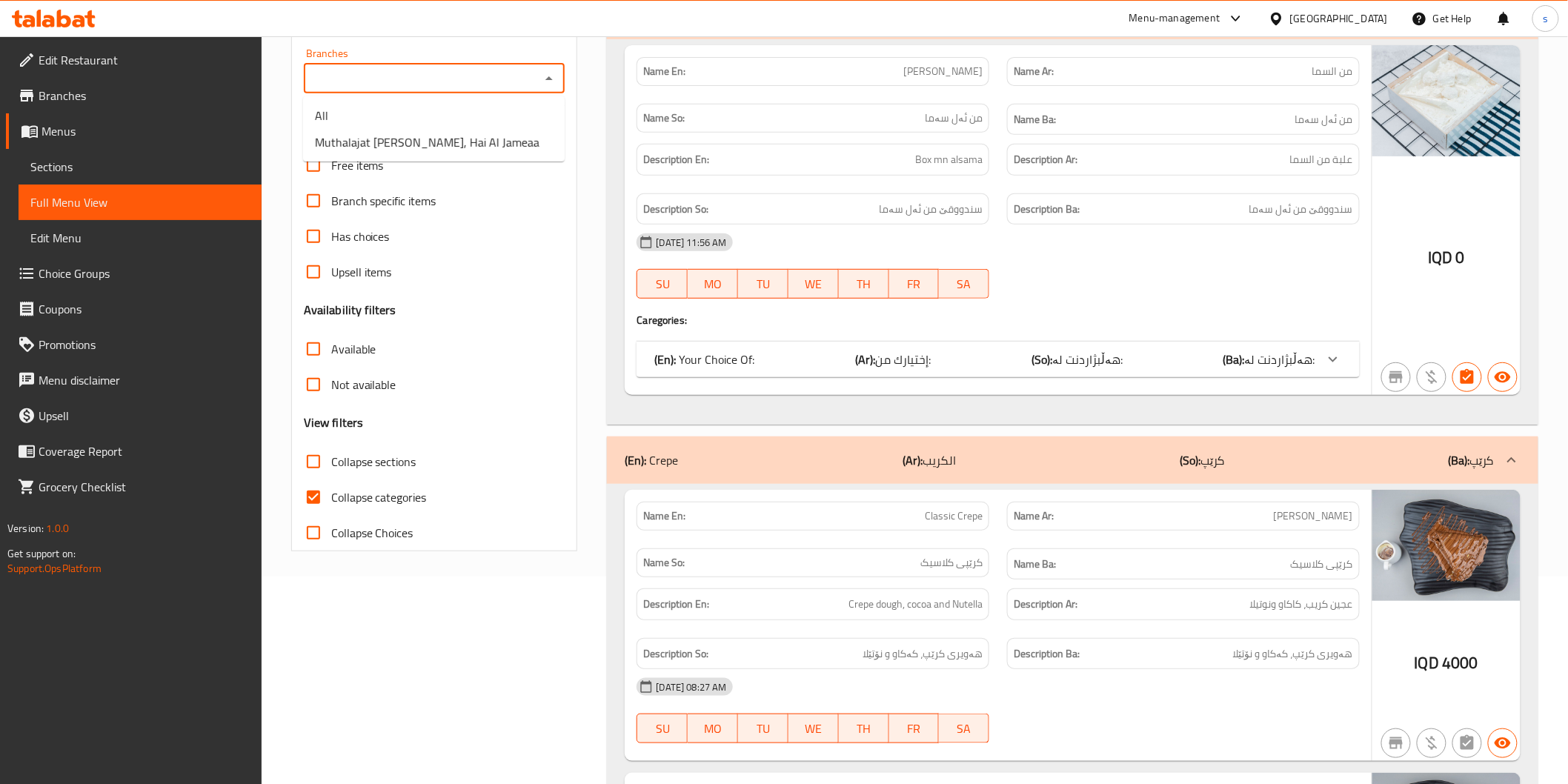
click at [418, 84] on input "Branches" at bounding box center [422, 79] width 228 height 21
click at [418, 135] on span "Muthalajat Adam, Hai Al Jameaa" at bounding box center [427, 143] width 225 height 18
type input "Muthalajat Adam, Hai Al Jameaa"
click at [374, 495] on span "Collapse categories" at bounding box center [379, 497] width 96 height 18
click at [331, 495] on input "Collapse categories" at bounding box center [313, 497] width 35 height 35
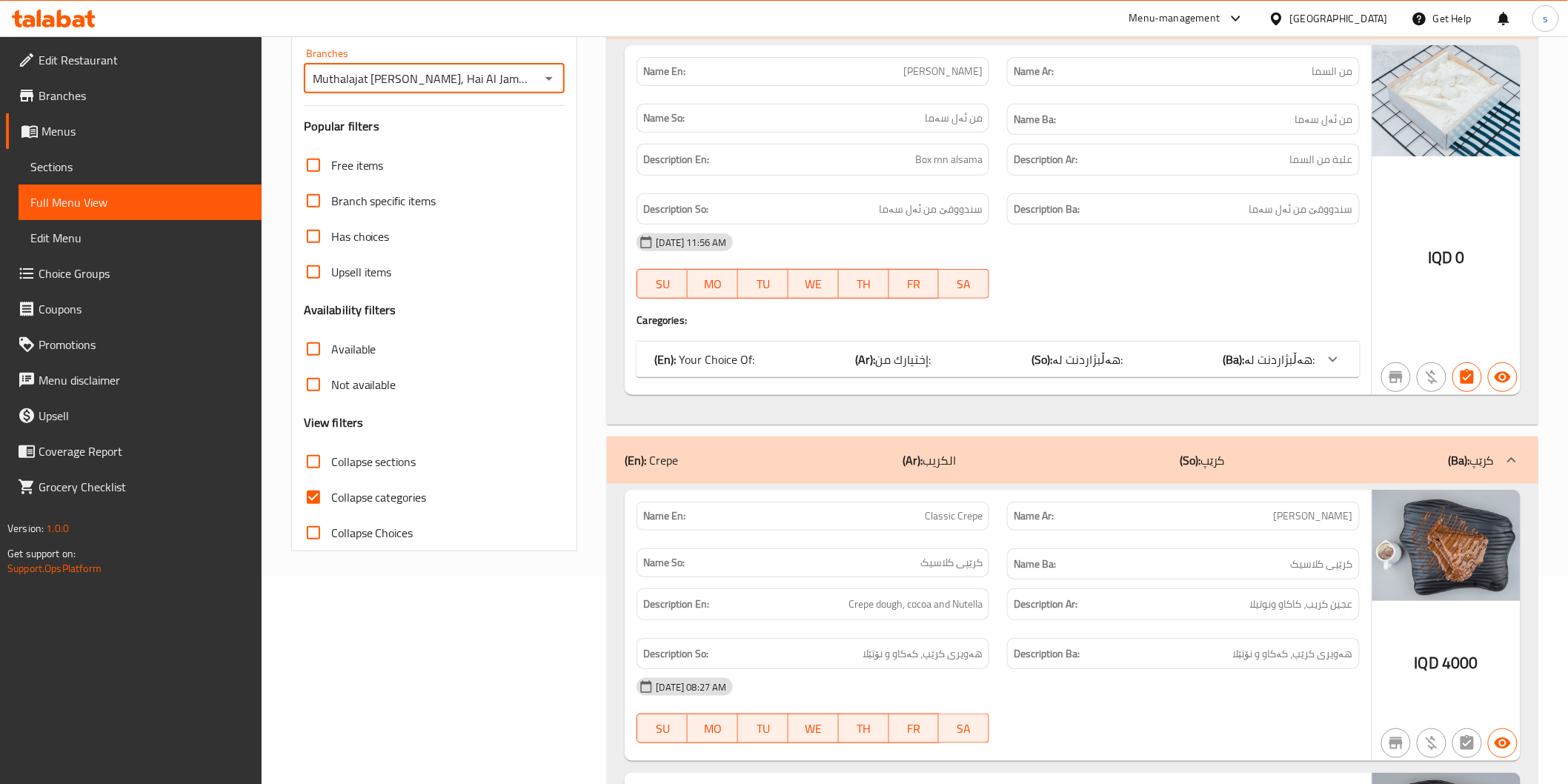
checkbox input "false"
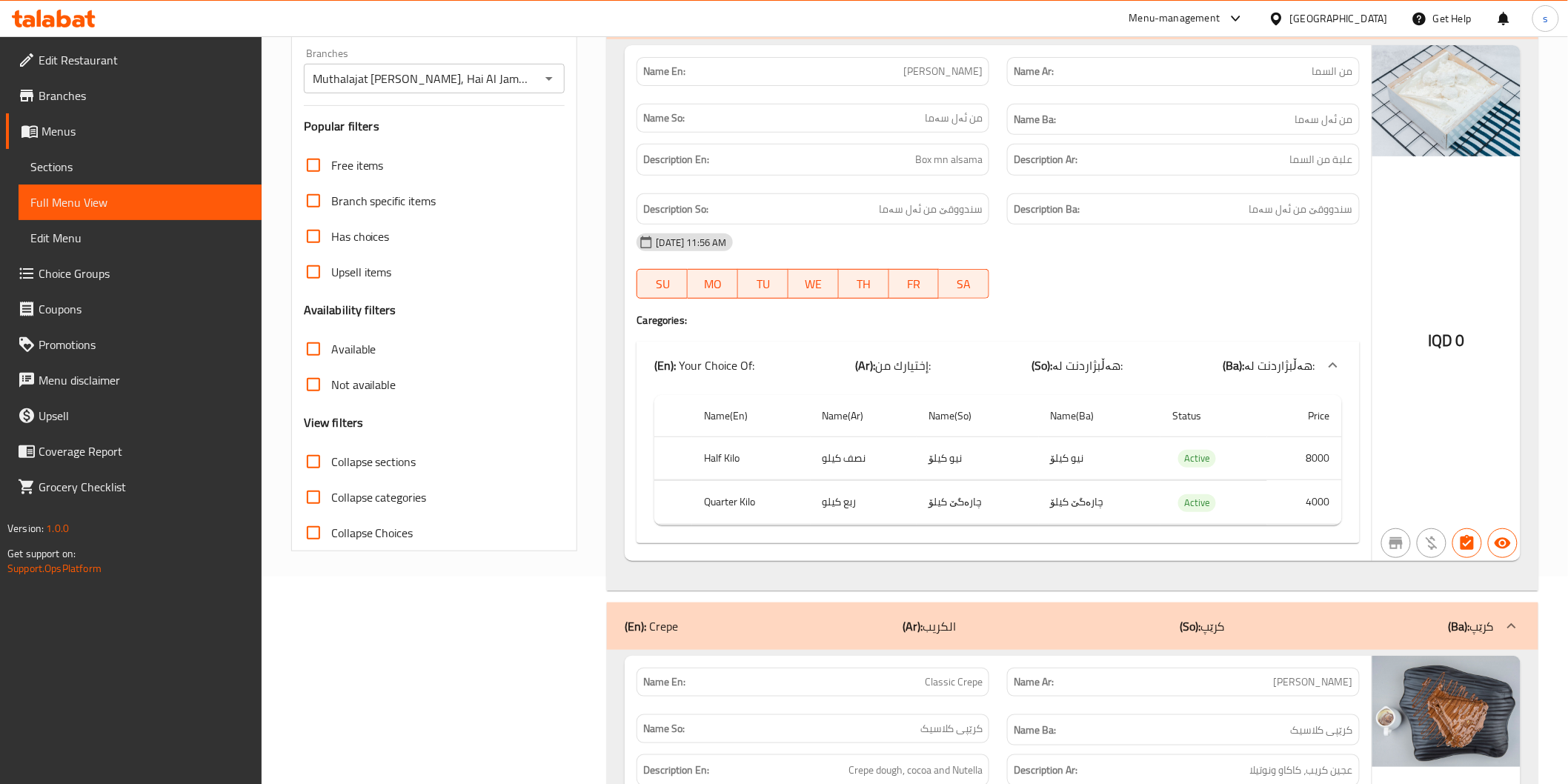
click at [325, 460] on input "Collapse sections" at bounding box center [313, 462] width 35 height 35
checkbox input "true"
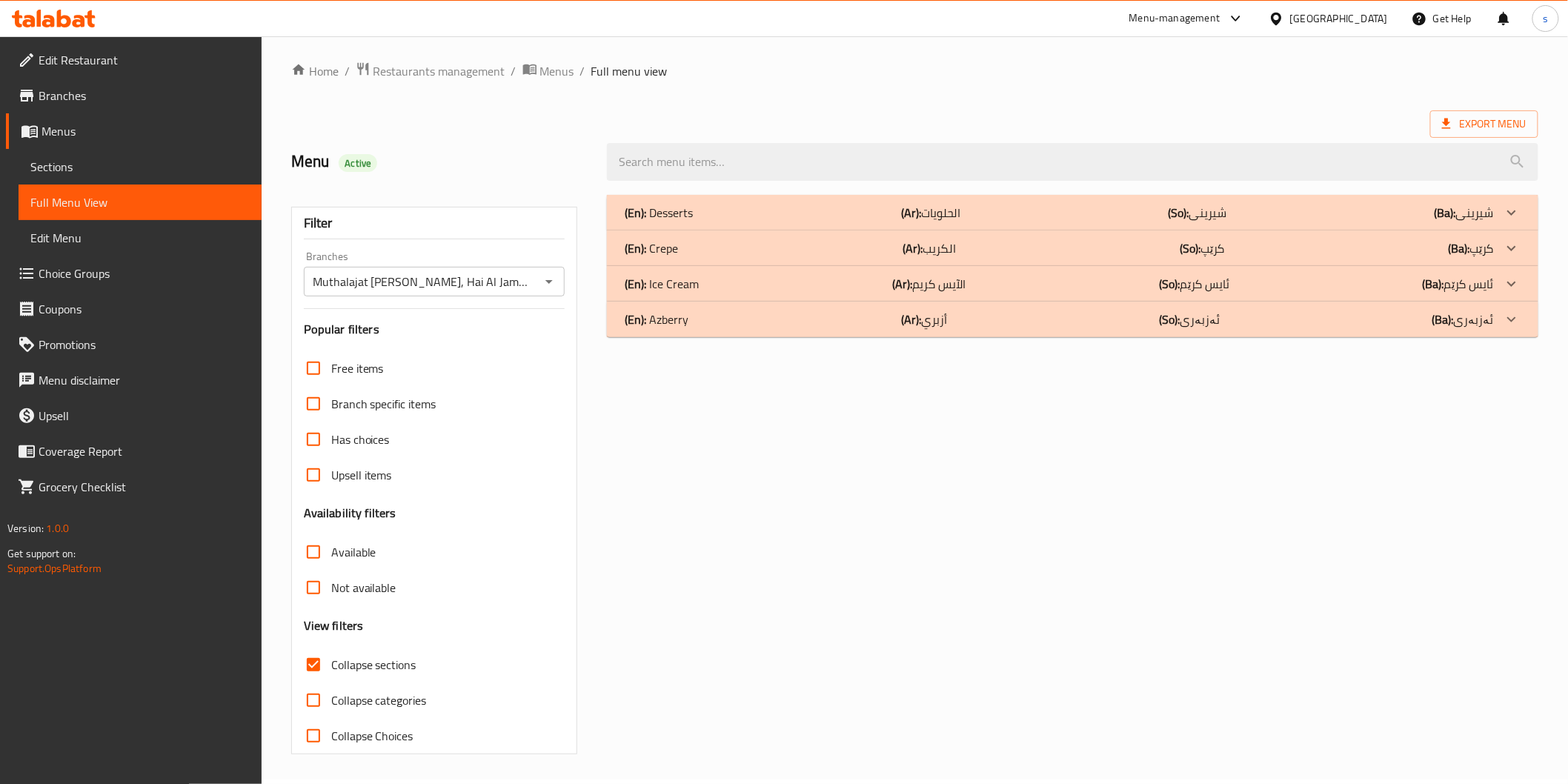
scroll to position [4, 0]
click at [799, 316] on div "(En): Azberry (Ar): أزبري (So): ئەزبەری (Ba): ئەزبەری" at bounding box center [1059, 320] width 868 height 18
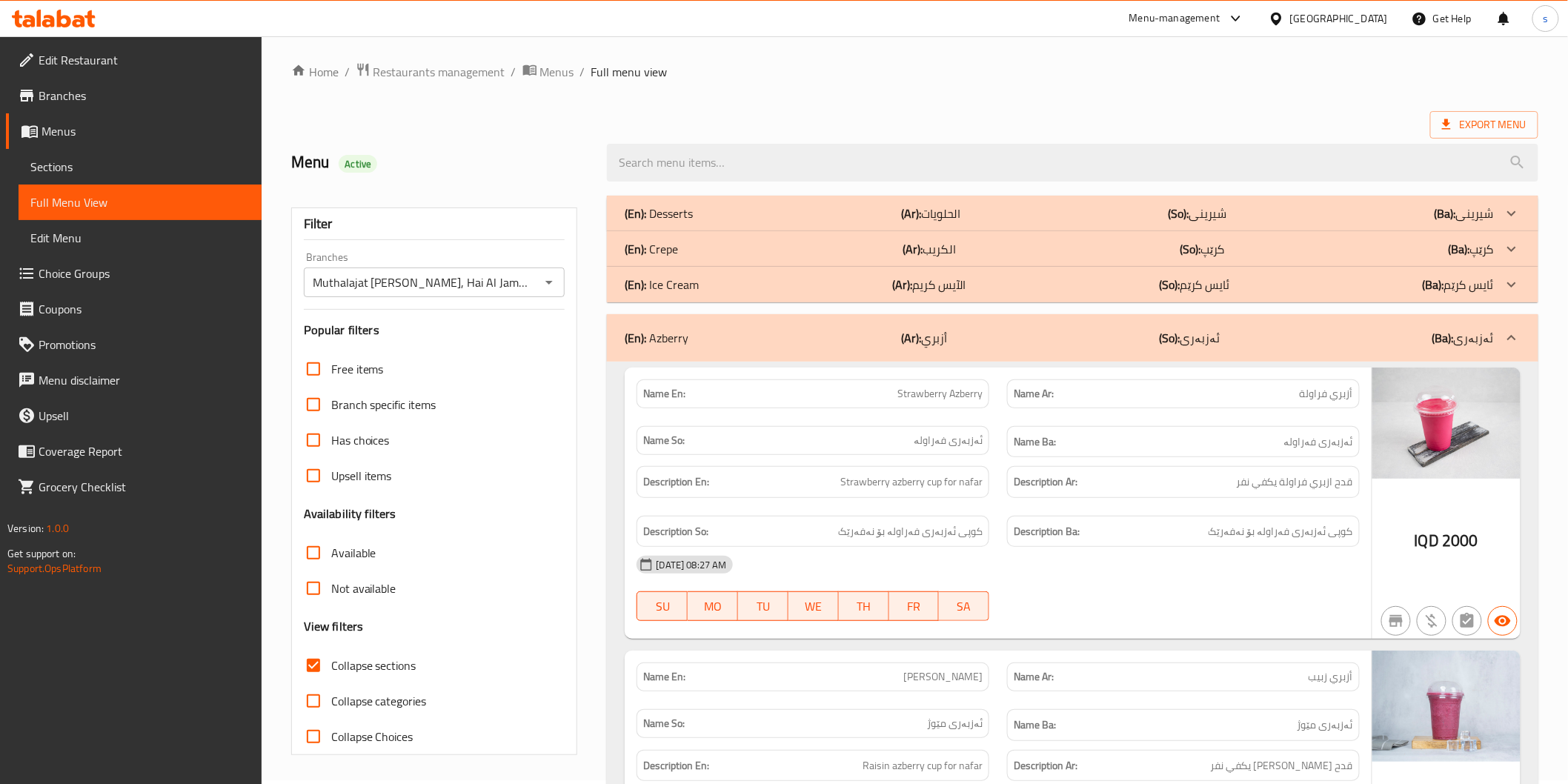
click at [813, 249] on div "(En): Crepe (Ar): الكريب (So): کرێپ (Ba): کرێپ" at bounding box center [1059, 249] width 868 height 18
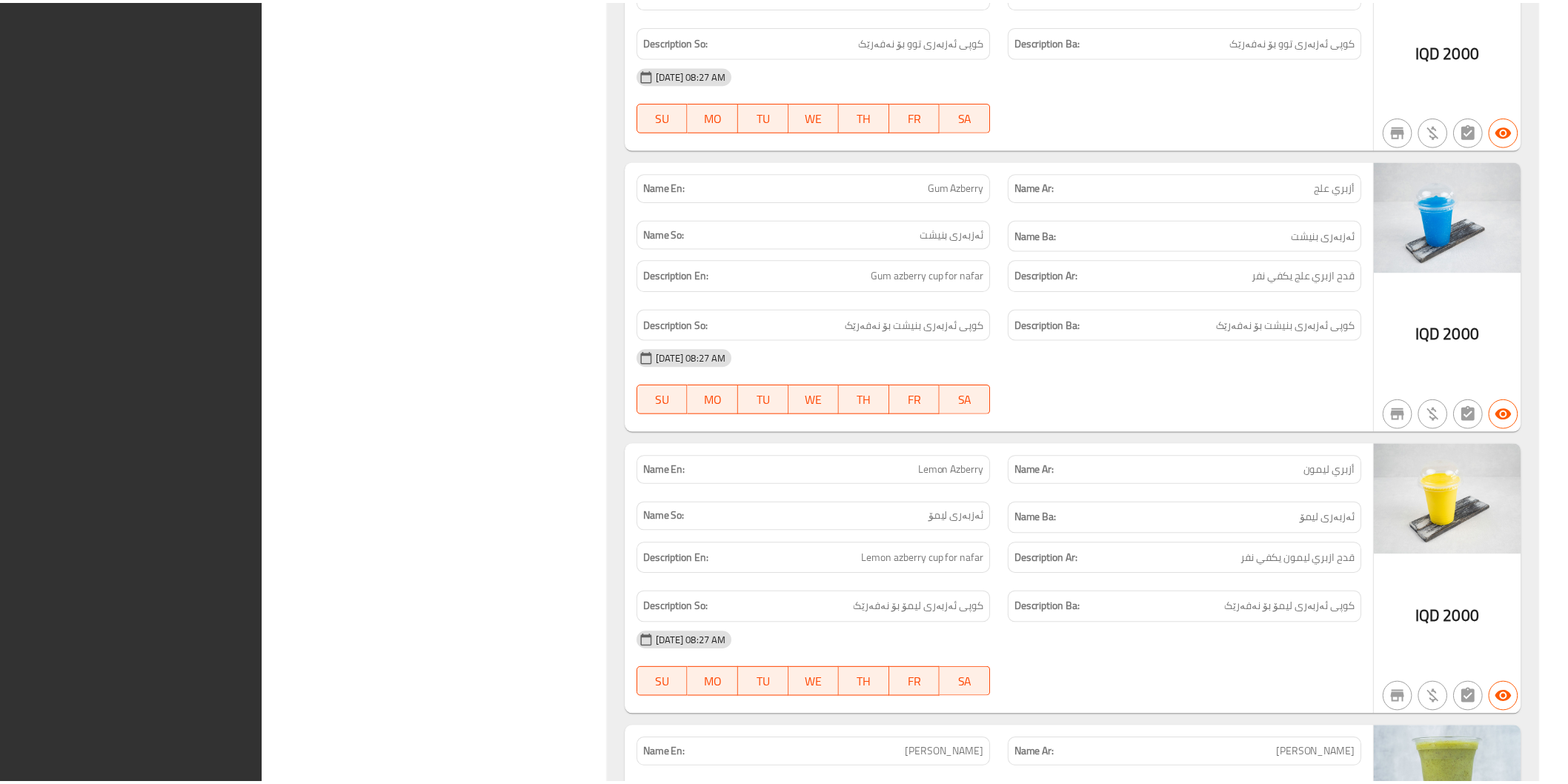
scroll to position [2818, 0]
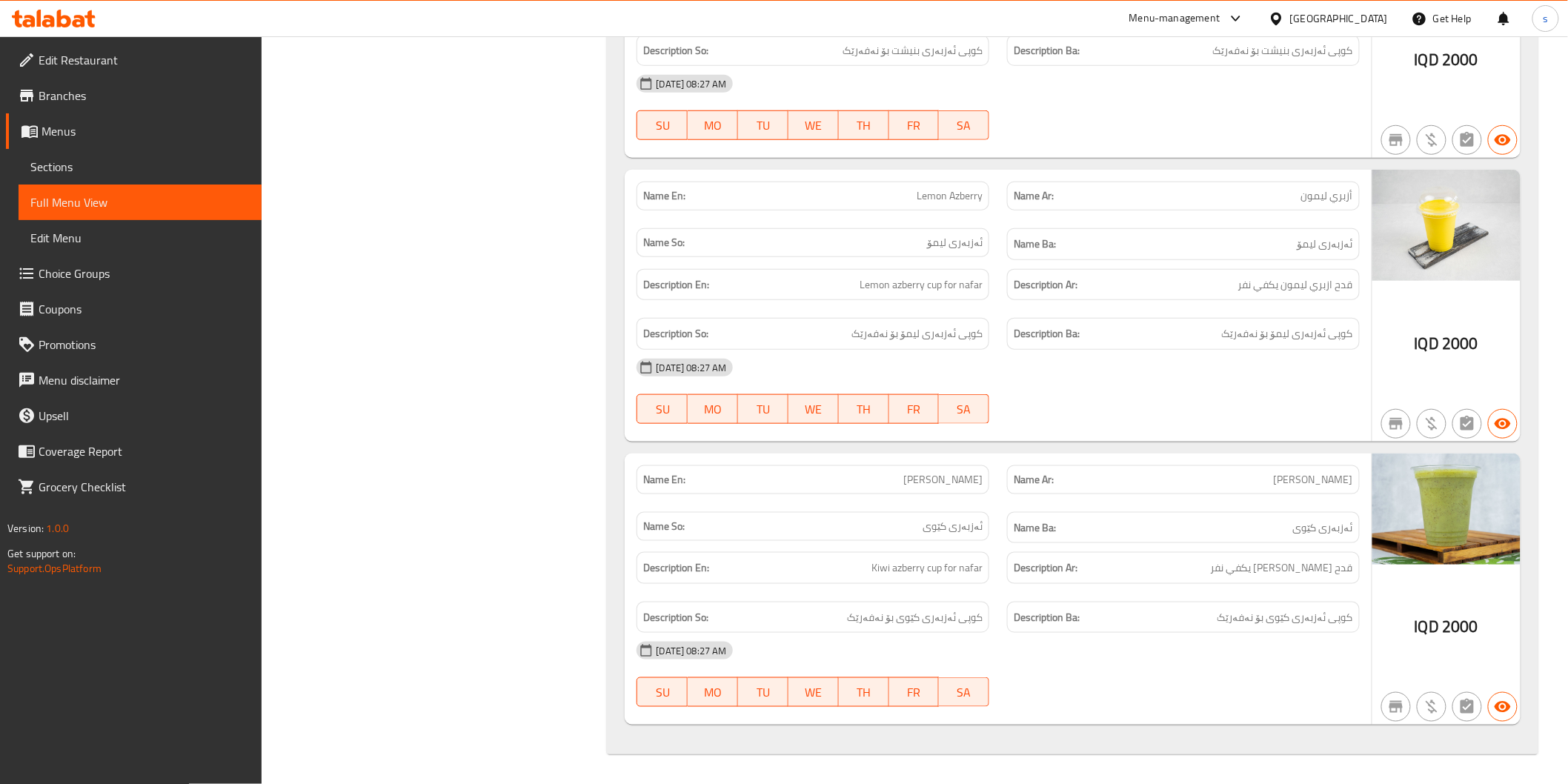
click at [35, 24] on icon at bounding box center [54, 19] width 84 height 18
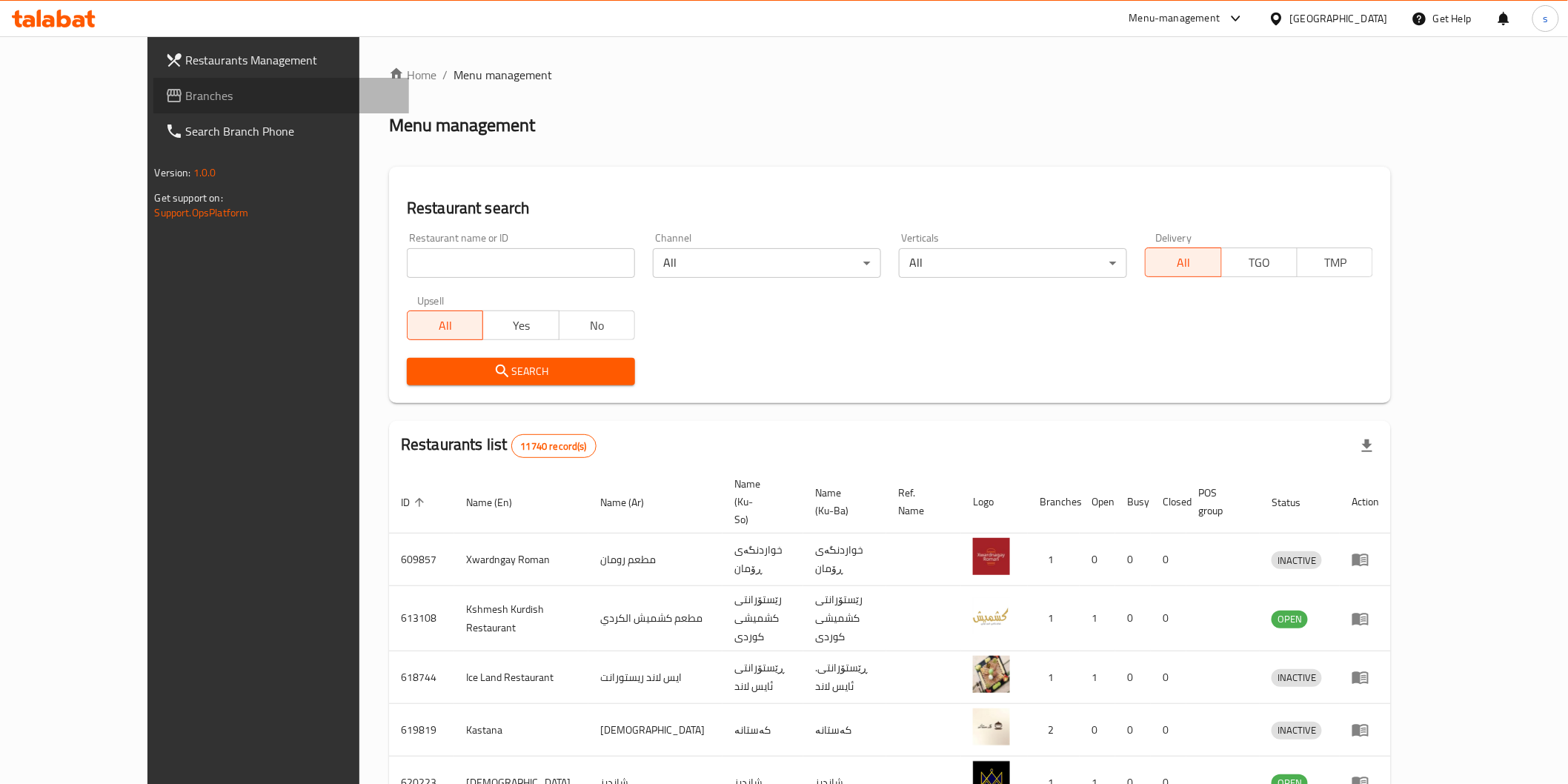
click at [186, 91] on span "Branches" at bounding box center [292, 96] width 211 height 18
click at [172, 97] on span "Branches" at bounding box center [284, 96] width 225 height 18
